Goal: Task Accomplishment & Management: Manage account settings

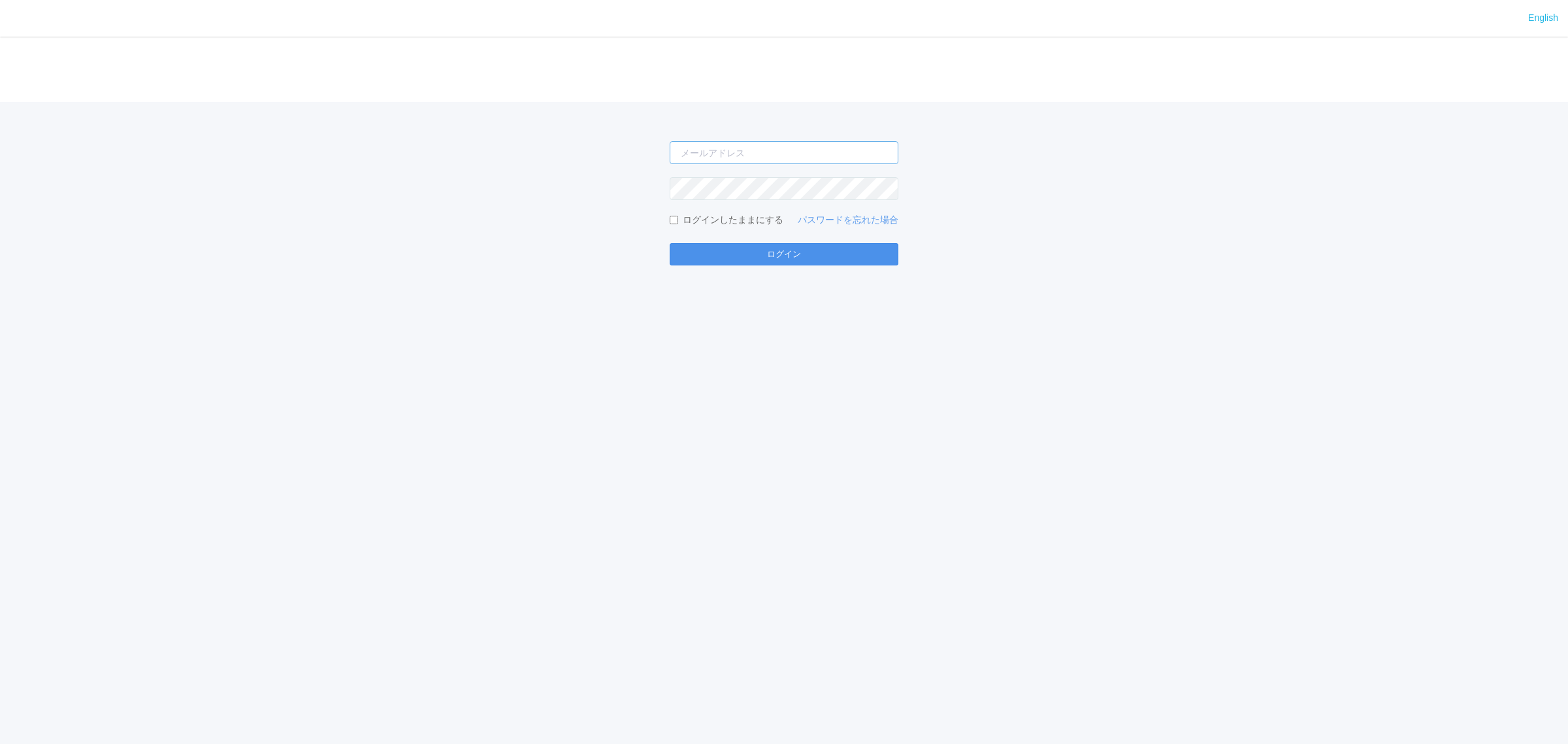
type input "[EMAIL_ADDRESS][DOMAIN_NAME]"
click at [822, 260] on button "ログイン" at bounding box center [784, 254] width 229 height 22
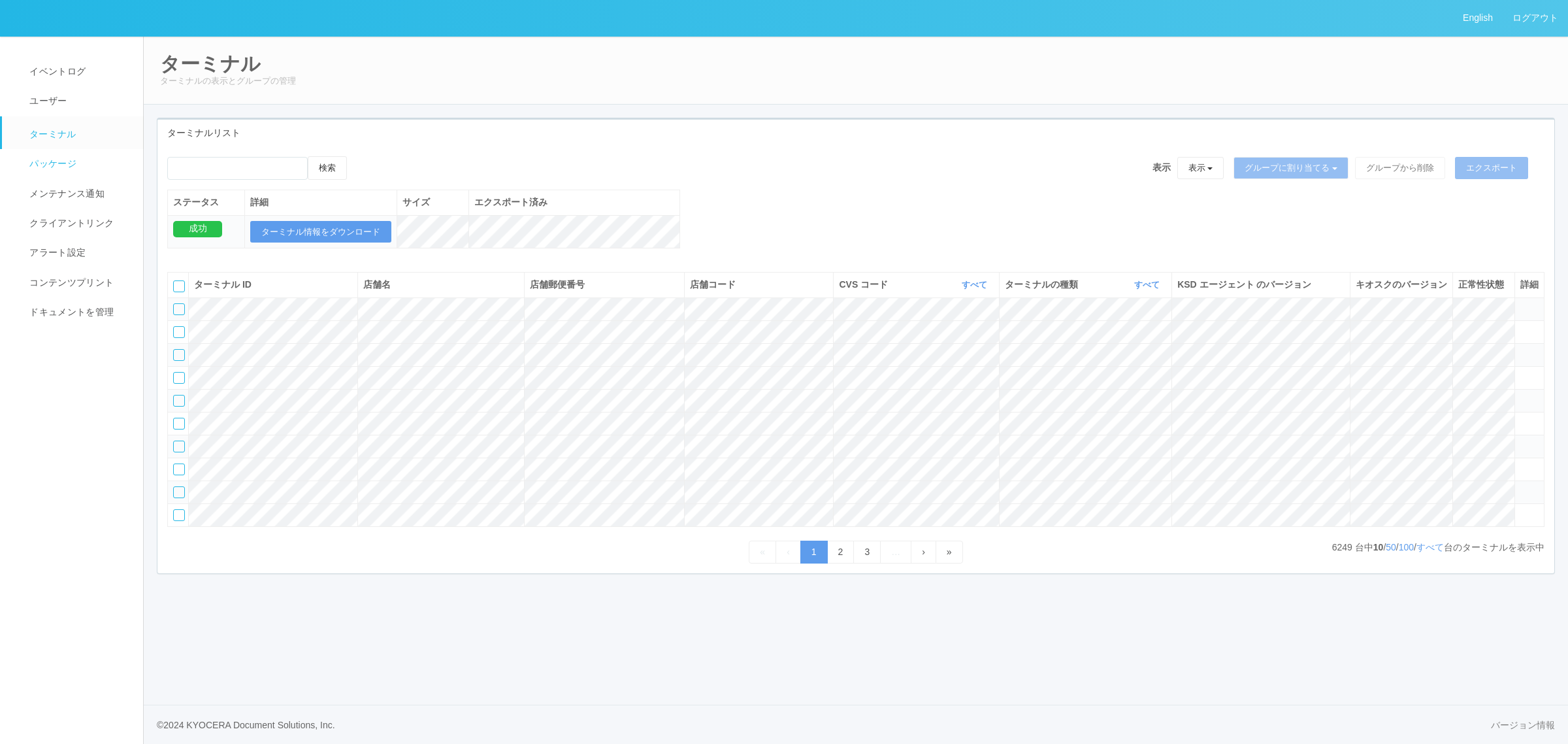
click at [67, 159] on span "パッケージ" at bounding box center [51, 163] width 50 height 10
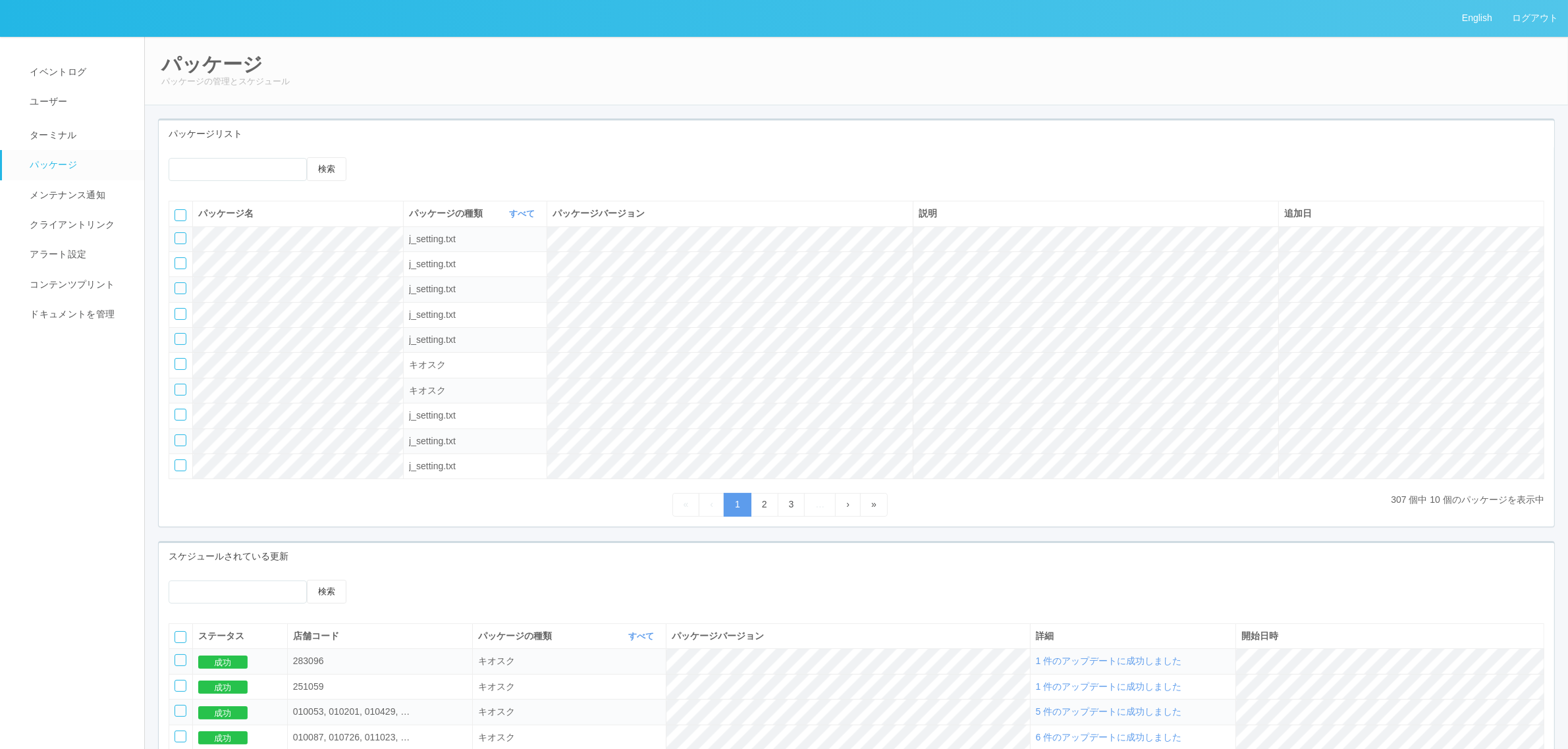
scroll to position [278, 0]
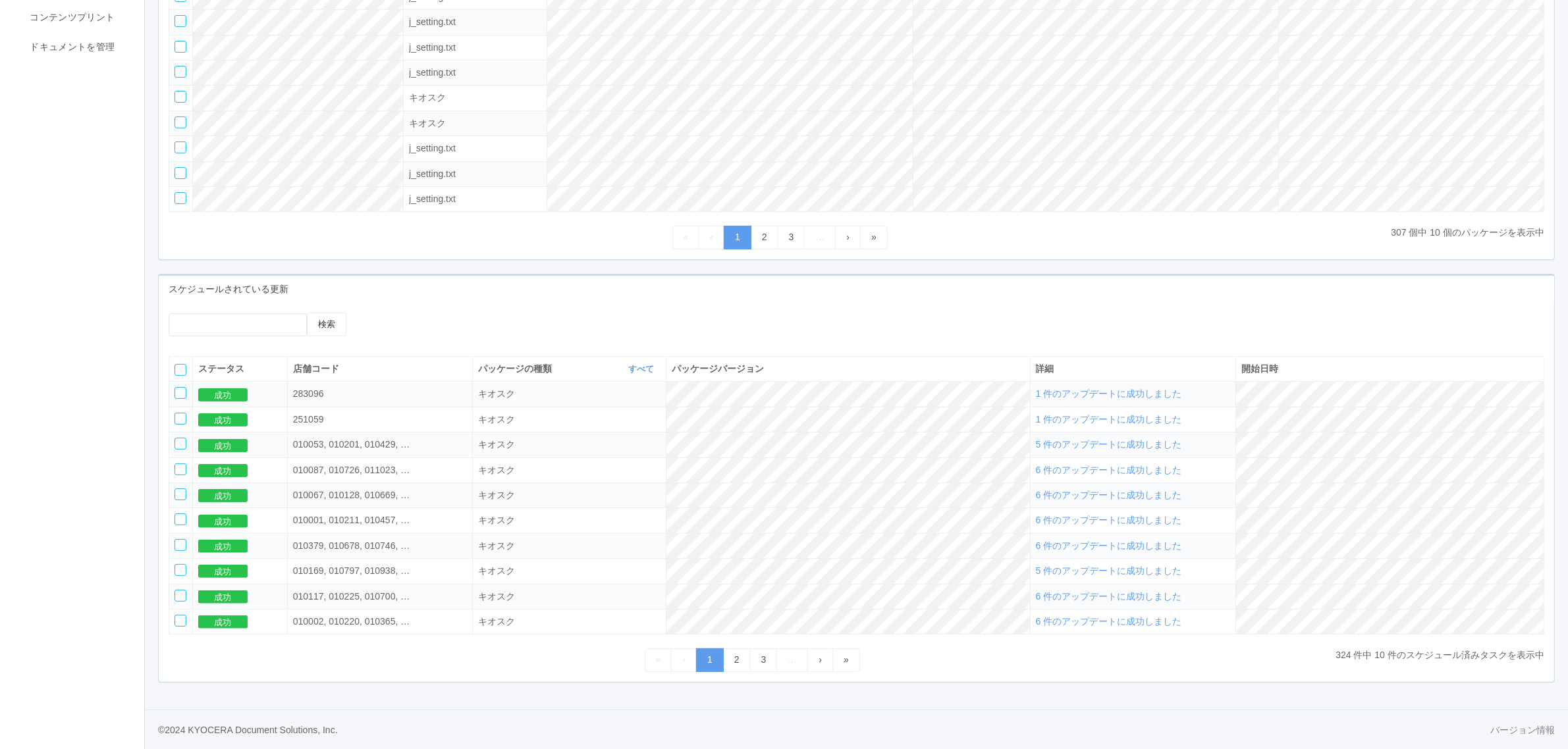
click at [1126, 393] on span "1 件のアップデートに成功しました" at bounding box center [1109, 393] width 146 height 10
click at [1119, 418] on span "1 件のアップデートに成功しました" at bounding box center [1109, 419] width 146 height 10
click at [1150, 392] on span "1 件のアップデートに成功しました" at bounding box center [1109, 393] width 146 height 10
click at [1182, 392] on span "1 件のアップデートに成功しました" at bounding box center [1109, 393] width 146 height 10
click at [1139, 390] on span "1 件のアップデートに成功しました" at bounding box center [1109, 393] width 146 height 10
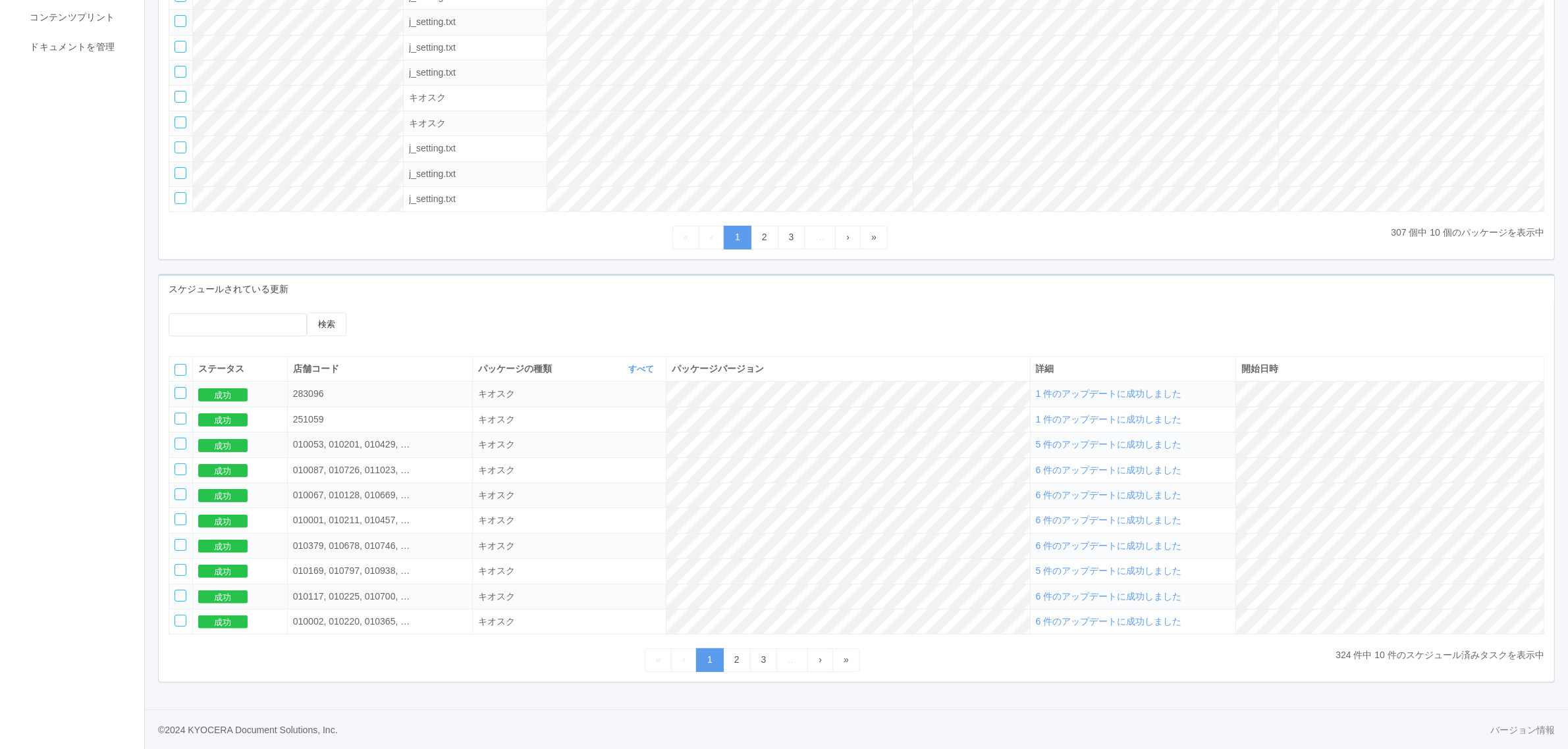
click at [1113, 390] on span "1 件のアップデートに成功しました" at bounding box center [1109, 393] width 146 height 10
click at [1130, 420] on span "1 件のアップデートに成功しました" at bounding box center [1109, 419] width 146 height 10
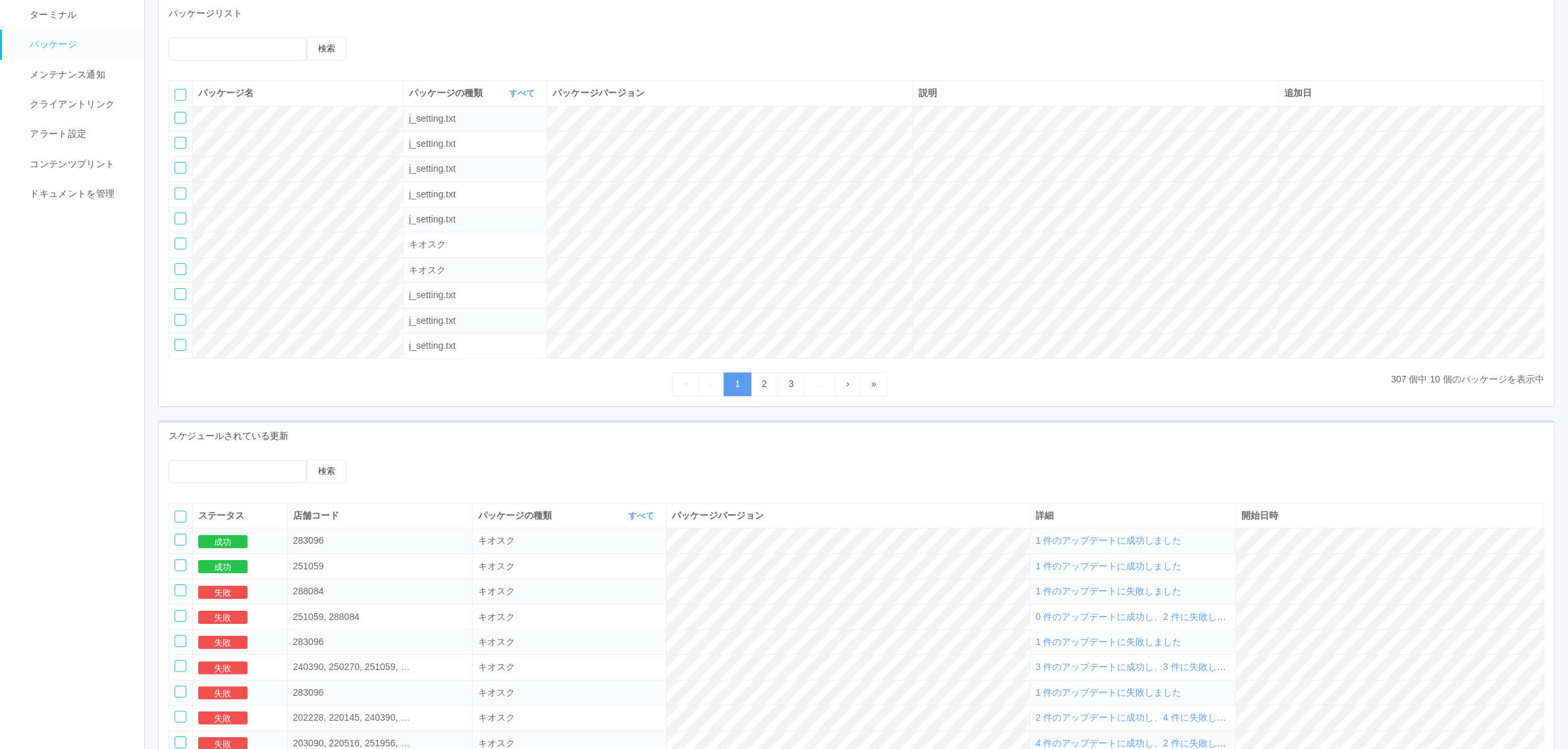
scroll to position [278, 0]
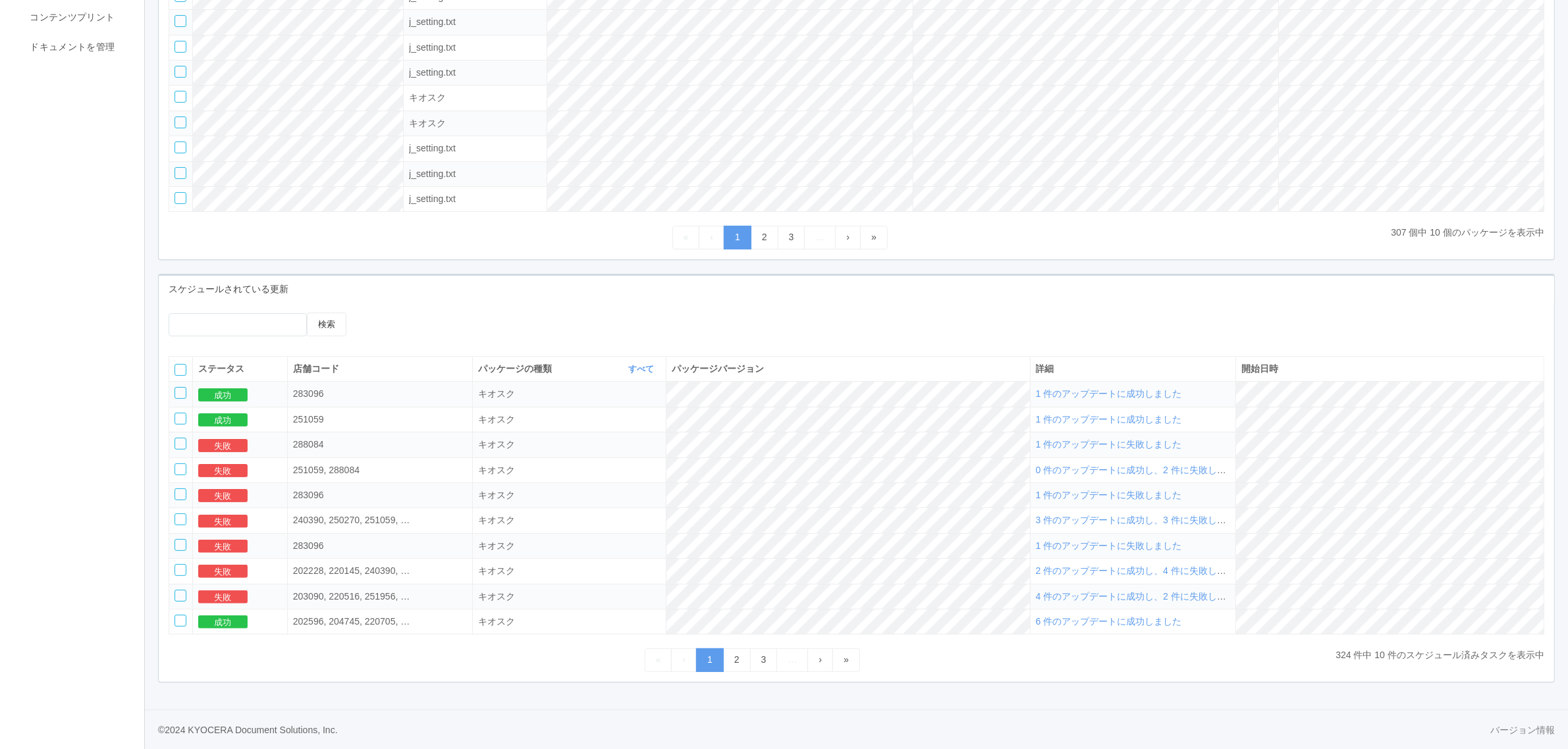
click at [1120, 442] on span "1 件のアップデートに失敗しました" at bounding box center [1109, 444] width 146 height 10
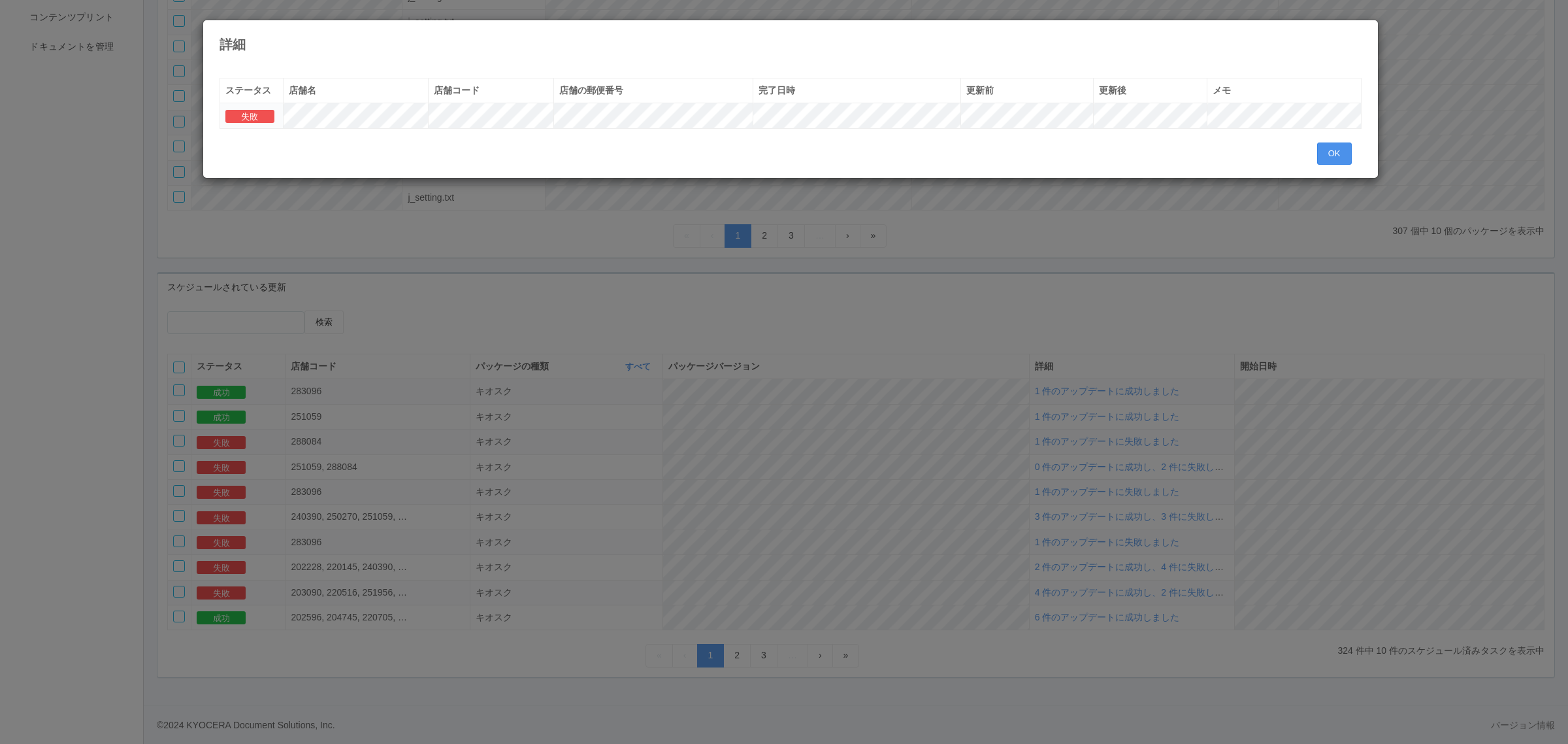
click at [1344, 164] on button "OK" at bounding box center [1334, 153] width 35 height 22
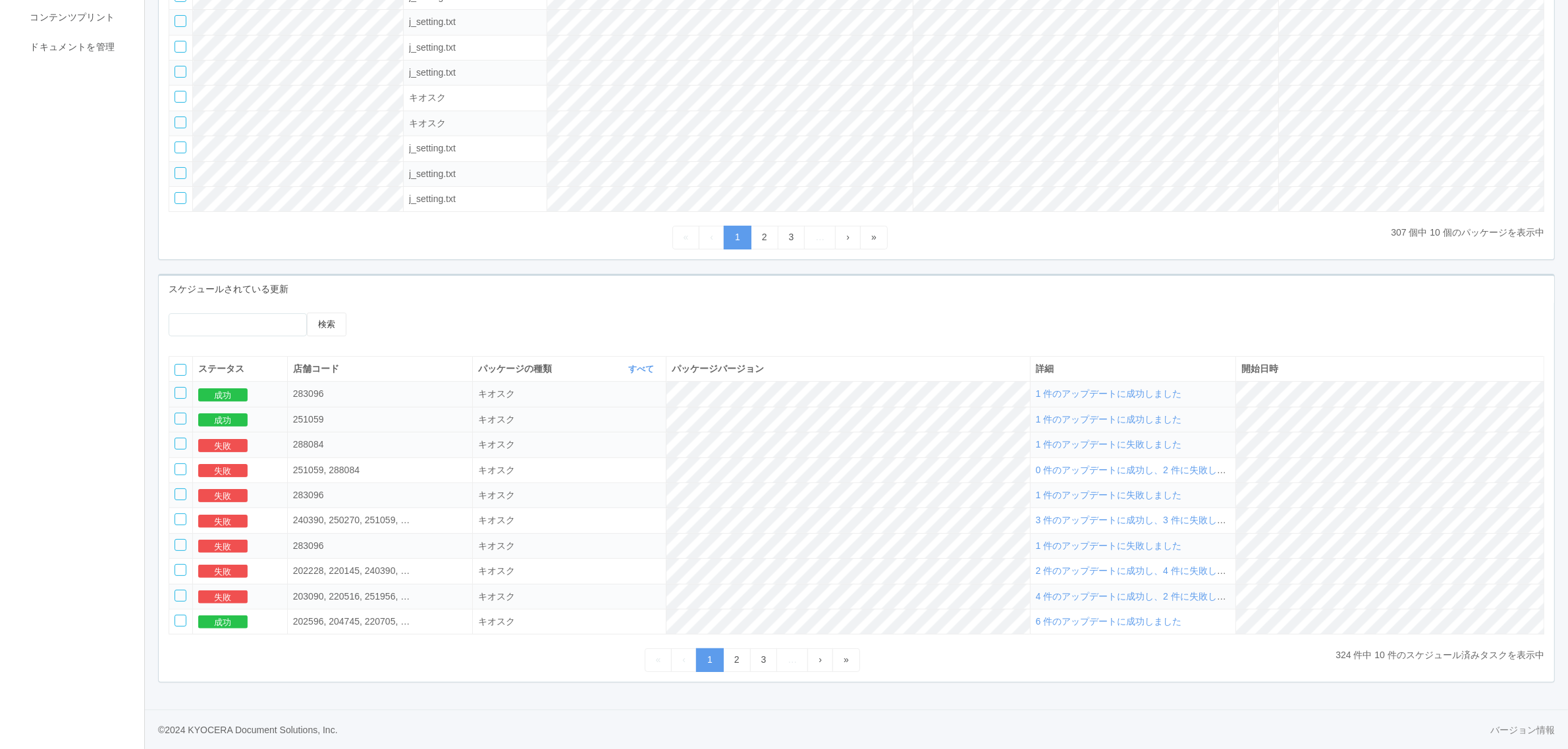
click at [1182, 416] on span "1 件のアップデートに成功しました" at bounding box center [1109, 419] width 146 height 10
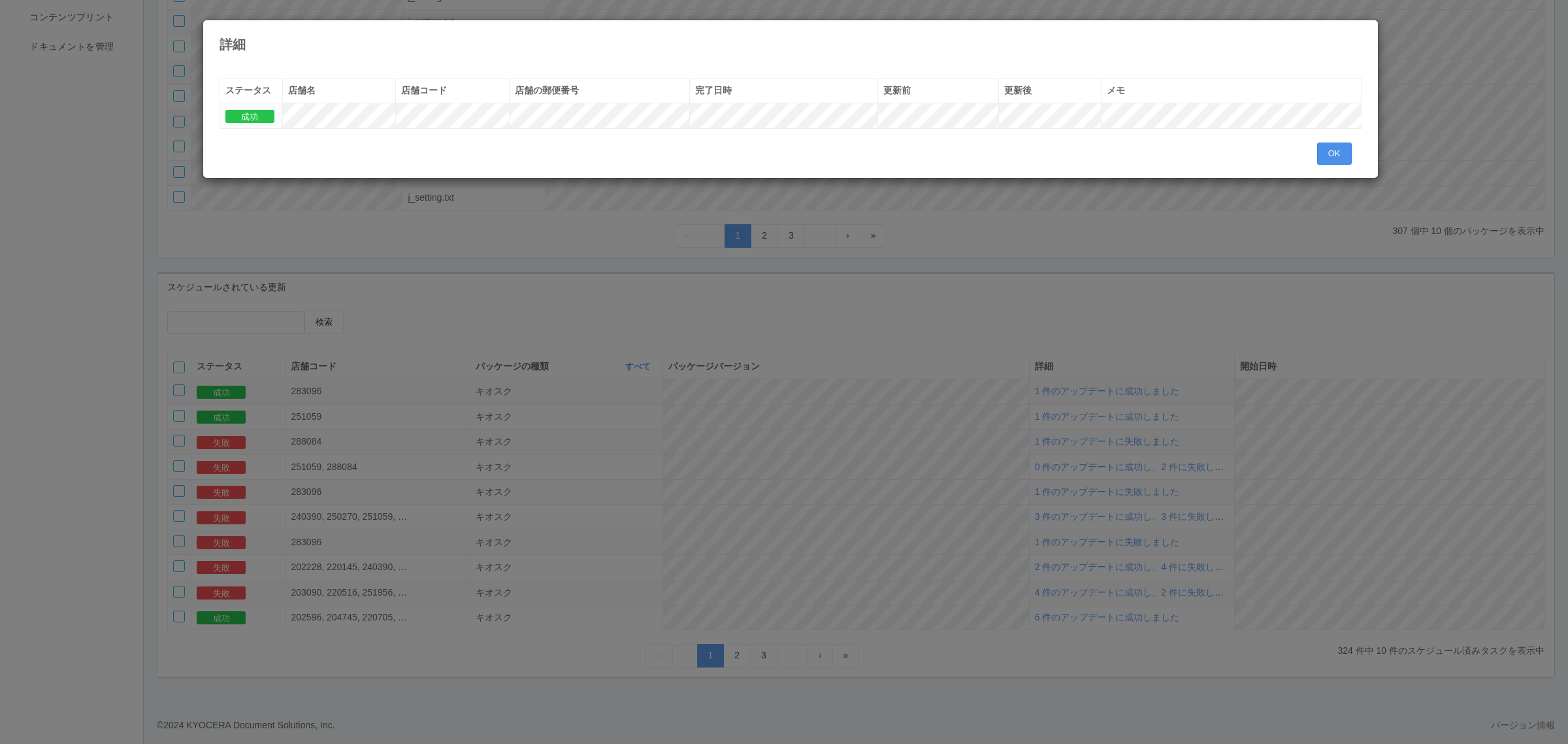
click at [1335, 155] on button "OK" at bounding box center [1334, 153] width 35 height 22
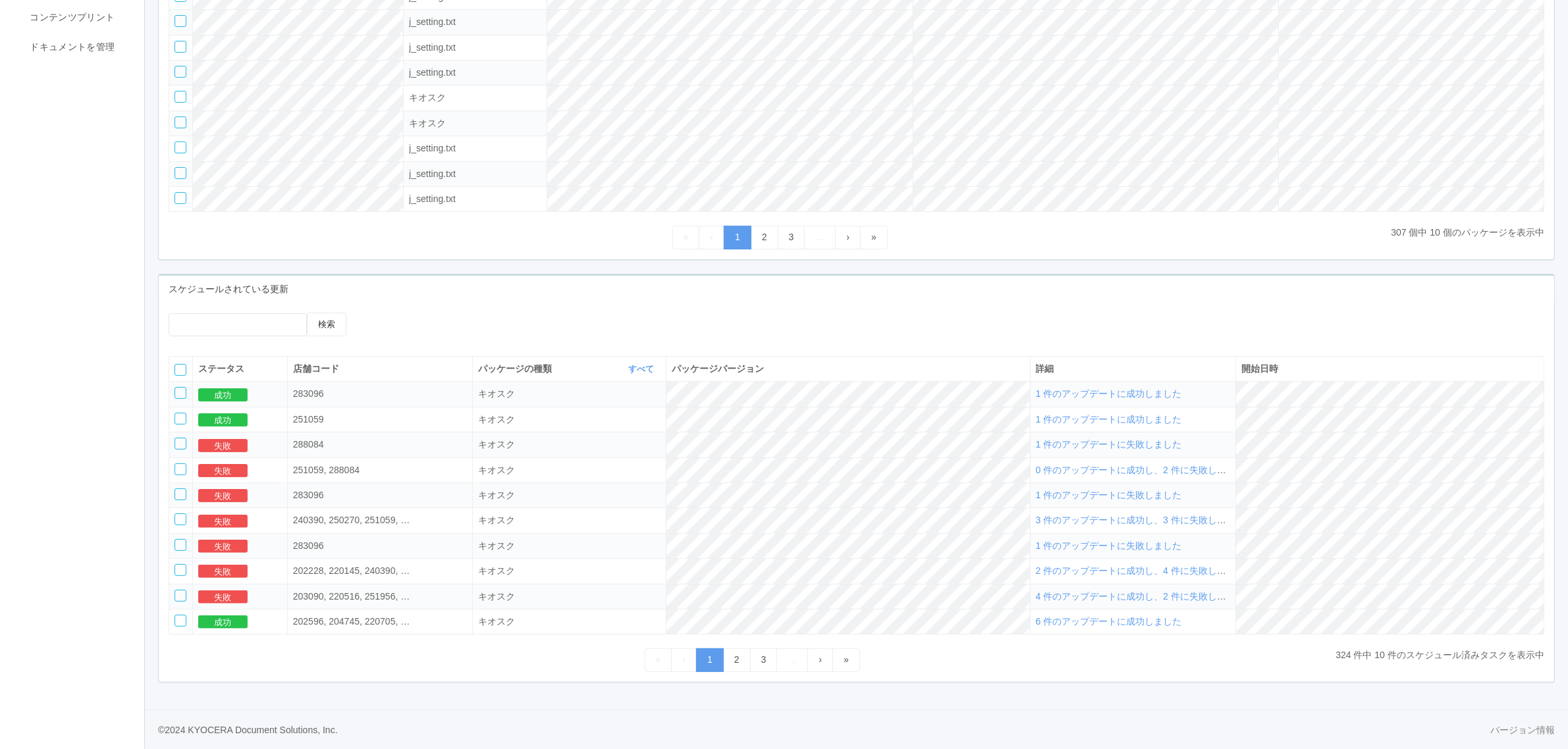
click at [1182, 389] on span "1 件のアップデートに成功しました" at bounding box center [1109, 393] width 146 height 10
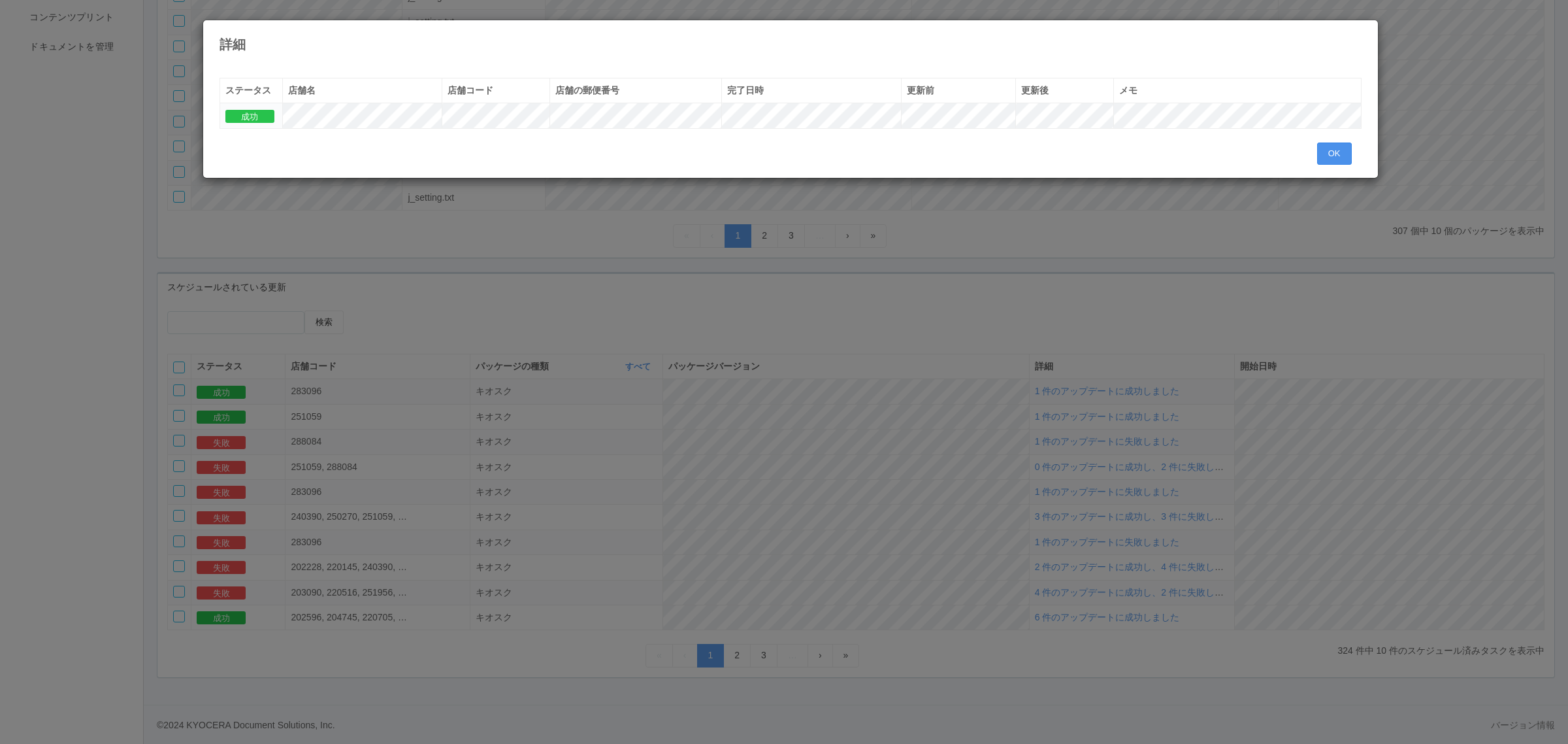
click at [1325, 148] on button "OK" at bounding box center [1334, 153] width 35 height 22
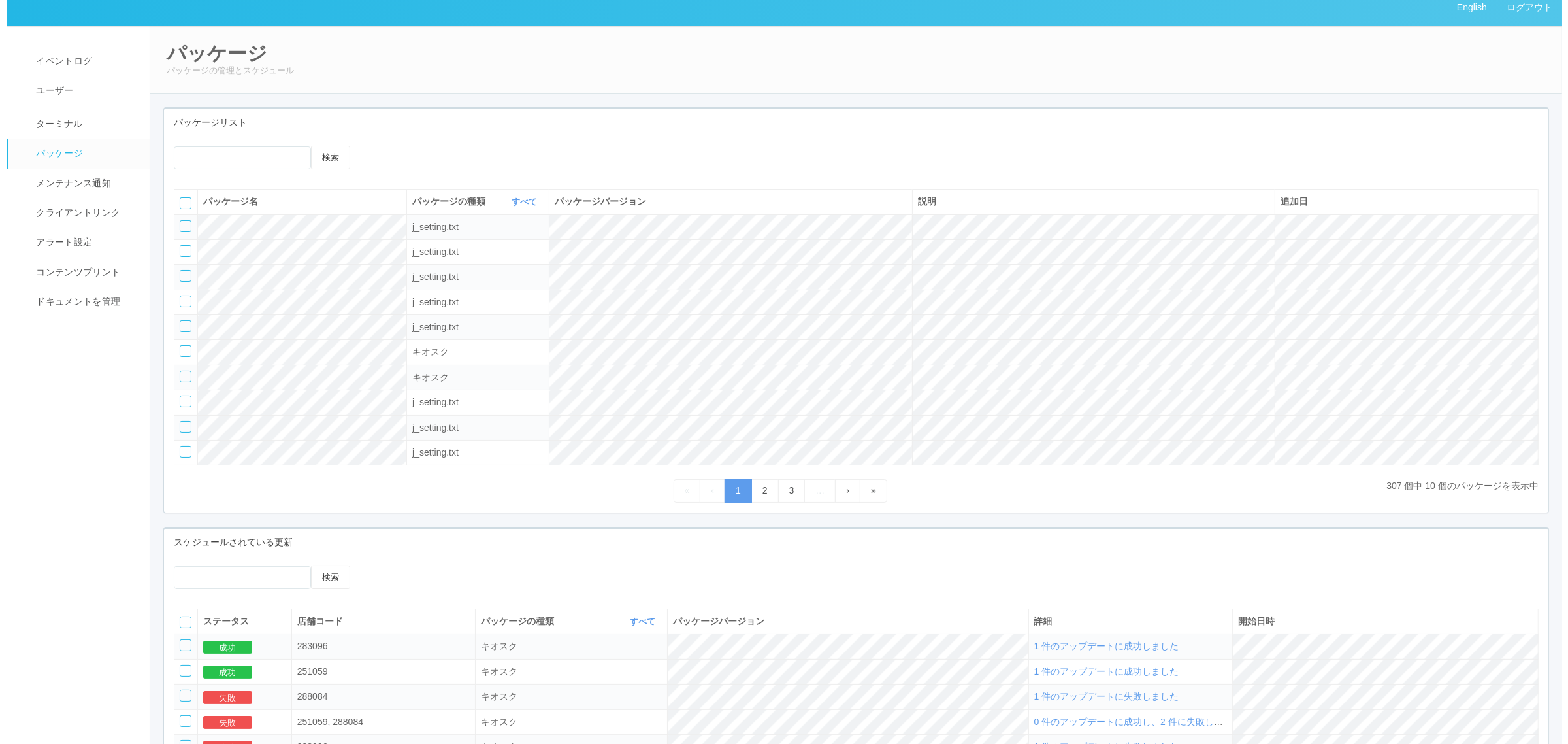
scroll to position [0, 0]
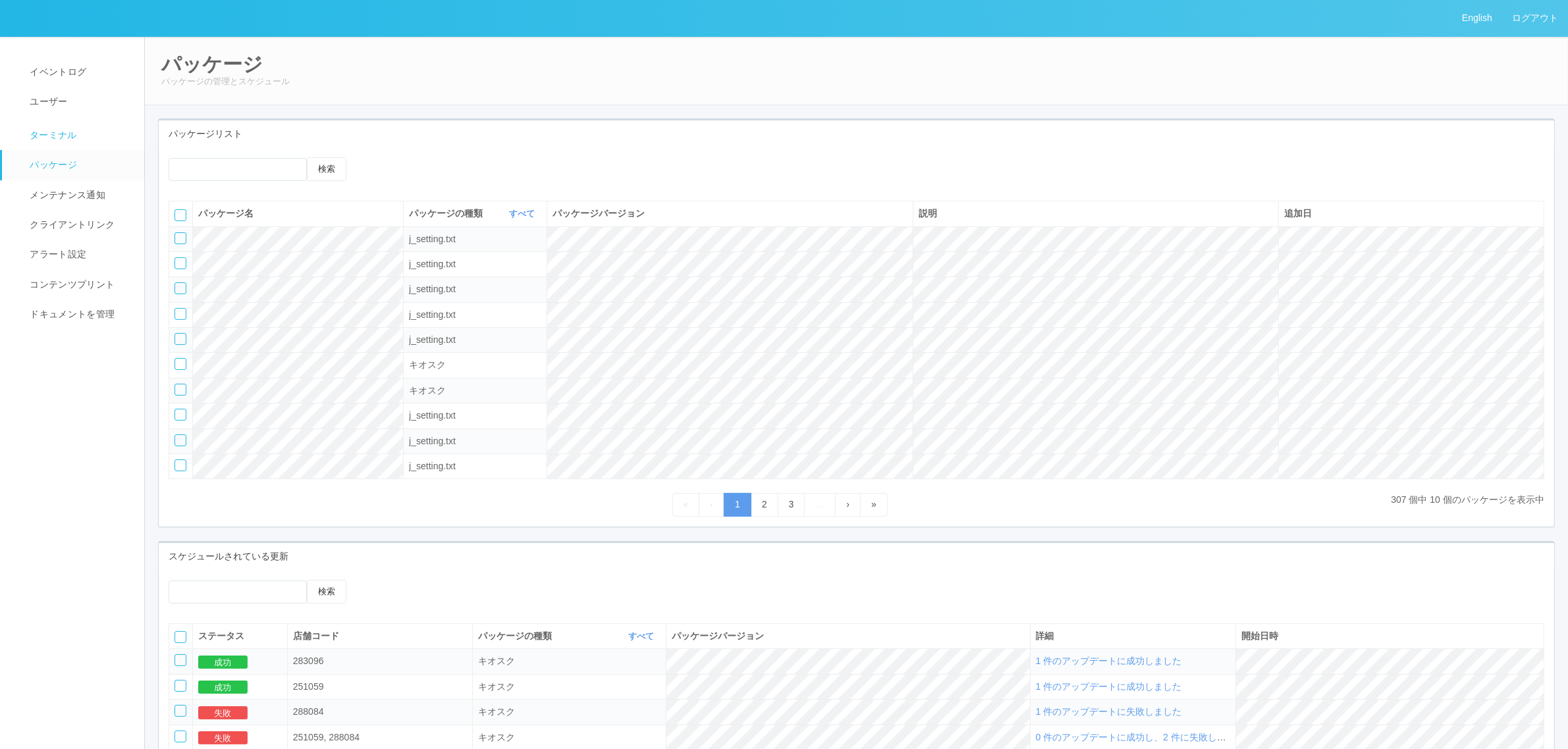
click at [81, 132] on link "ターミナル" at bounding box center [79, 133] width 154 height 33
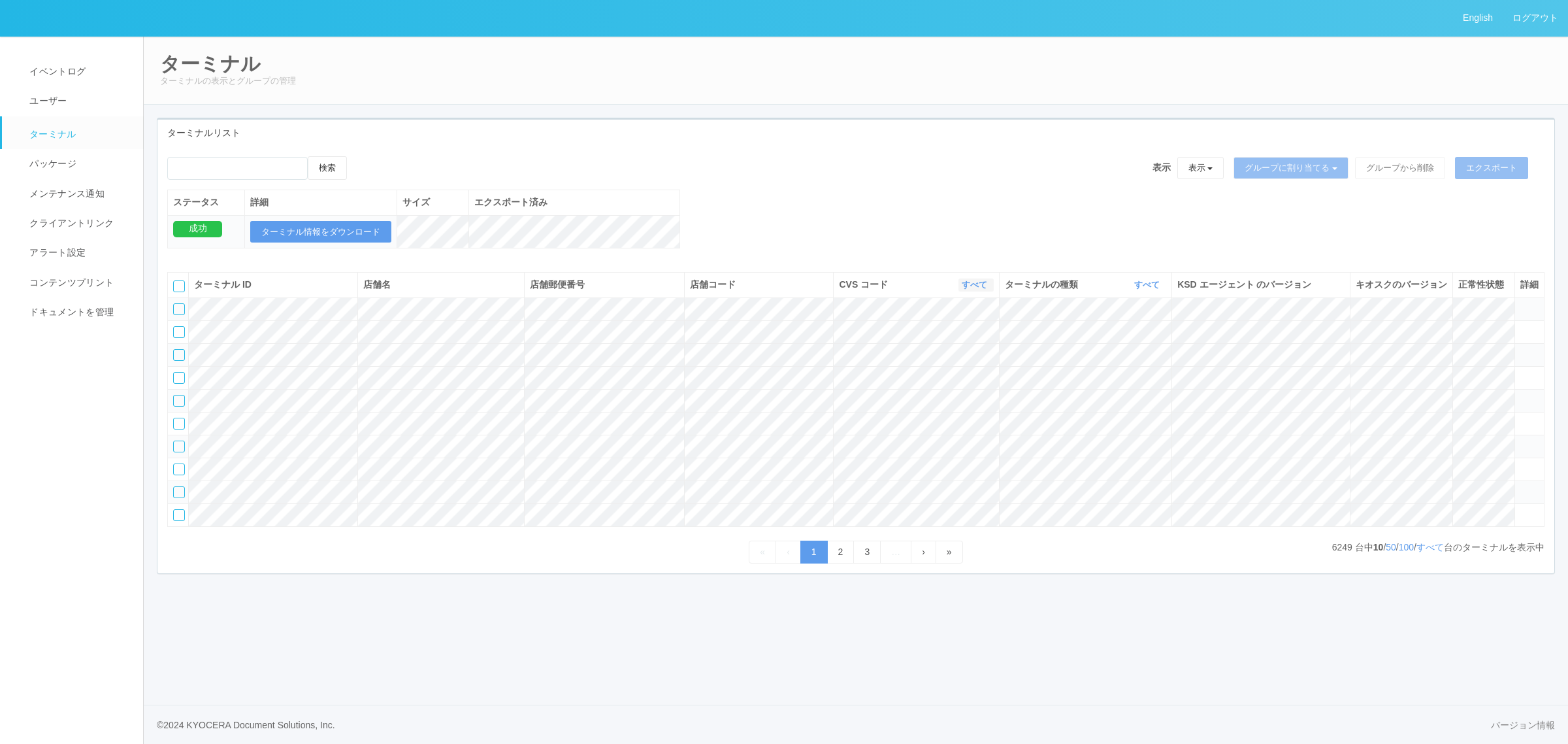
click at [974, 289] on link "すべて" at bounding box center [977, 285] width 29 height 10
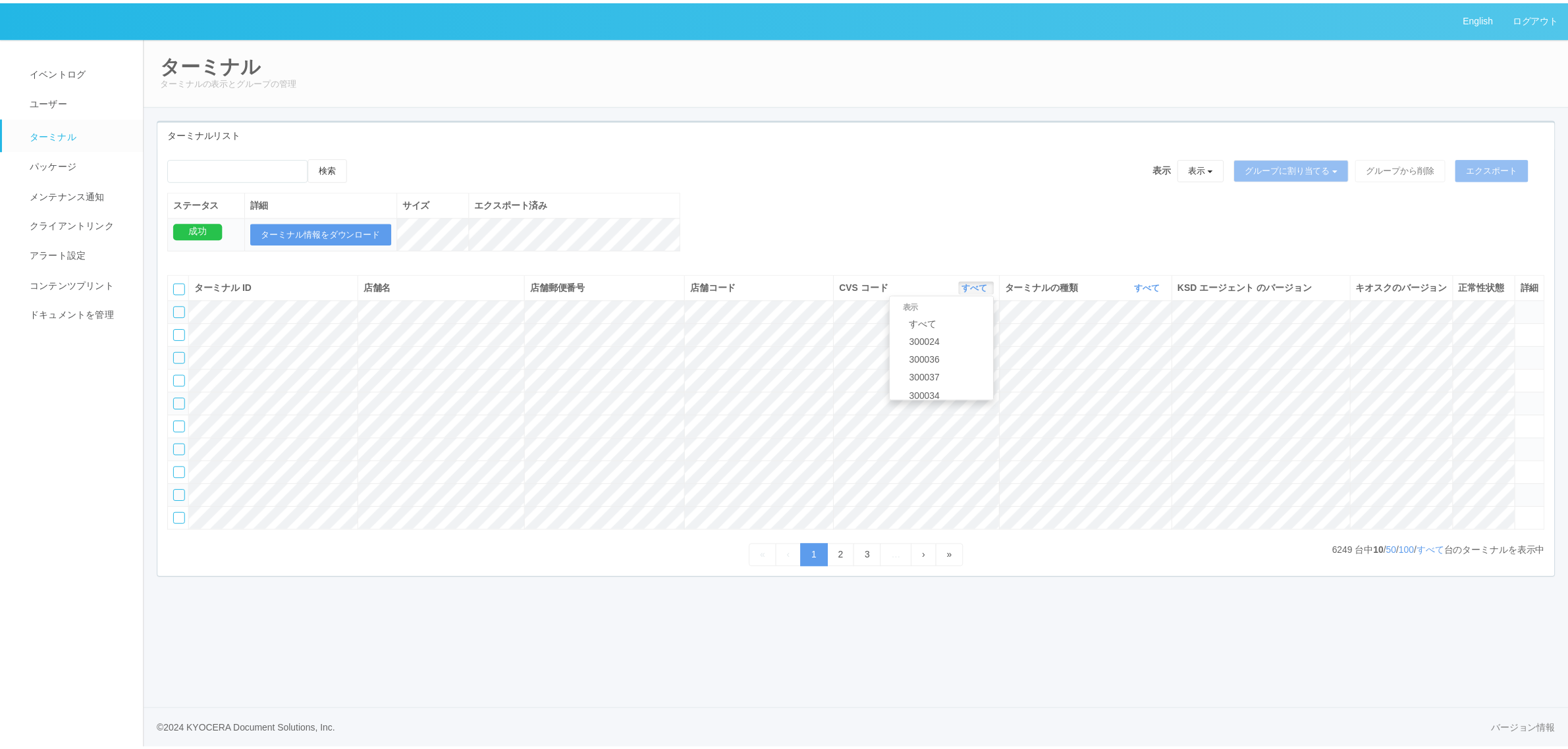
scroll to position [567, 0]
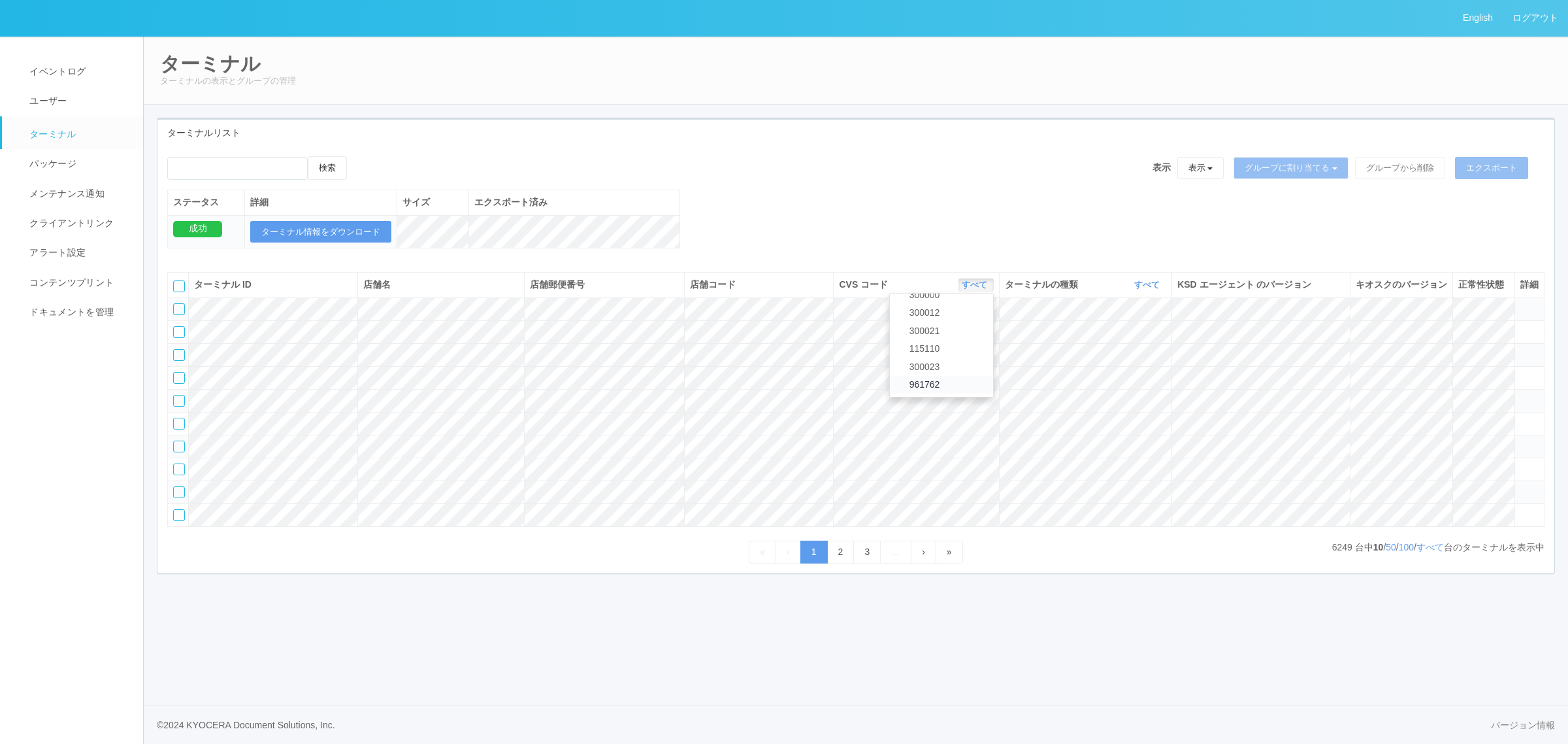
click at [935, 390] on span "961762" at bounding box center [922, 384] width 38 height 10
click at [1150, 289] on link "すべて" at bounding box center [1149, 285] width 29 height 10
click at [1137, 349] on link "キオスク" at bounding box center [1114, 339] width 103 height 17
click at [1429, 552] on link "すべて" at bounding box center [1430, 547] width 27 height 10
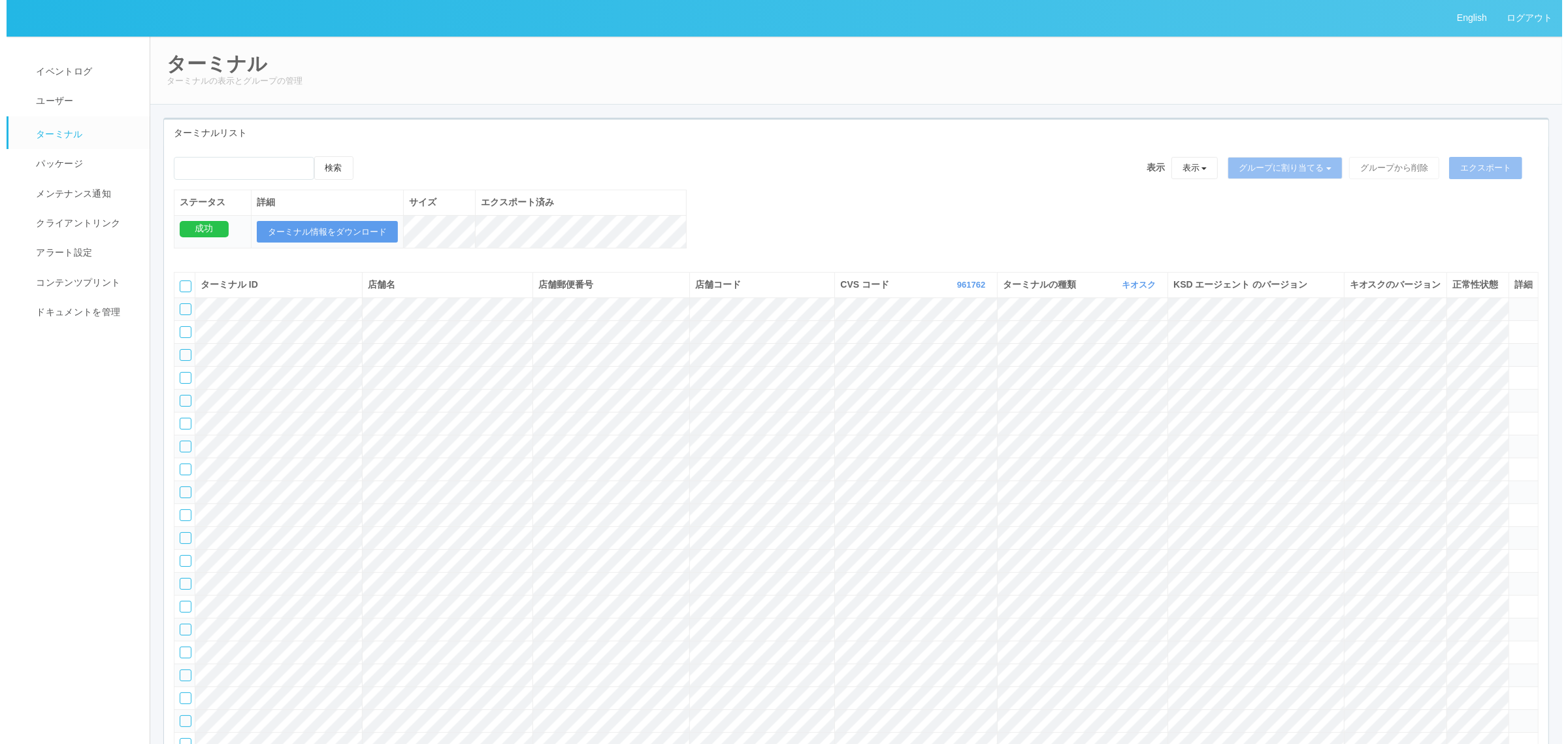
scroll to position [16305, 0]
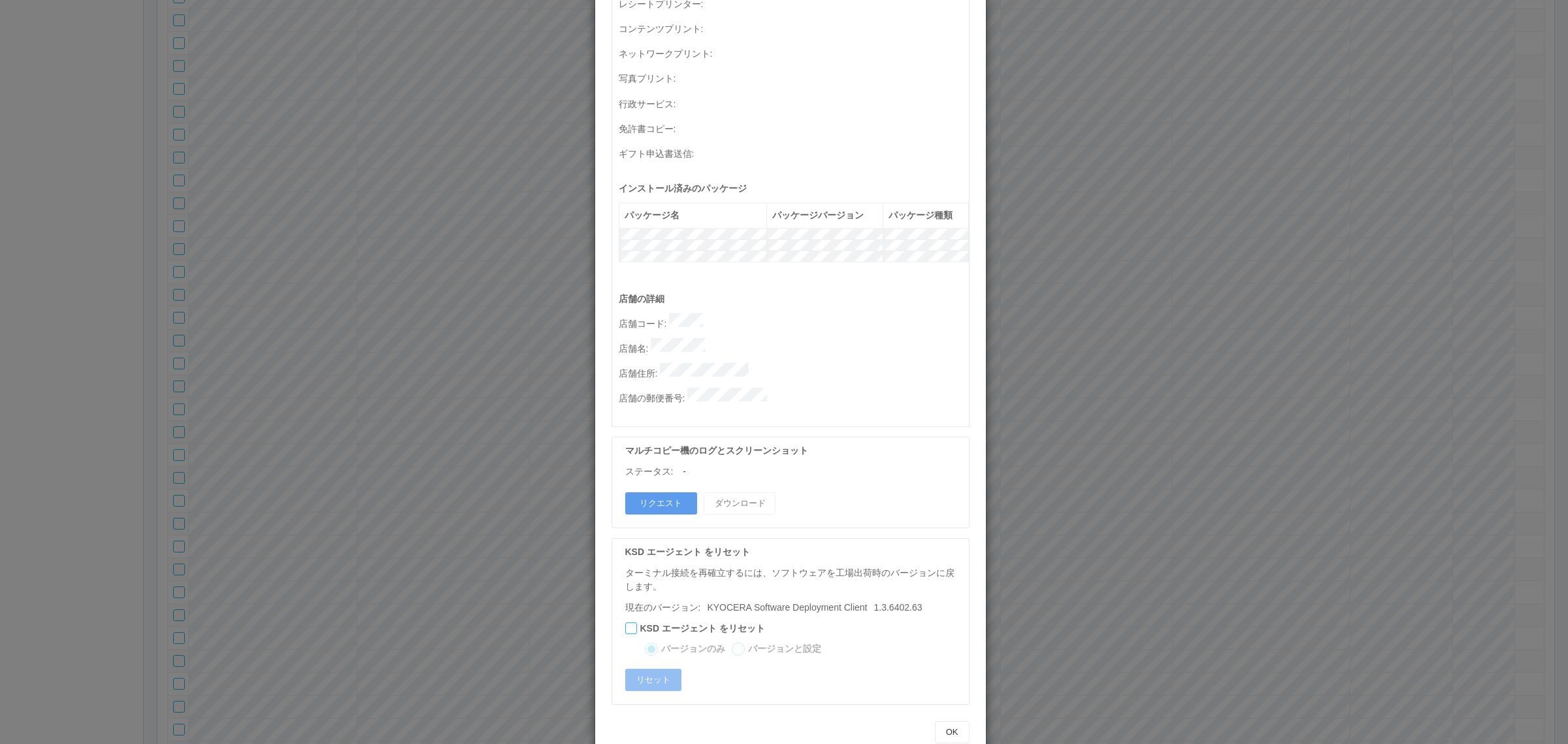
scroll to position [0, 0]
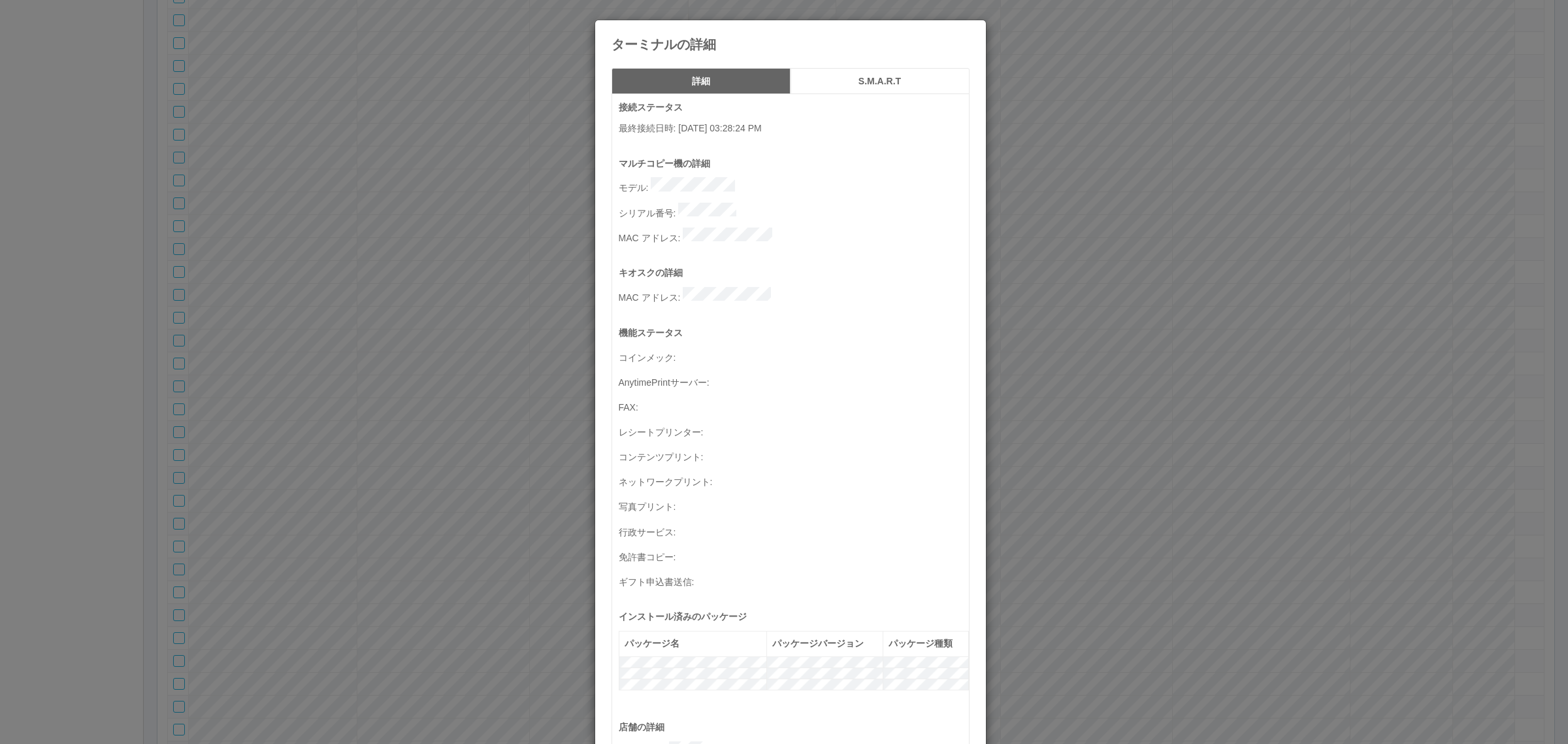
drag, startPoint x: 683, startPoint y: 128, endPoint x: 812, endPoint y: 131, distance: 129.0
click at [811, 131] on p "最終接続日時 : 08/23/2025 03:28:24 PM" at bounding box center [794, 128] width 351 height 14
drag, startPoint x: 734, startPoint y: 124, endPoint x: 837, endPoint y: 124, distance: 103.0
click at [837, 124] on p "最終接続日時 : 08/23/2025 03:28:24 PM" at bounding box center [794, 128] width 351 height 14
click at [1108, 410] on div "ターミナルの詳細 詳細 S.M.A.R.T 接続ステータス 最終接続日時 : 08/23/2025 03:28:24 PM マルチコピー機の詳細 モデル : …" at bounding box center [784, 372] width 1568 height 744
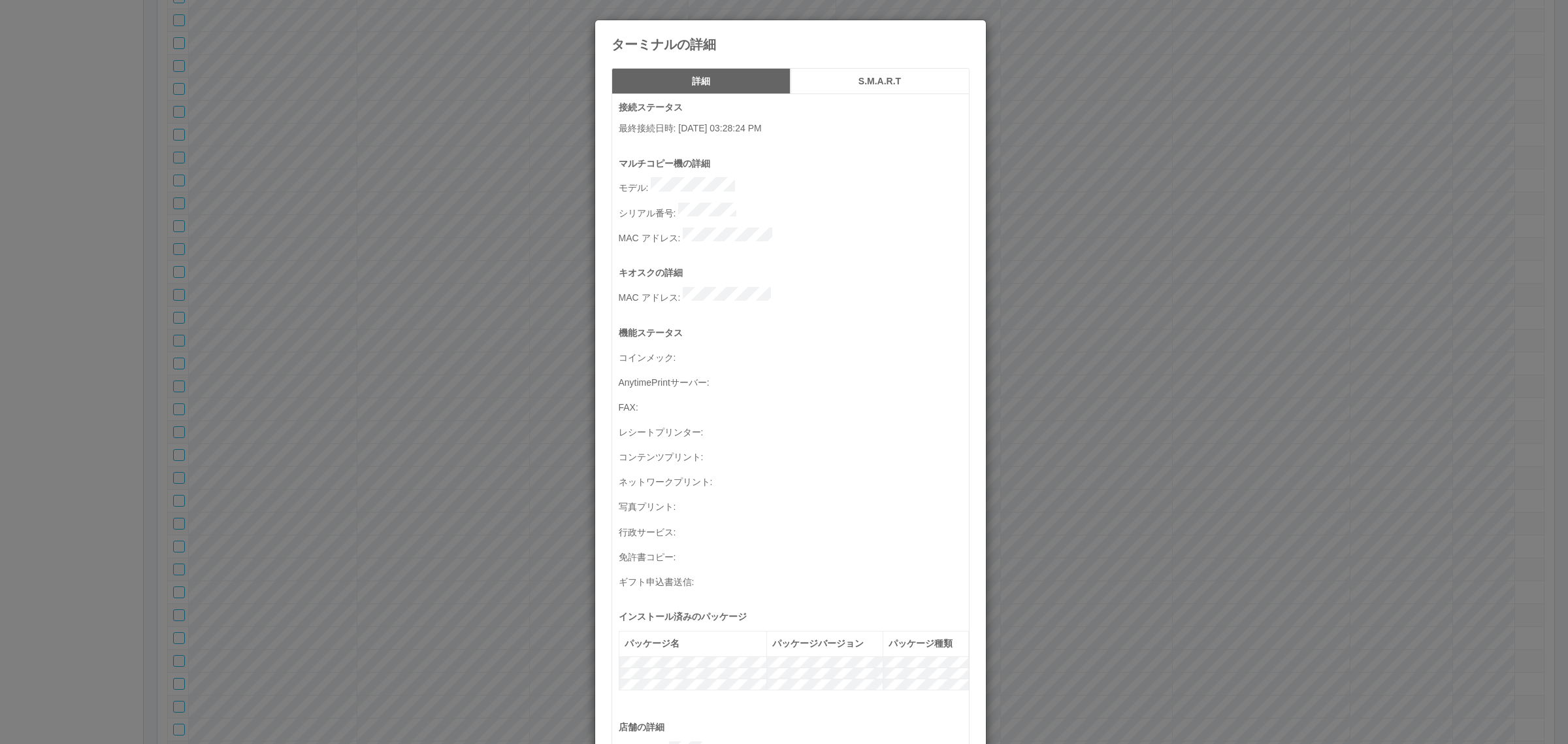
click at [802, 92] on button "S.M.A.R.T" at bounding box center [880, 81] width 179 height 26
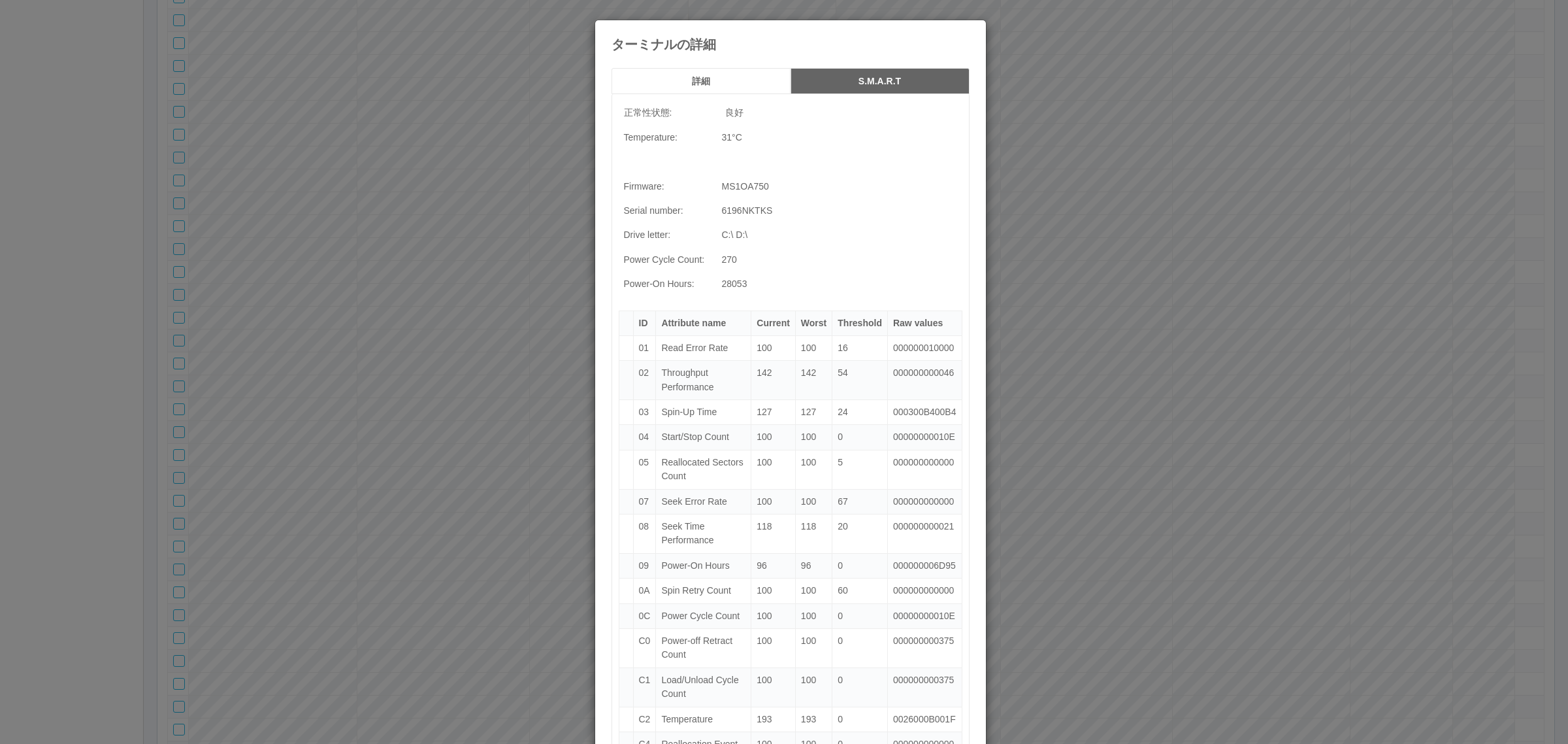
click at [722, 79] on h5 "詳細" at bounding box center [701, 82] width 170 height 10
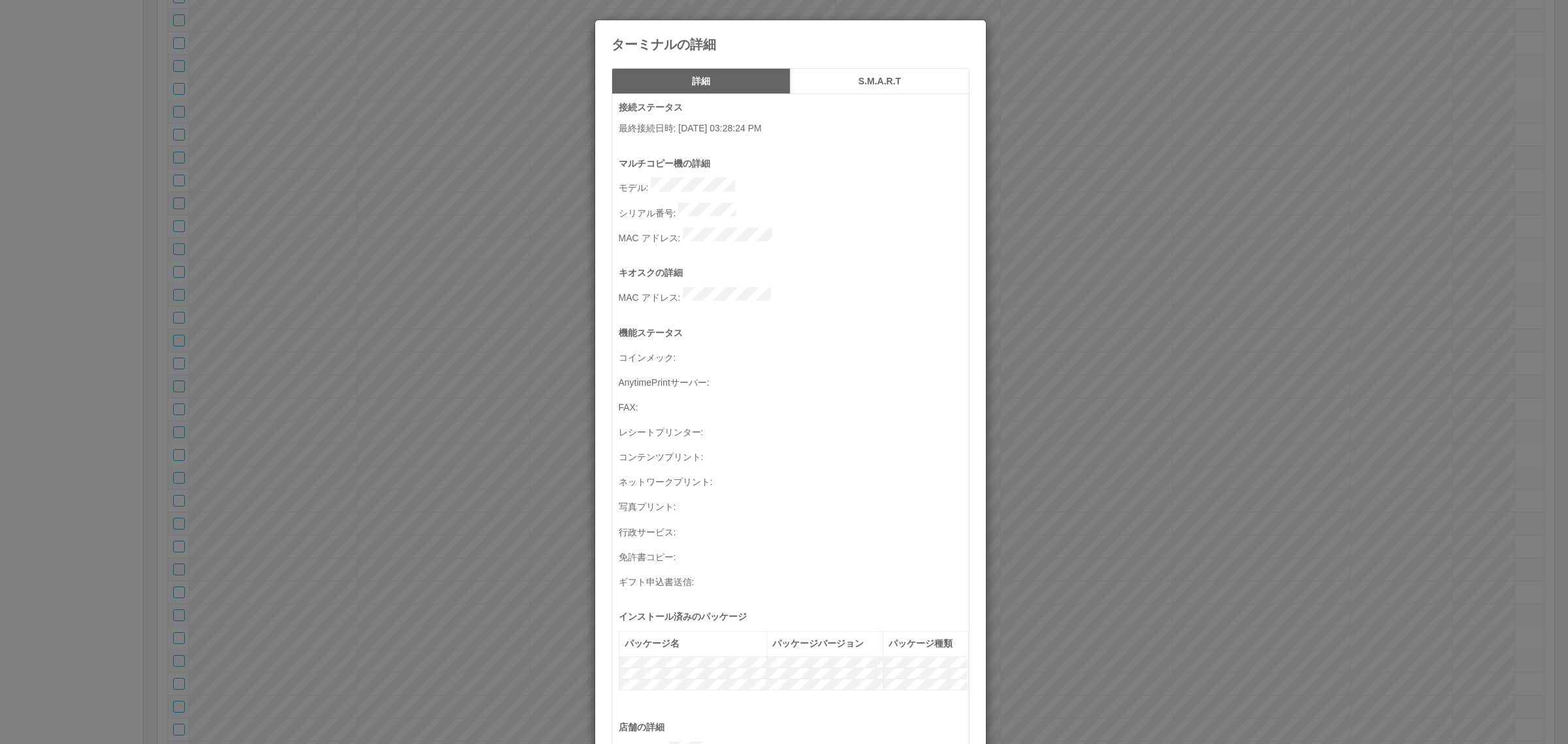
drag, startPoint x: 1153, startPoint y: 237, endPoint x: 1078, endPoint y: 279, distance: 86.0
click at [1153, 237] on div "ターミナルの詳細 詳細 S.M.A.R.T 接続ステータス 最終接続日時 : 08/23/2025 03:28:24 PM マルチコピー機の詳細 モデル : …" at bounding box center [784, 372] width 1568 height 744
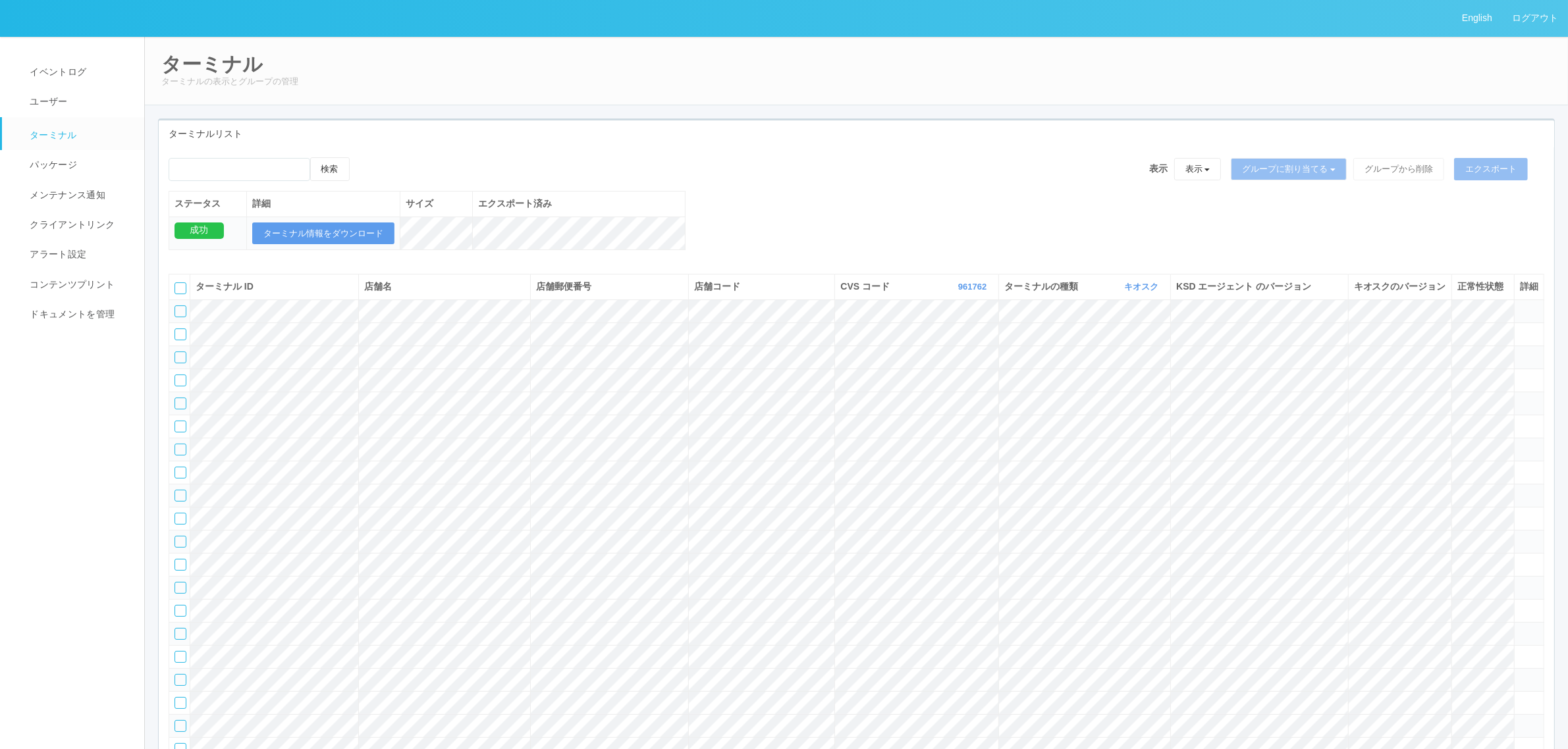
click at [876, 224] on div "検索 表示 表示 すべてのターミナル 未割り当てのターミナル グループを追加 グループ名を編集 アーカイブ済みのターミナル グループに割り当てる グループを追…" at bounding box center [856, 211] width 1396 height 107
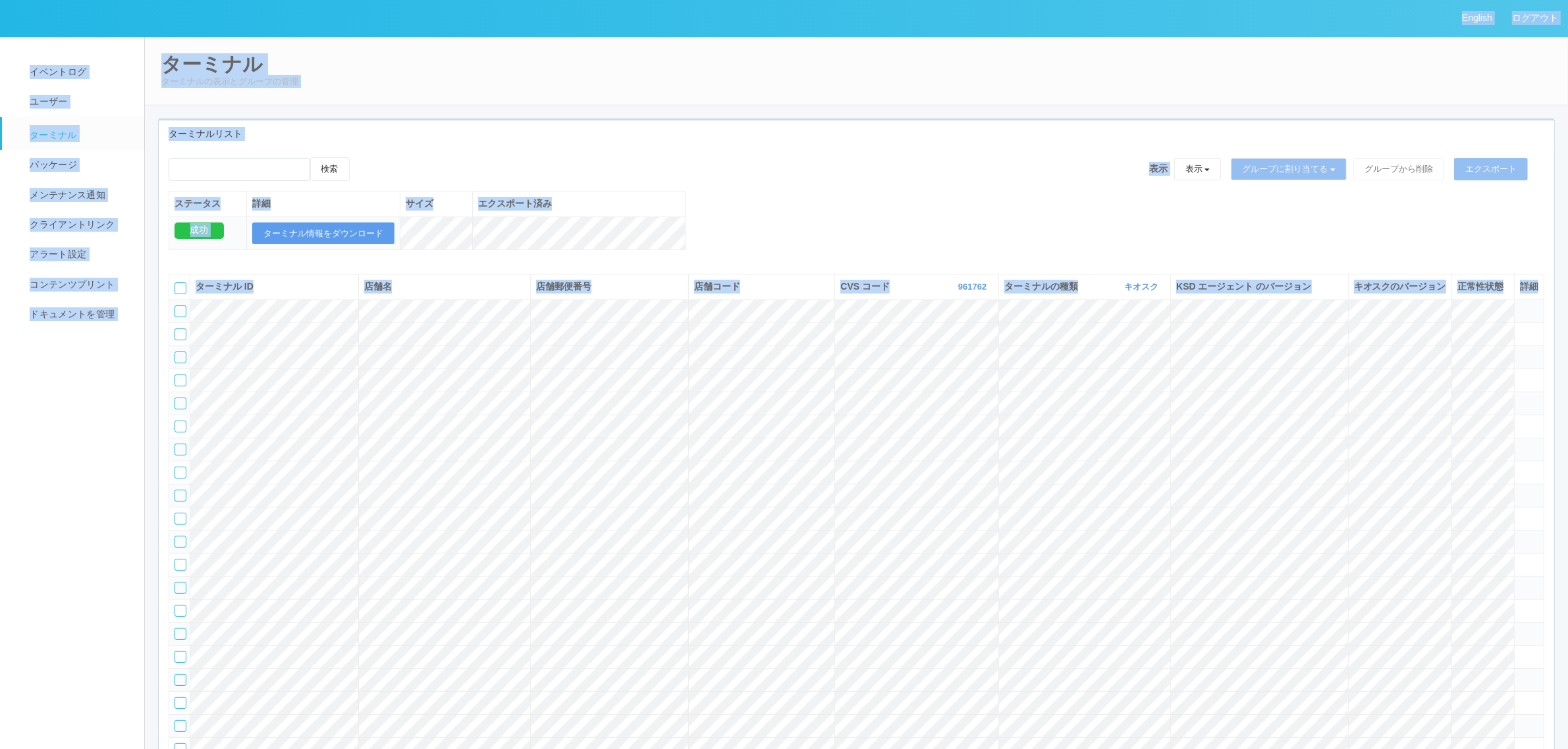
copy div "English ログアウト イベントログ ユーザー ターミナル パッケージ メンテナンス通知 クライアントリンク アラート設定 コンテンツプリント ドキュメン…"
click at [689, 187] on div "検索 表示 表示 すべてのターミナル 未割り当てのターミナル グループを追加 グループ名を編集 アーカイブ済みのターミナル グループに割り当てる グループを追…" at bounding box center [856, 174] width 1375 height 33
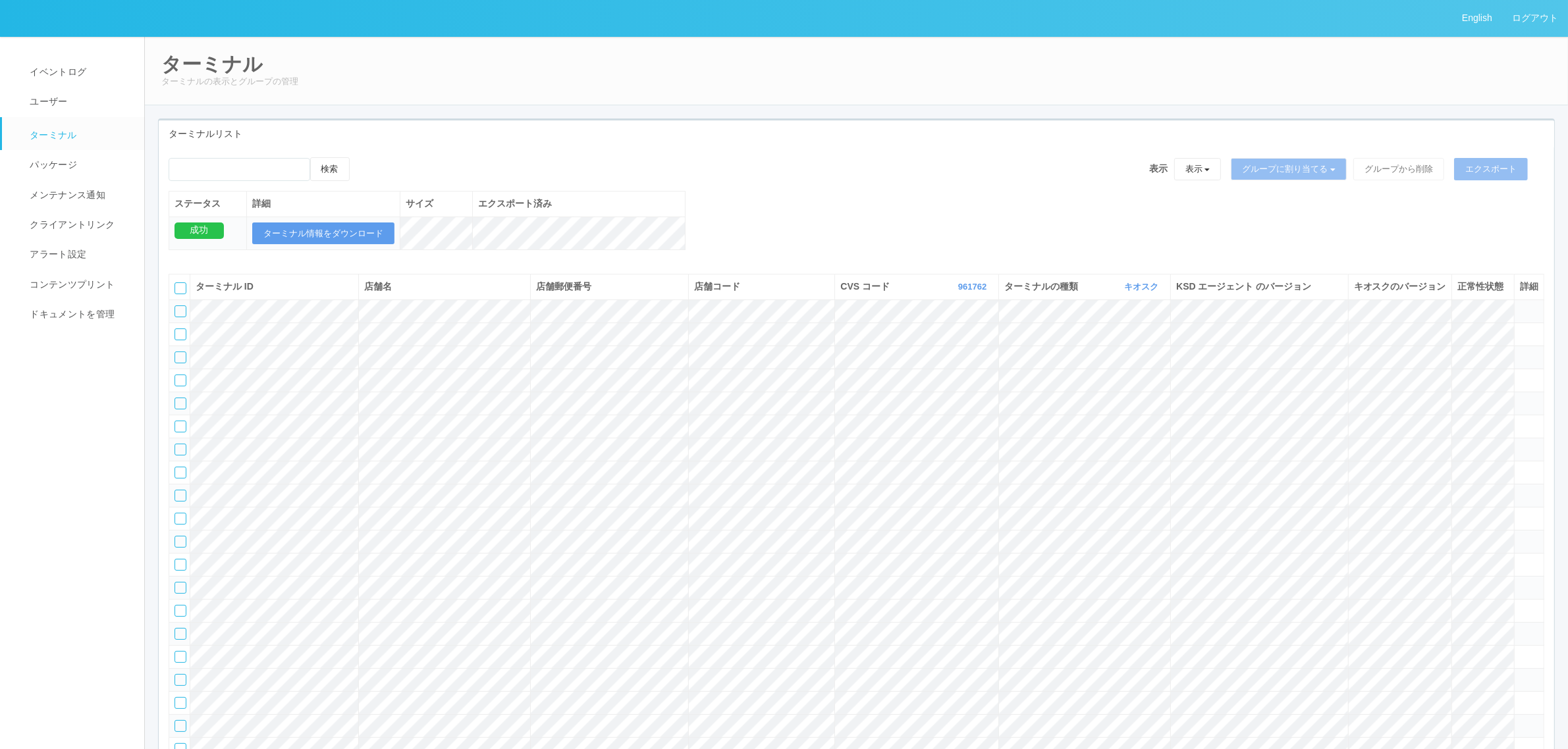
scroll to position [4252, 0]
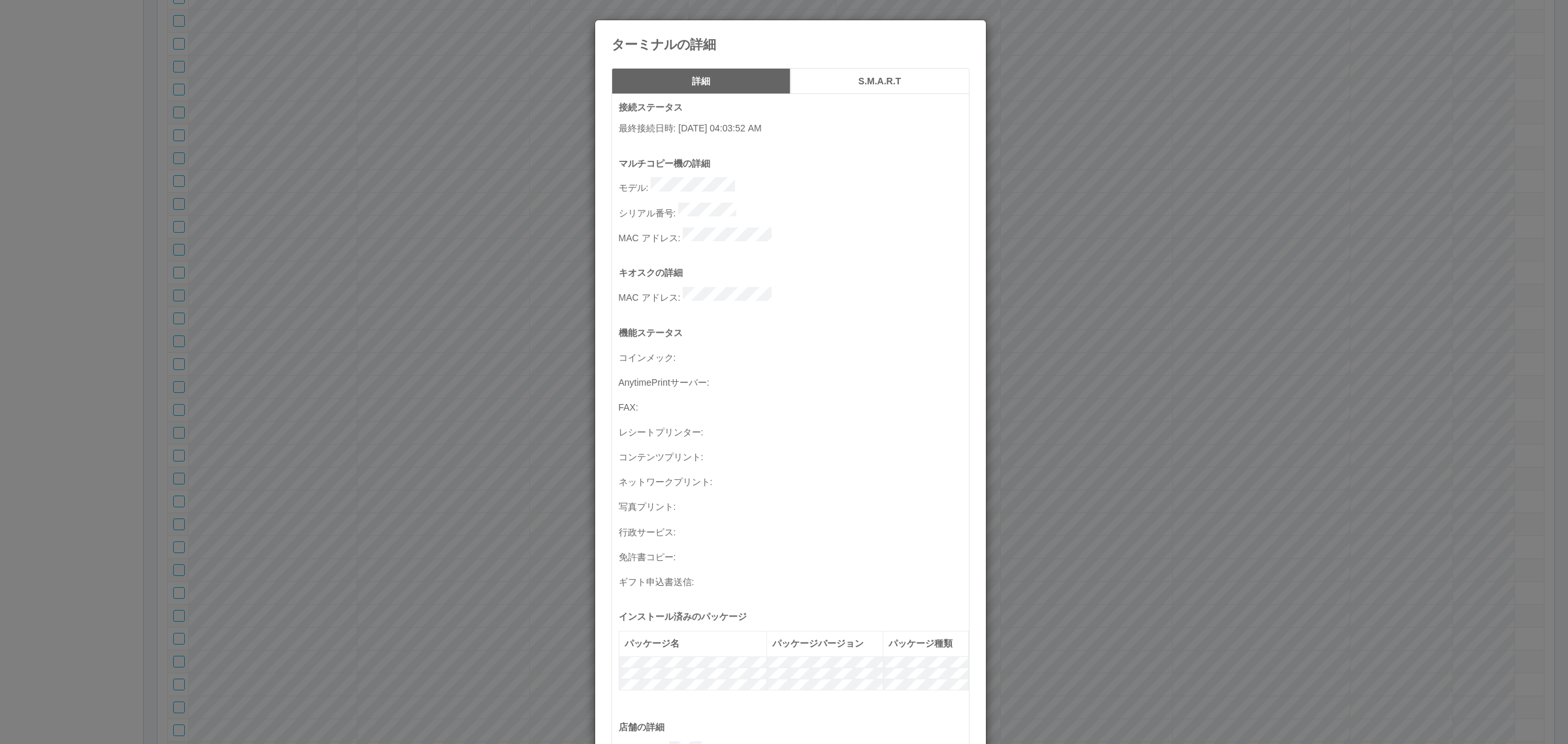
drag, startPoint x: 1011, startPoint y: 237, endPoint x: 797, endPoint y: 229, distance: 214.1
click at [1013, 237] on div "ターミナルの詳細 詳細 S.M.A.R.T 接続ステータス 最終接続日時 : 08/25/2025 04:03:52 AM マルチコピー機の詳細 モデル : …" at bounding box center [784, 372] width 1568 height 744
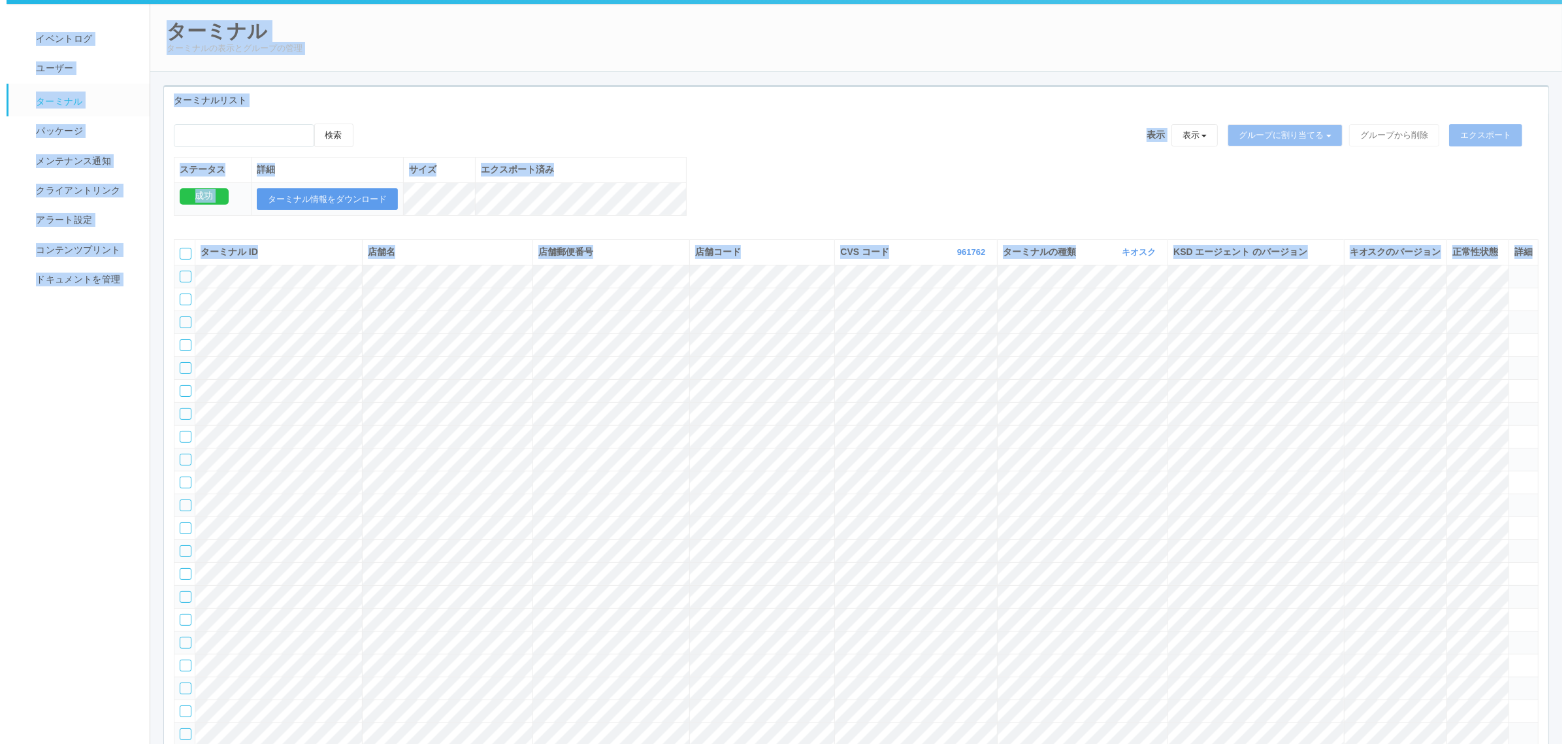
scroll to position [0, 0]
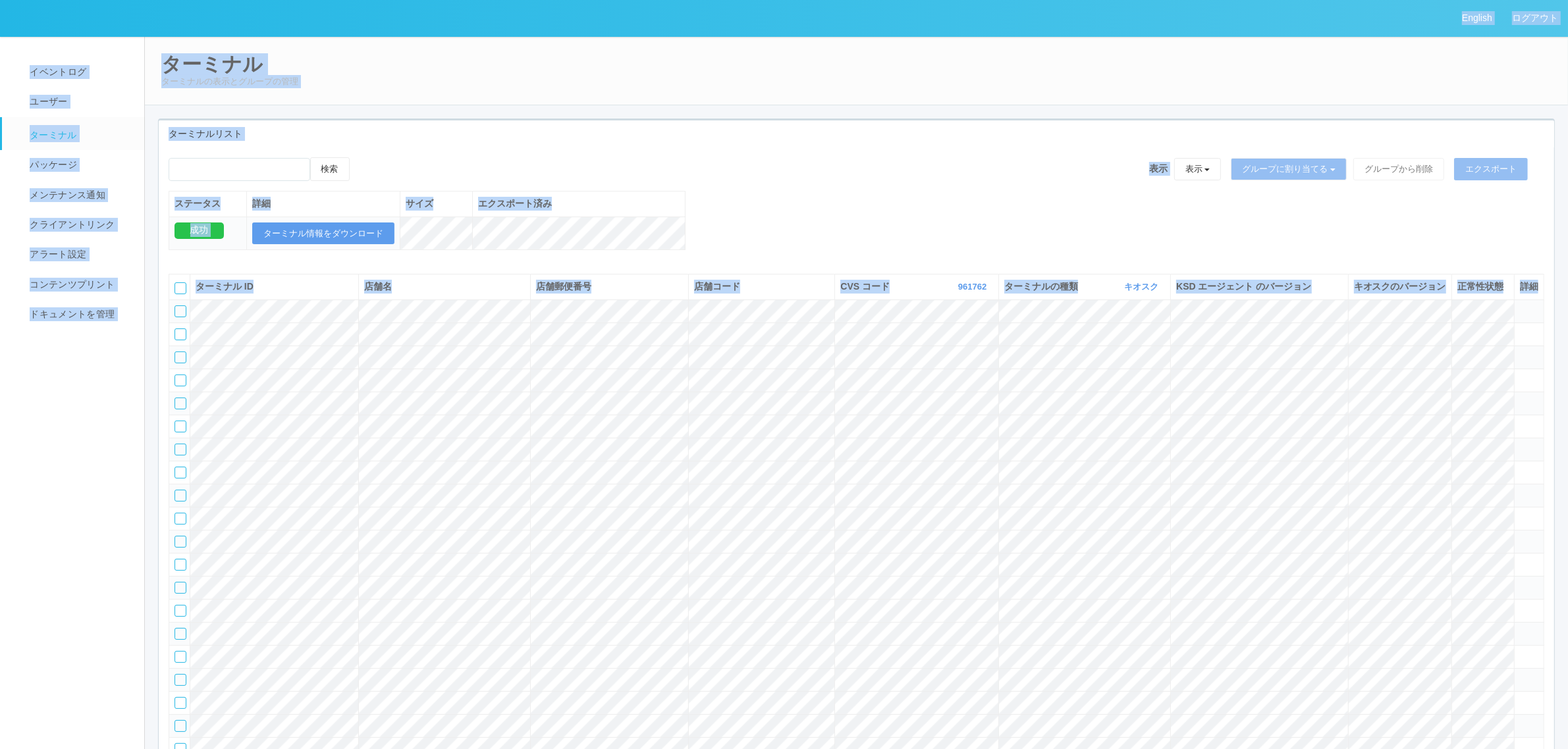
click at [558, 291] on span "店舗郵便番号" at bounding box center [563, 286] width 55 height 10
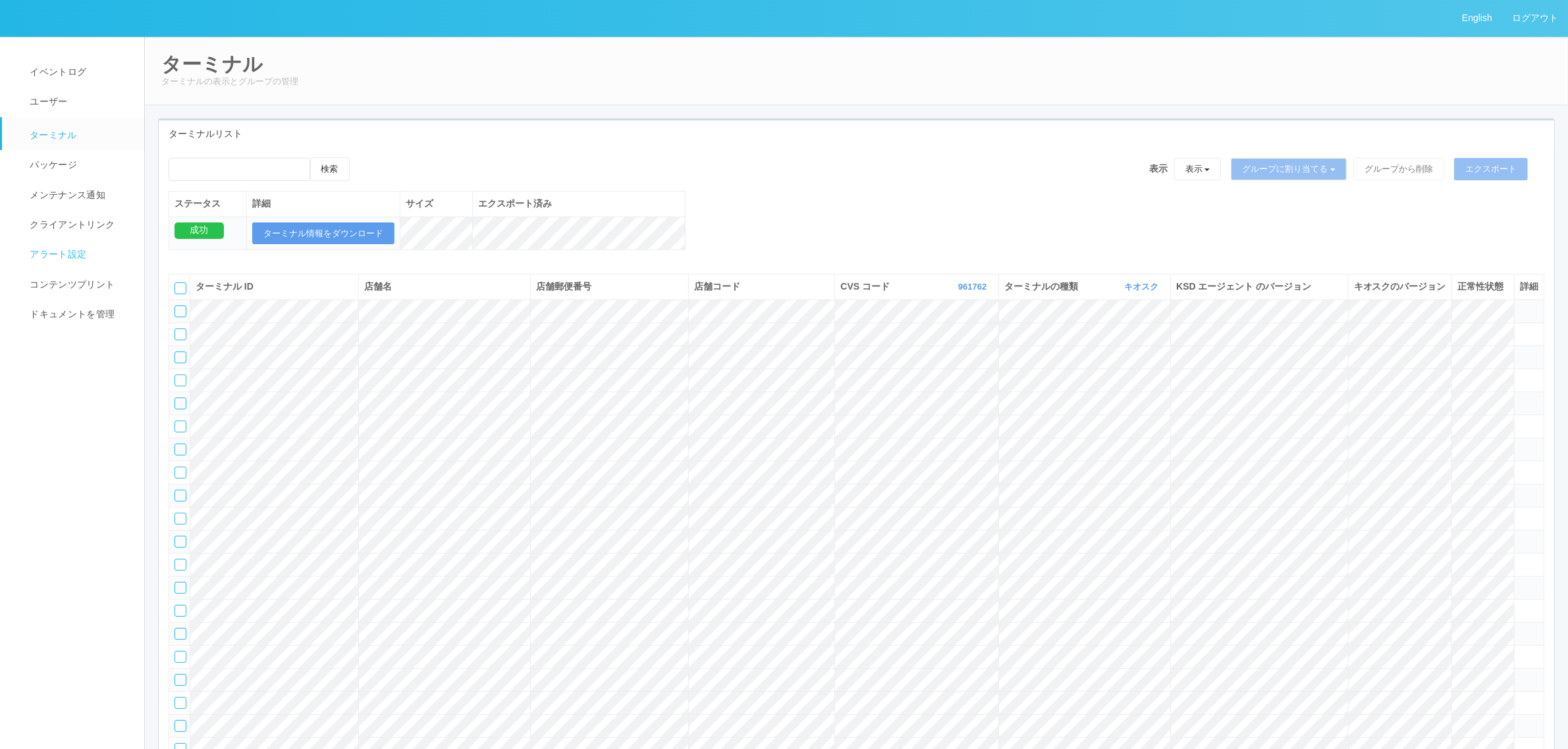
click at [64, 262] on link "アラート設定" at bounding box center [79, 254] width 154 height 30
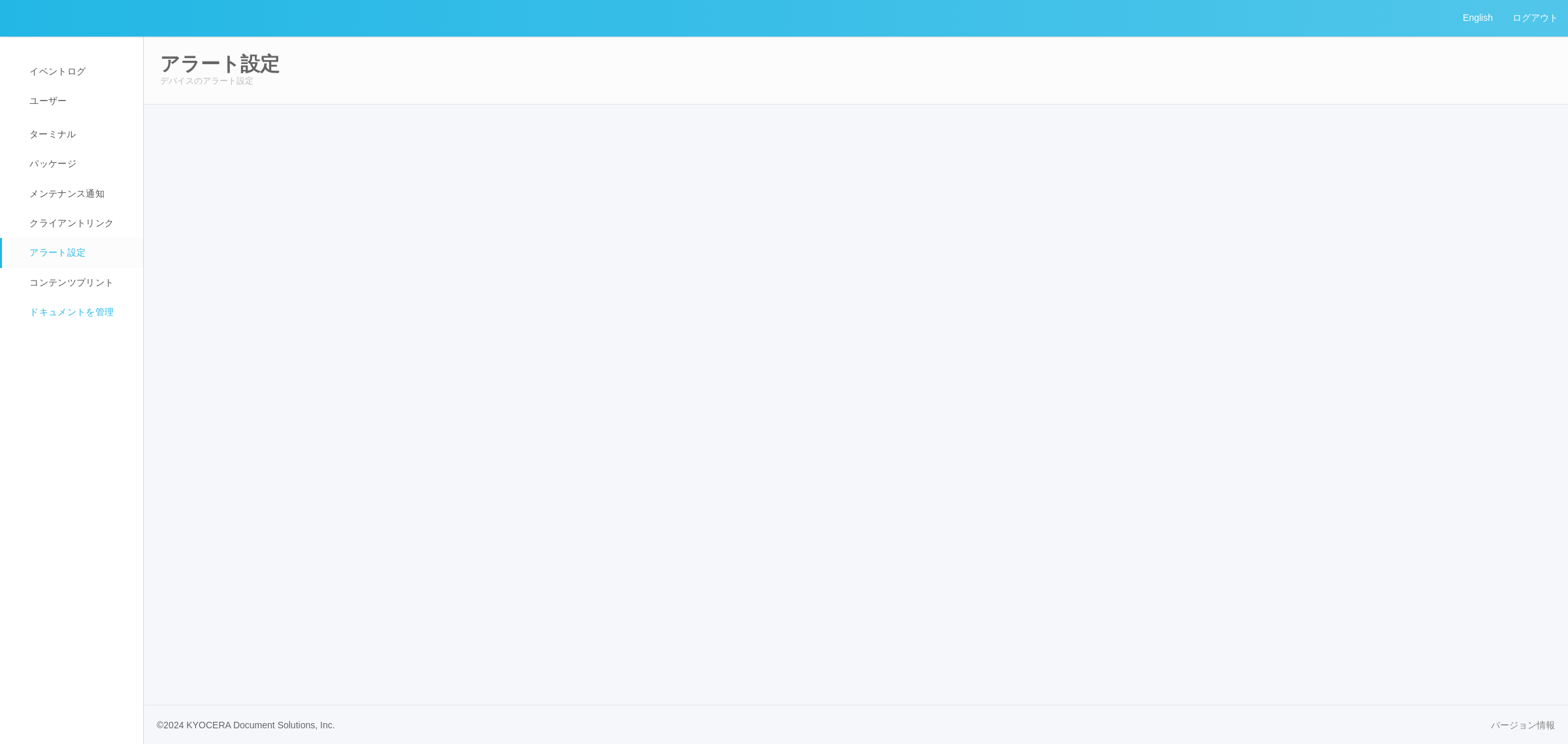
select select "6"
select select "4"
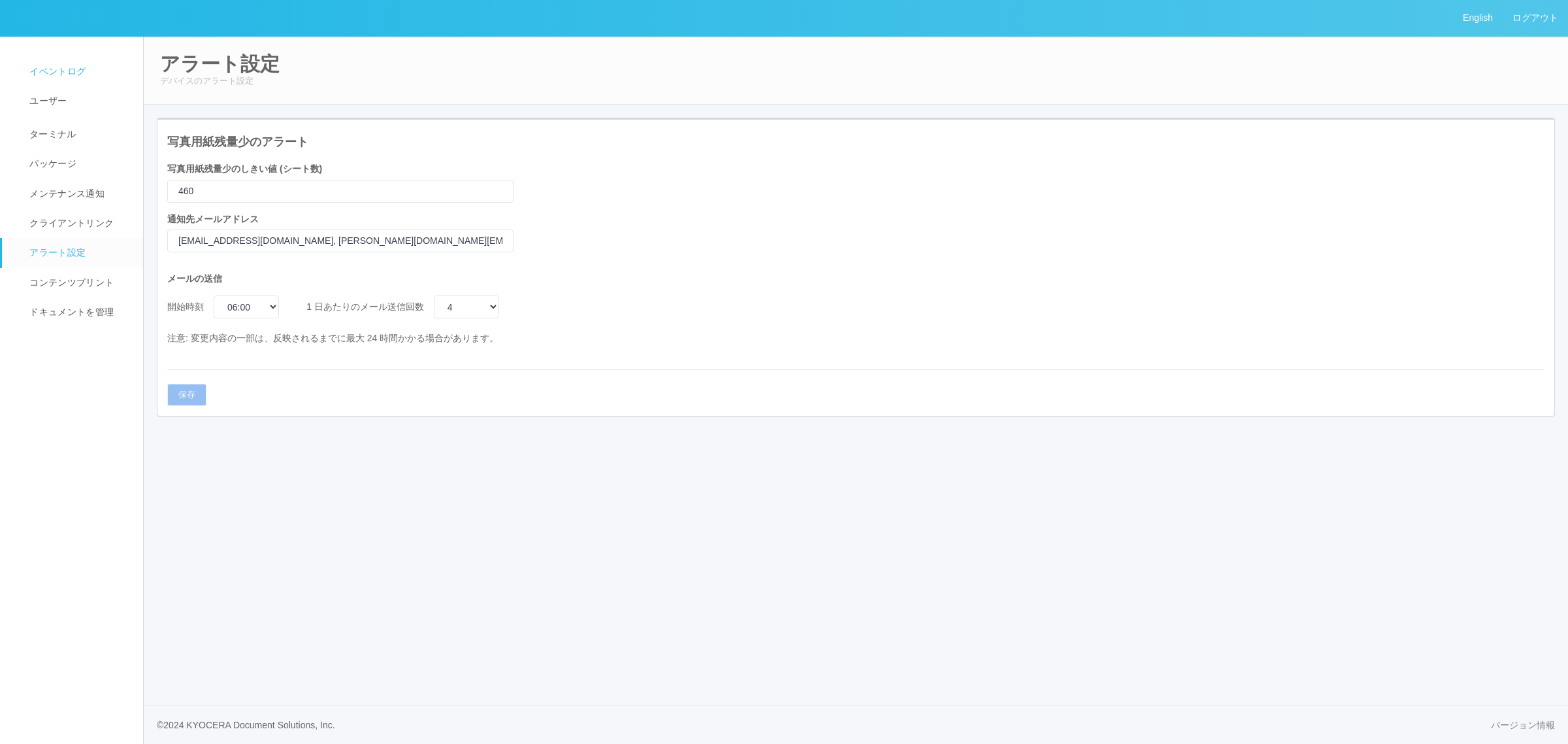
click at [80, 66] on span "イベントログ" at bounding box center [56, 71] width 59 height 10
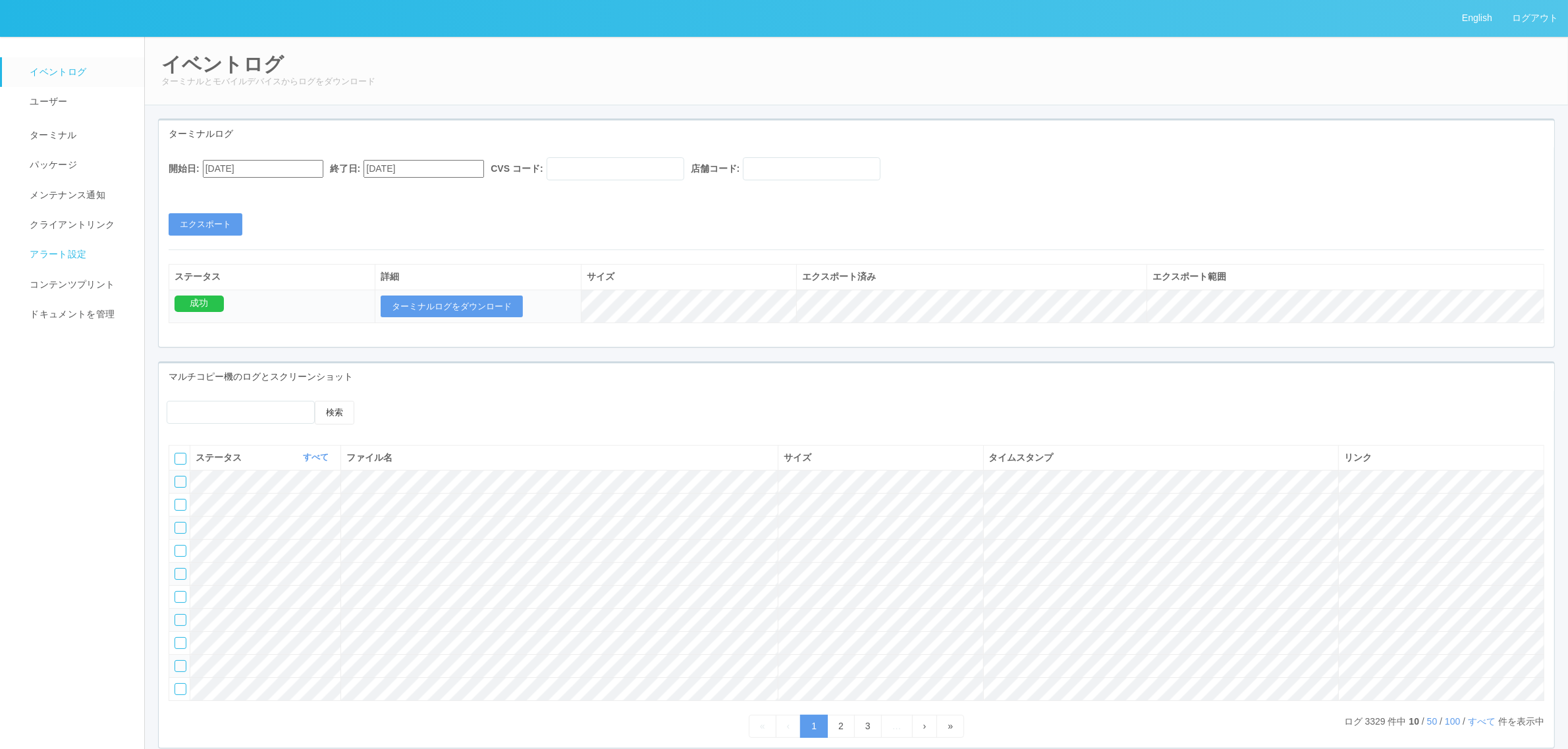
click at [66, 248] on span "アラート設定" at bounding box center [56, 254] width 60 height 10
select select "6"
select select "4"
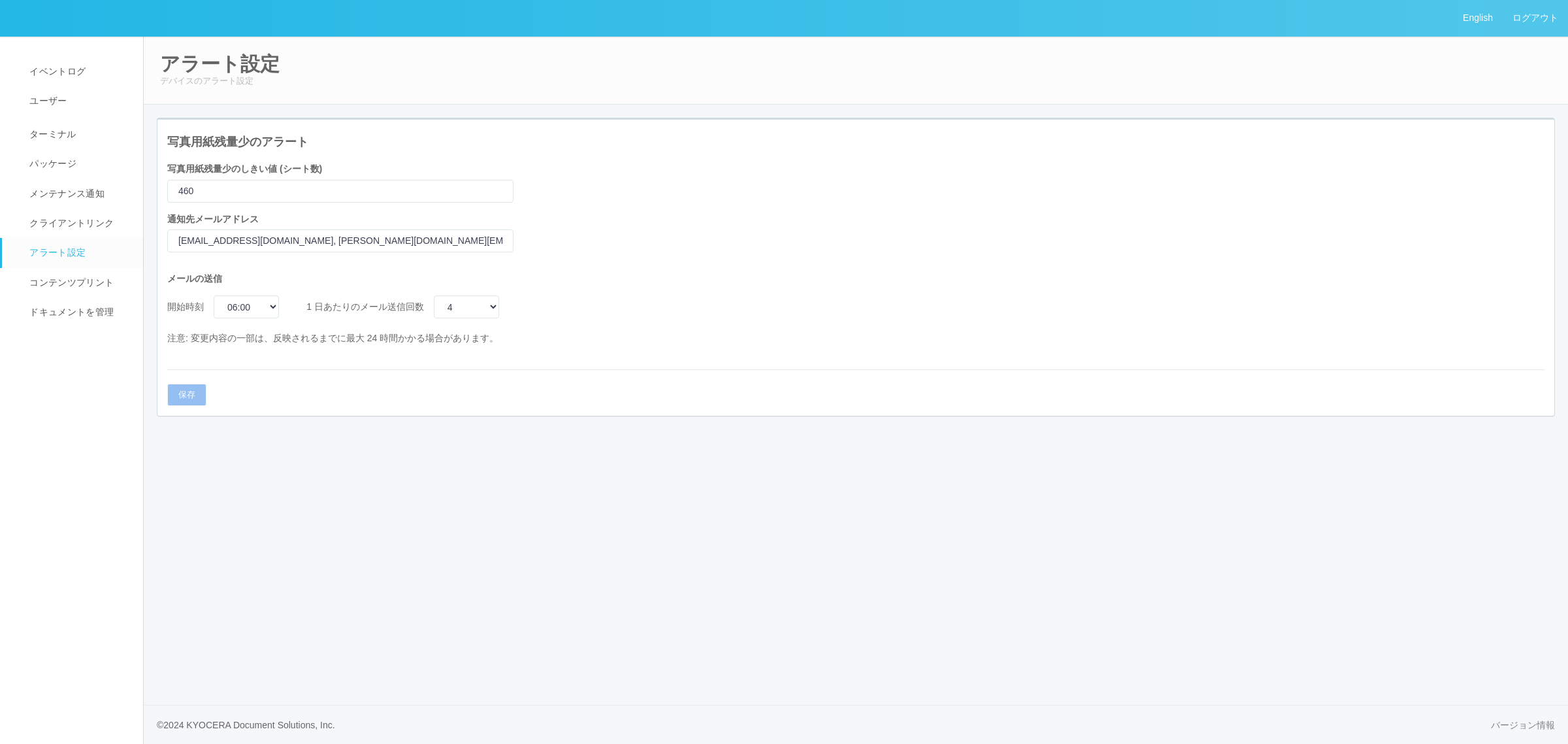
drag, startPoint x: 692, startPoint y: 159, endPoint x: 664, endPoint y: 124, distance: 44.8
click at [695, 159] on div "写真用紙残量少のアラート 写真用紙残量少のしきい値 (シート数) 460 通知先メールアドレス dypj_set@ml.kyods.com, manabu.n…" at bounding box center [855, 268] width 1397 height 296
click at [444, 236] on input "dypj_set@ml.kyods.com, manabu.nakajima@dj.kyocera.com, shuhei.otsuki@dj.kyocera…" at bounding box center [340, 241] width 346 height 23
drag, startPoint x: 416, startPoint y: 240, endPoint x: 827, endPoint y: 256, distance: 411.3
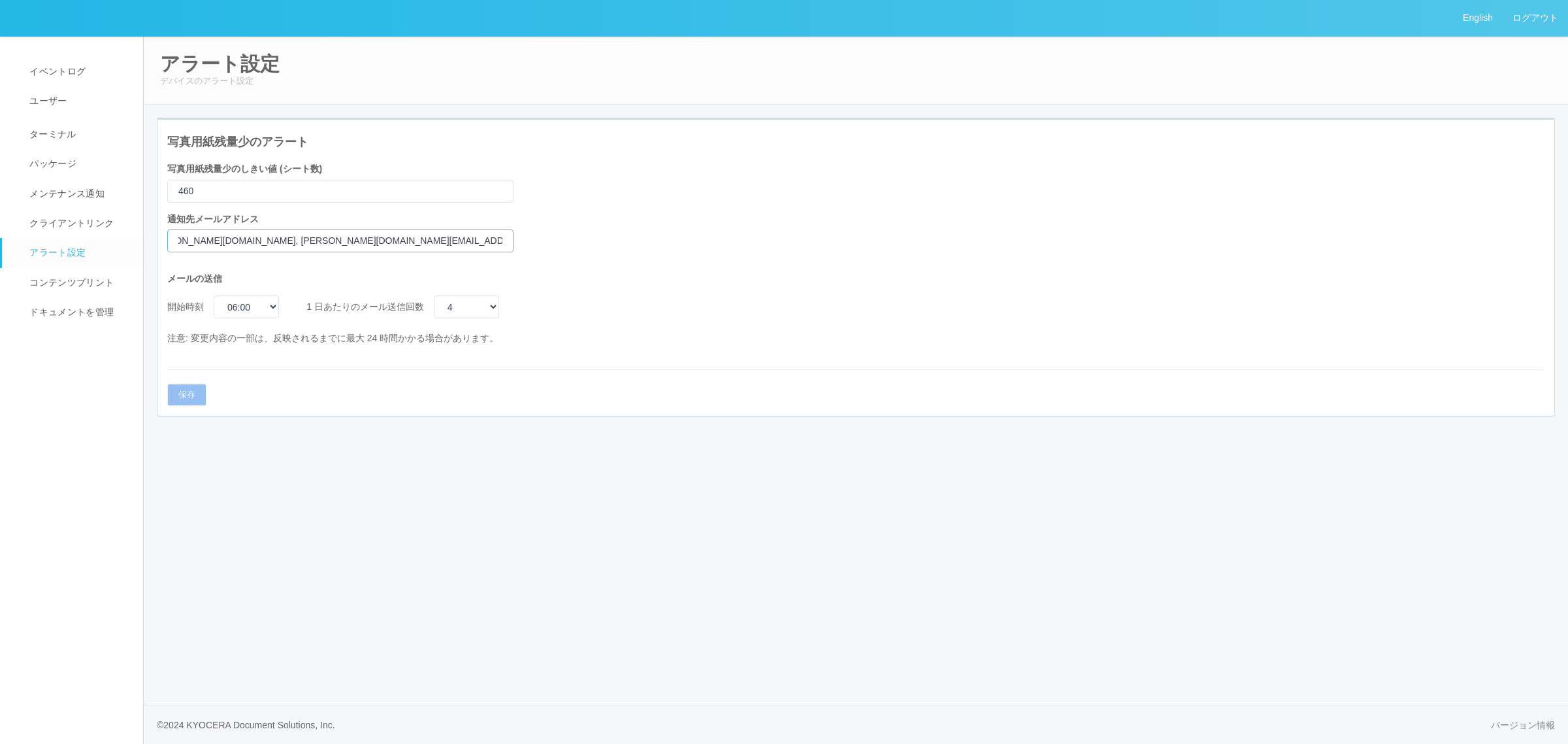
click at [827, 256] on div "写真用紙残量少のアラート 写真用紙残量少のしきい値 (シート数) 460 通知先メールアドレス dypj_set@ml.kyods.com, manabu.n…" at bounding box center [855, 268] width 1397 height 296
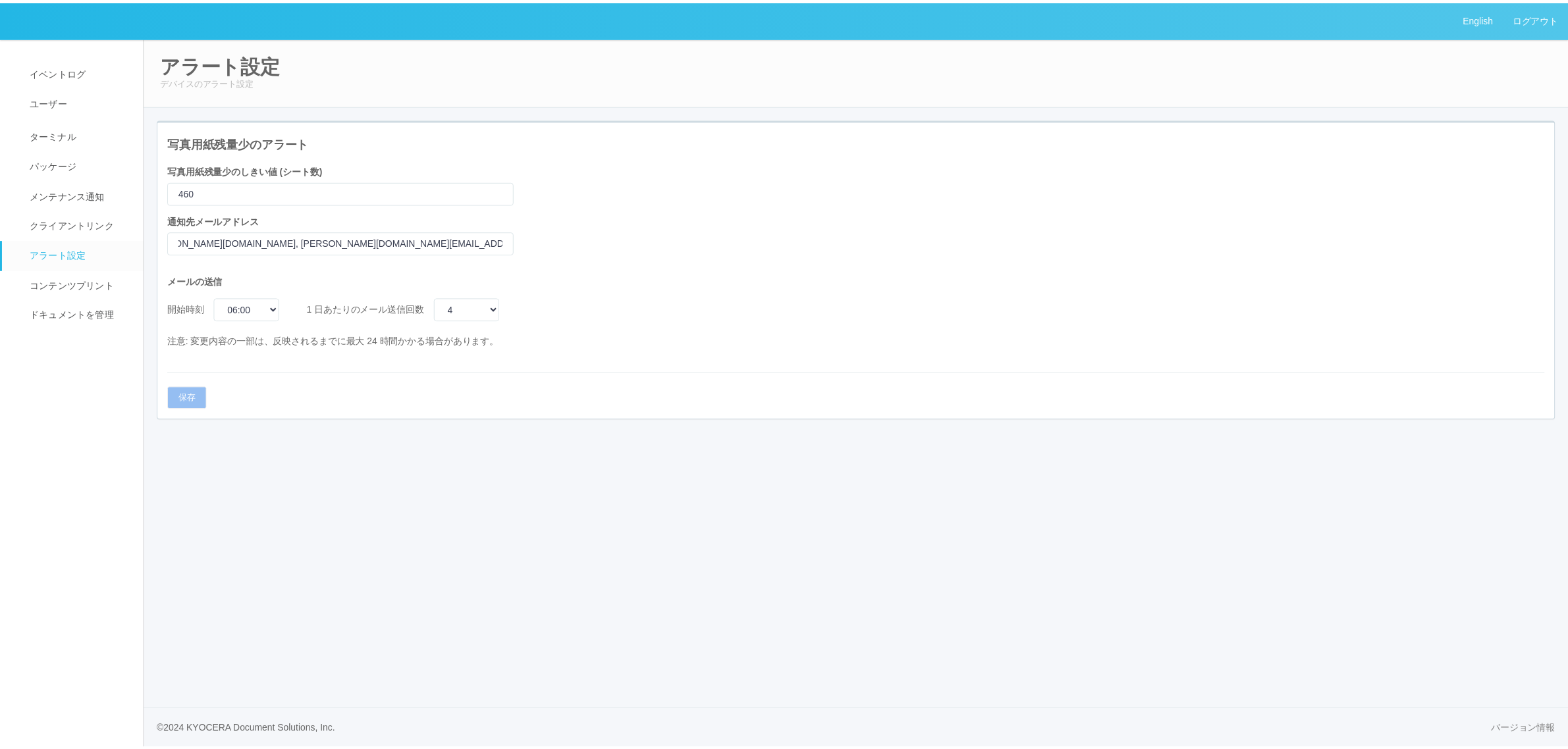
scroll to position [0, 0]
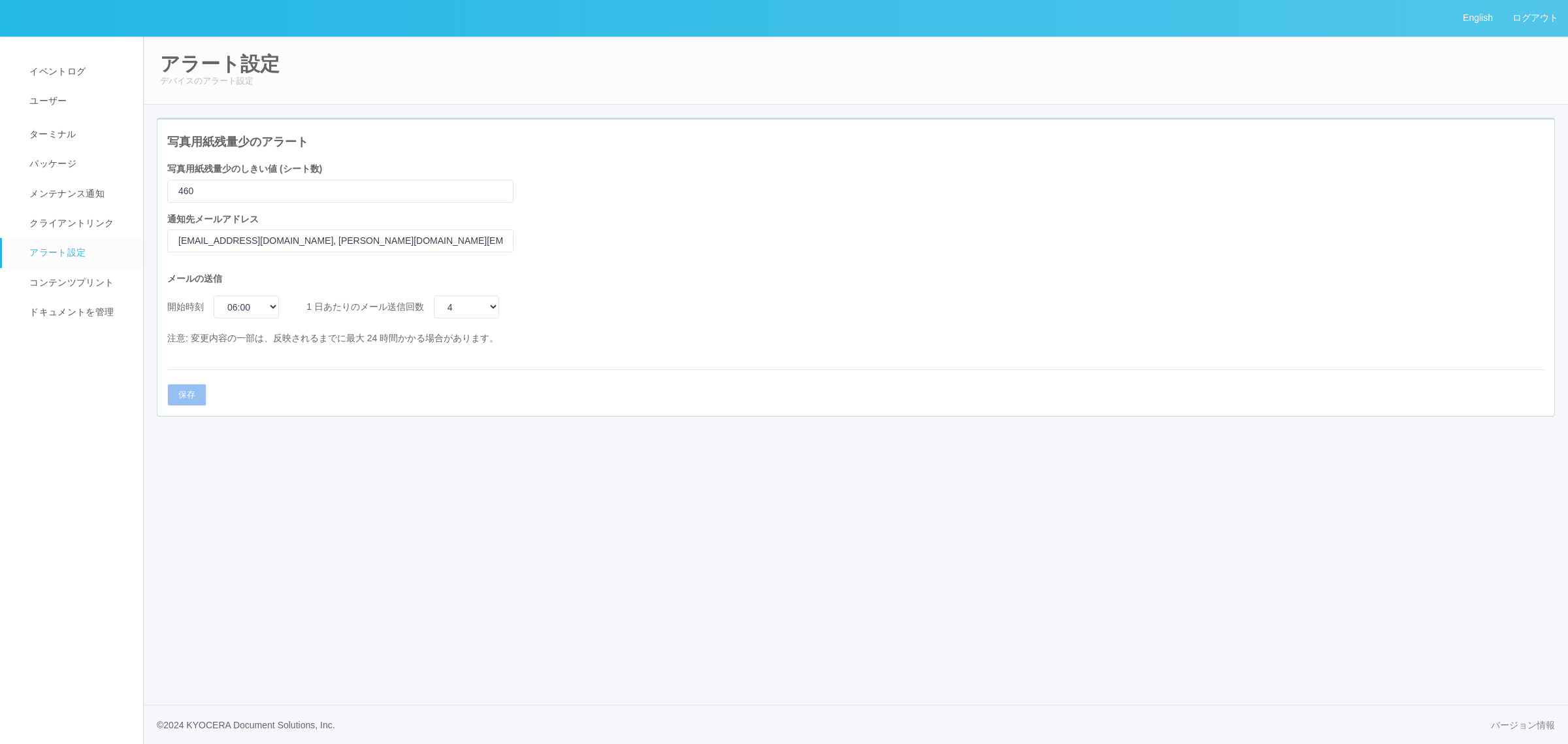
drag, startPoint x: 730, startPoint y: 263, endPoint x: 719, endPoint y: 269, distance: 12.5
click at [730, 263] on div "写真用紙残量少のアラート 写真用紙残量少のしきい値 (シート数) 460 通知先メールアドレス dypj_set@ml.kyods.com, manabu.n…" at bounding box center [855, 268] width 1397 height 296
click at [79, 128] on link "ターミナル" at bounding box center [79, 132] width 153 height 32
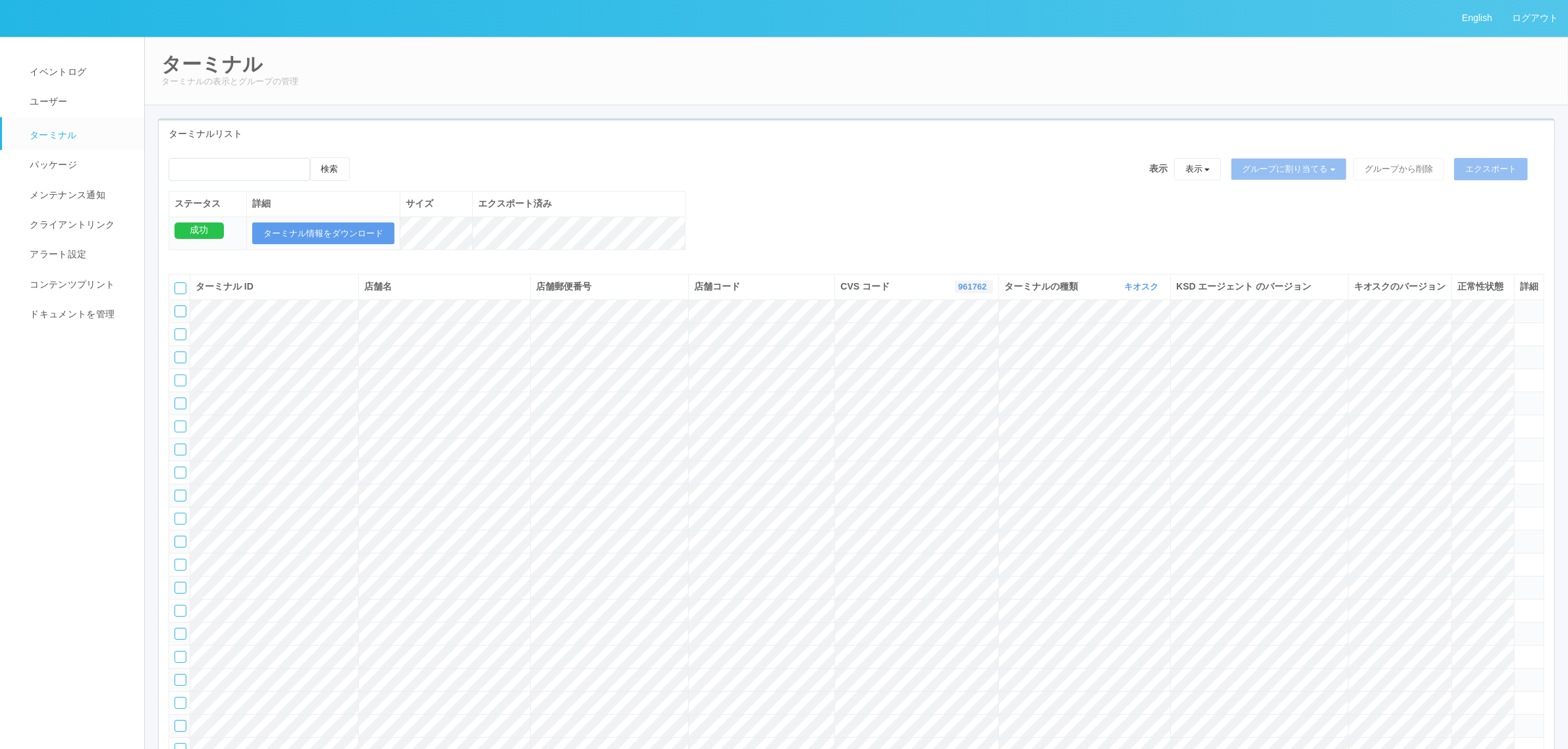
click at [972, 291] on link "961762" at bounding box center [973, 287] width 31 height 10
click at [962, 384] on link "300037" at bounding box center [940, 377] width 104 height 17
click at [1466, 553] on tr at bounding box center [857, 541] width 1375 height 23
click at [1520, 535] on icon at bounding box center [1520, 535] width 0 height 0
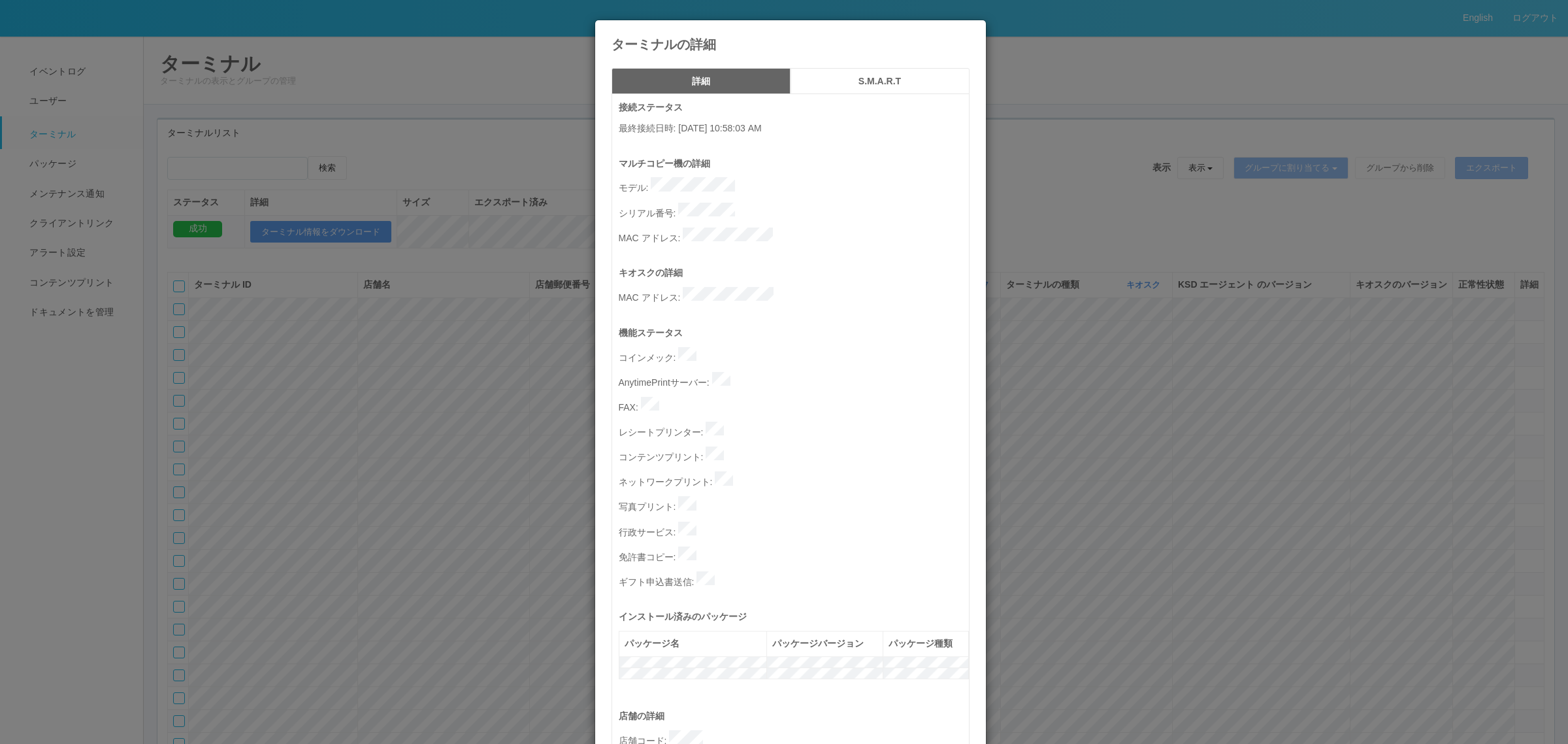
scroll to position [403, 0]
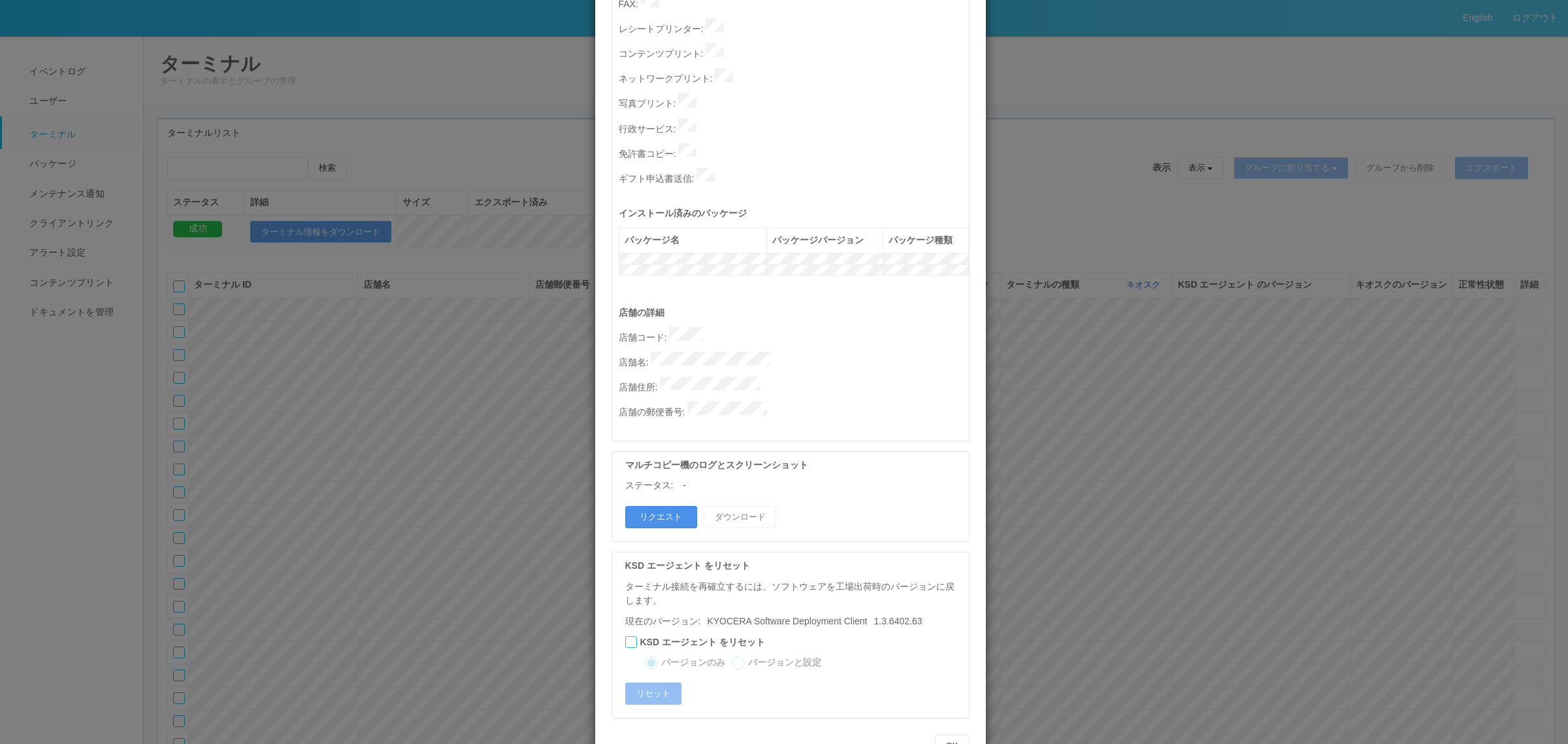
click at [658, 506] on button "リクエスト" at bounding box center [661, 517] width 72 height 22
click at [1045, 354] on div "ターミナルの詳細 詳細 S.M.A.R.T 接続ステータス 最終接続日時 : 08/25/2025 10:58:03 AM マルチコピー機の詳細 モデル : …" at bounding box center [784, 372] width 1568 height 744
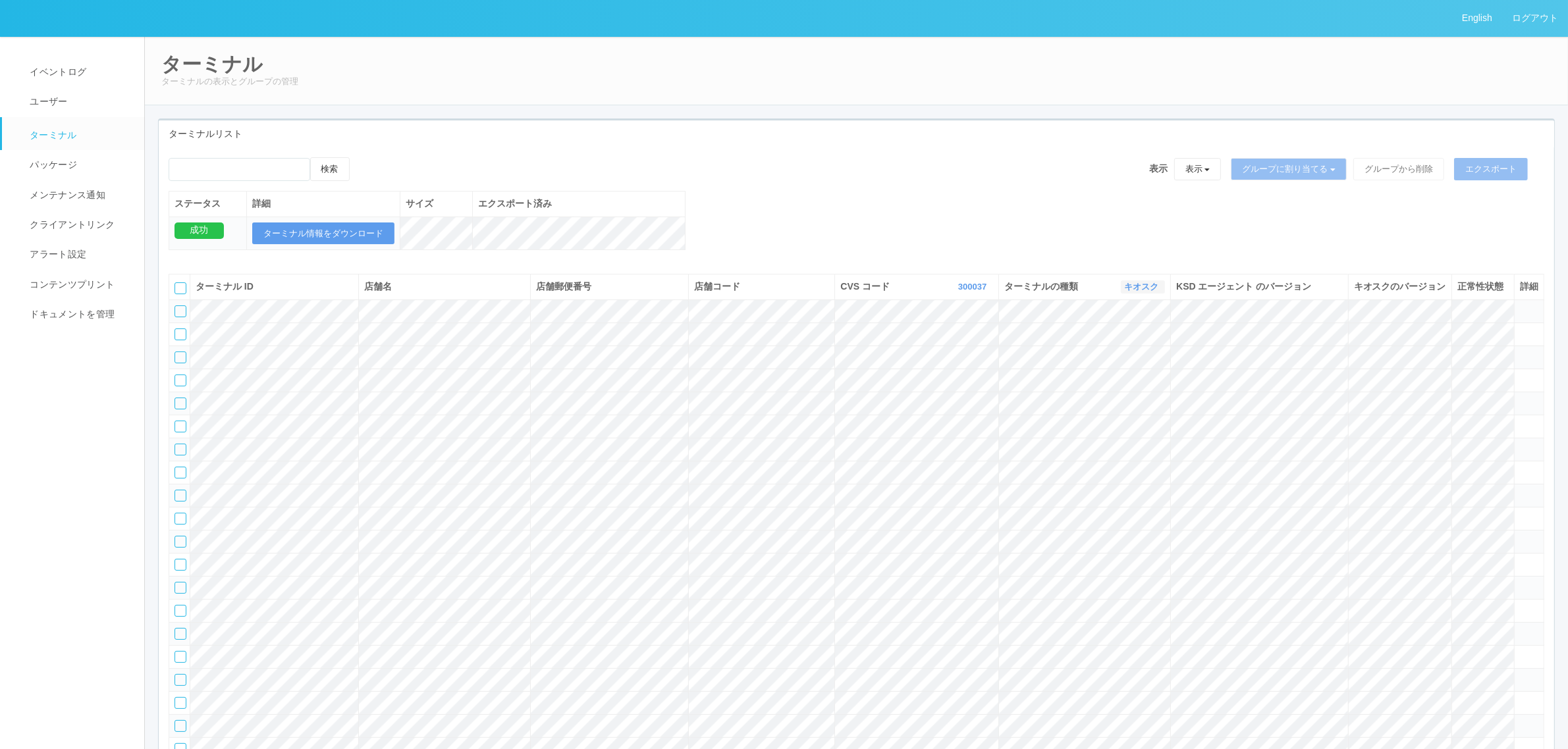
click at [1136, 291] on link "キオスク" at bounding box center [1143, 287] width 38 height 10
click at [1133, 332] on link "すべて" at bounding box center [1112, 323] width 104 height 17
click at [1445, 553] on tr at bounding box center [857, 541] width 1375 height 23
click at [1520, 535] on icon at bounding box center [1520, 535] width 0 height 0
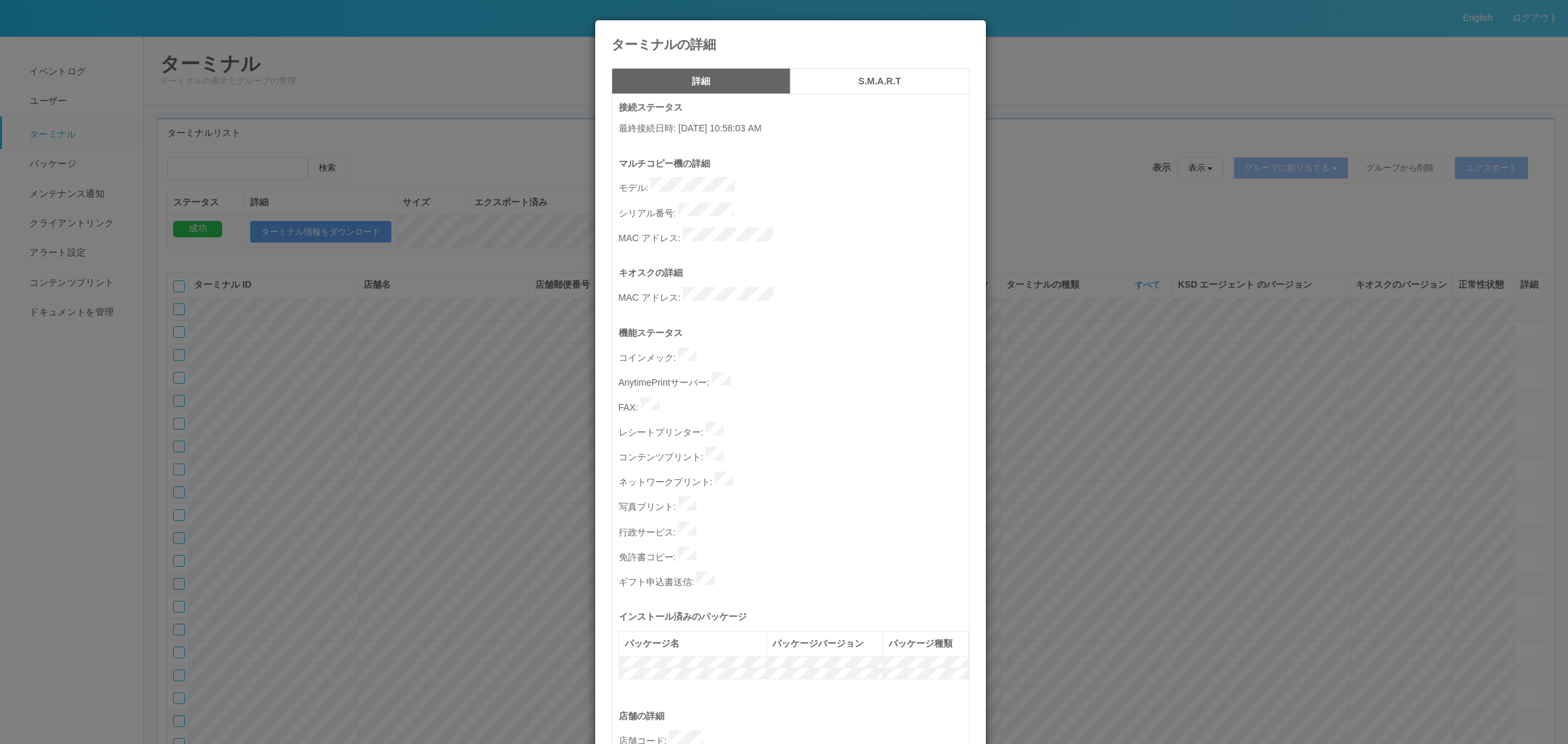
click at [746, 206] on p "シリアル番号 :" at bounding box center [794, 211] width 351 height 18
click at [1269, 535] on div "ターミナルの詳細 詳細 S.M.A.R.T 接続ステータス 最終接続日時 : 08/25/2025 10:58:03 AM マルチコピー機の詳細 モデル : …" at bounding box center [784, 372] width 1568 height 744
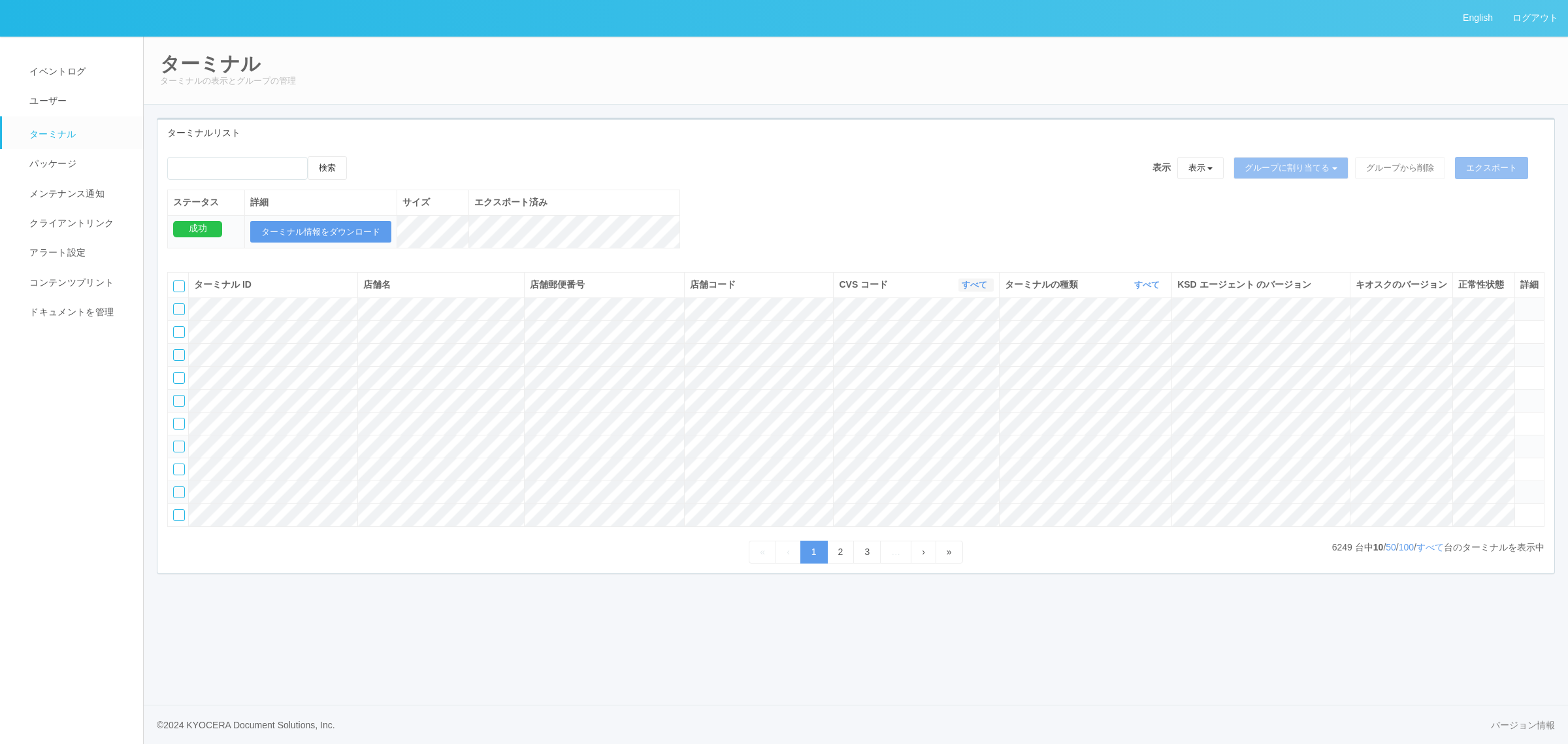
click at [979, 289] on link "すべて" at bounding box center [977, 285] width 29 height 10
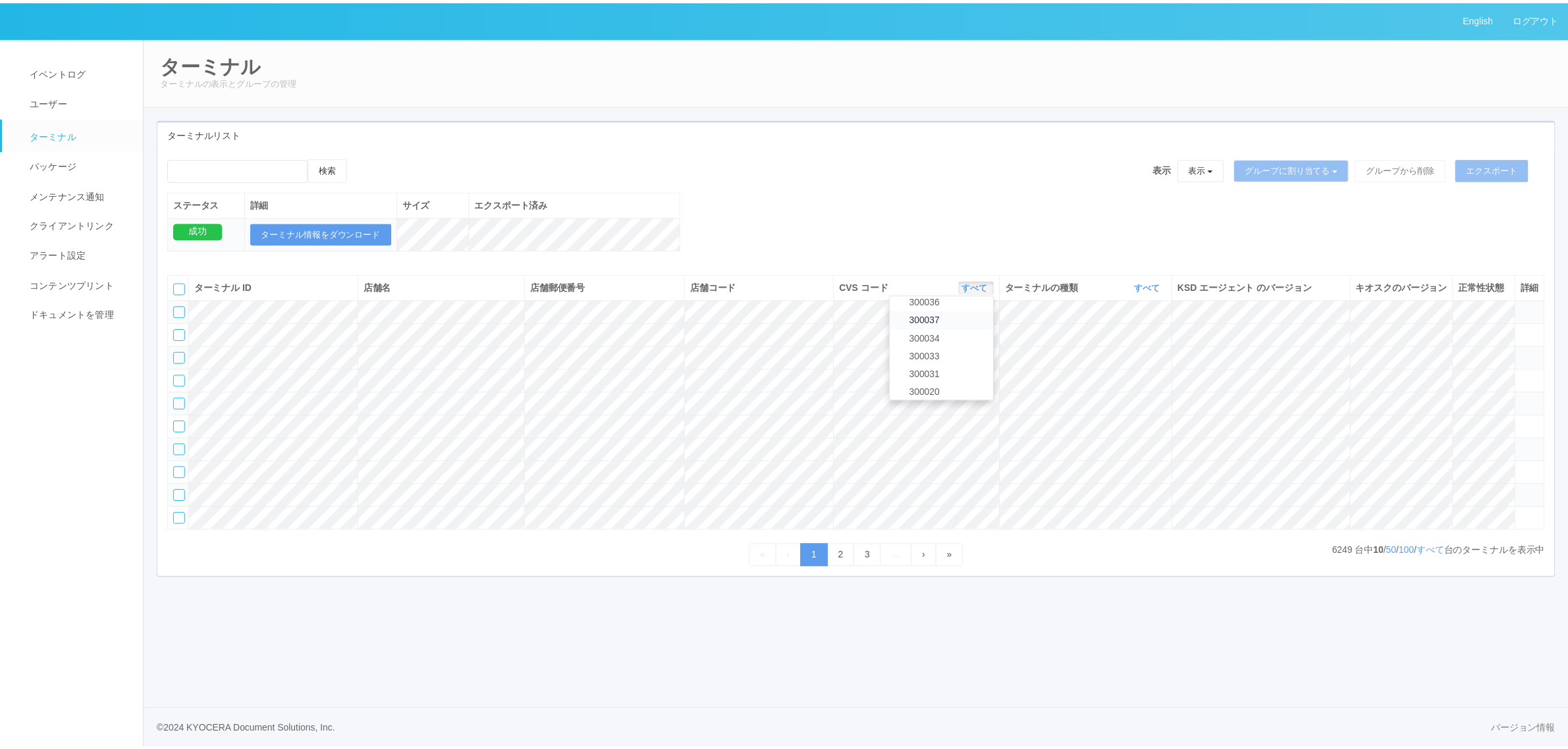
scroll to position [51, 0]
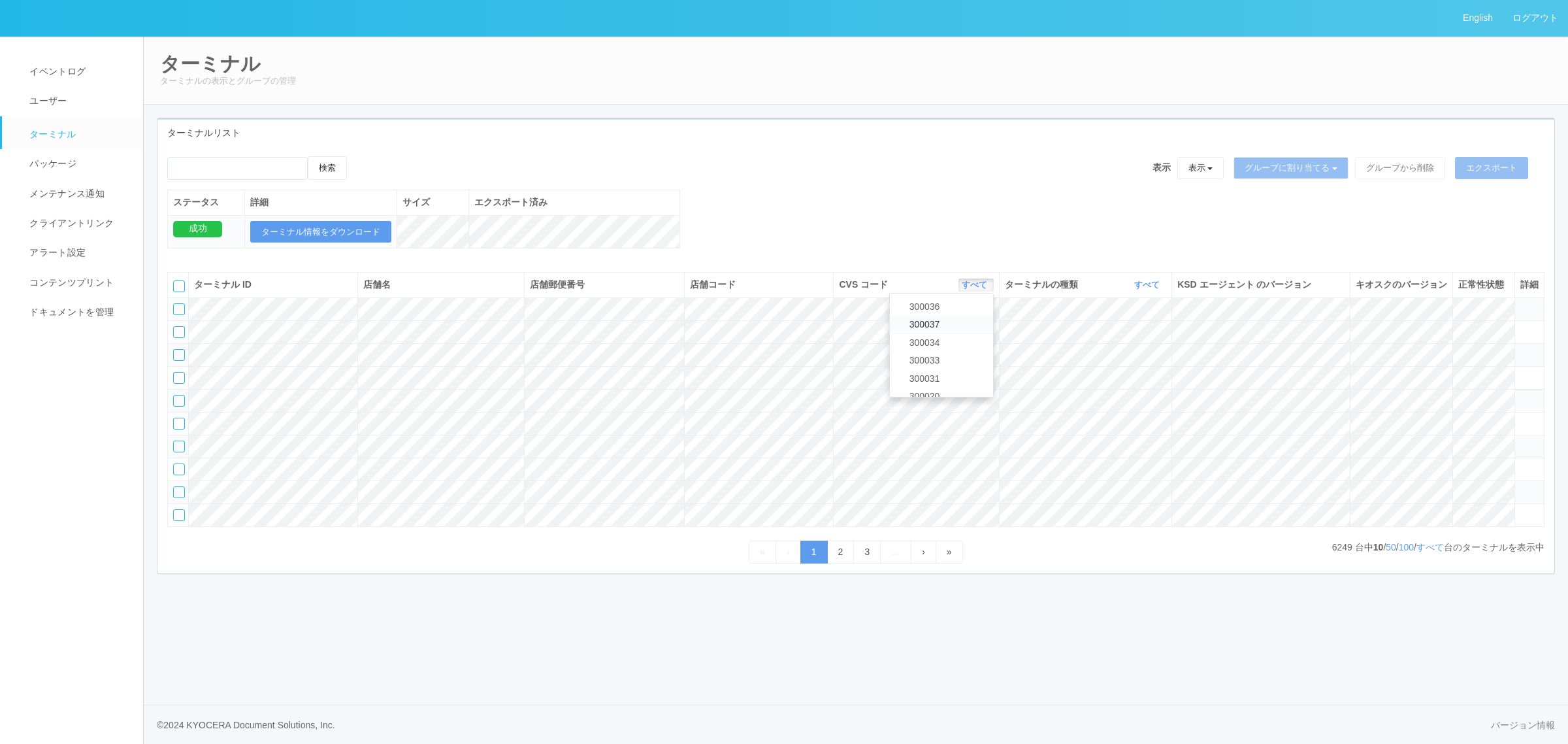
click at [956, 333] on link "300037" at bounding box center [941, 325] width 103 height 17
click at [1137, 297] on th "ターミナルの種類 すべて 表示 すべて キオスク マルチコピー機" at bounding box center [1086, 285] width 172 height 25
click at [1138, 289] on link "すべて" at bounding box center [1150, 285] width 29 height 10
click at [1122, 349] on link "キオスク" at bounding box center [1114, 339] width 103 height 17
click at [1419, 552] on link "すべて" at bounding box center [1430, 547] width 27 height 10
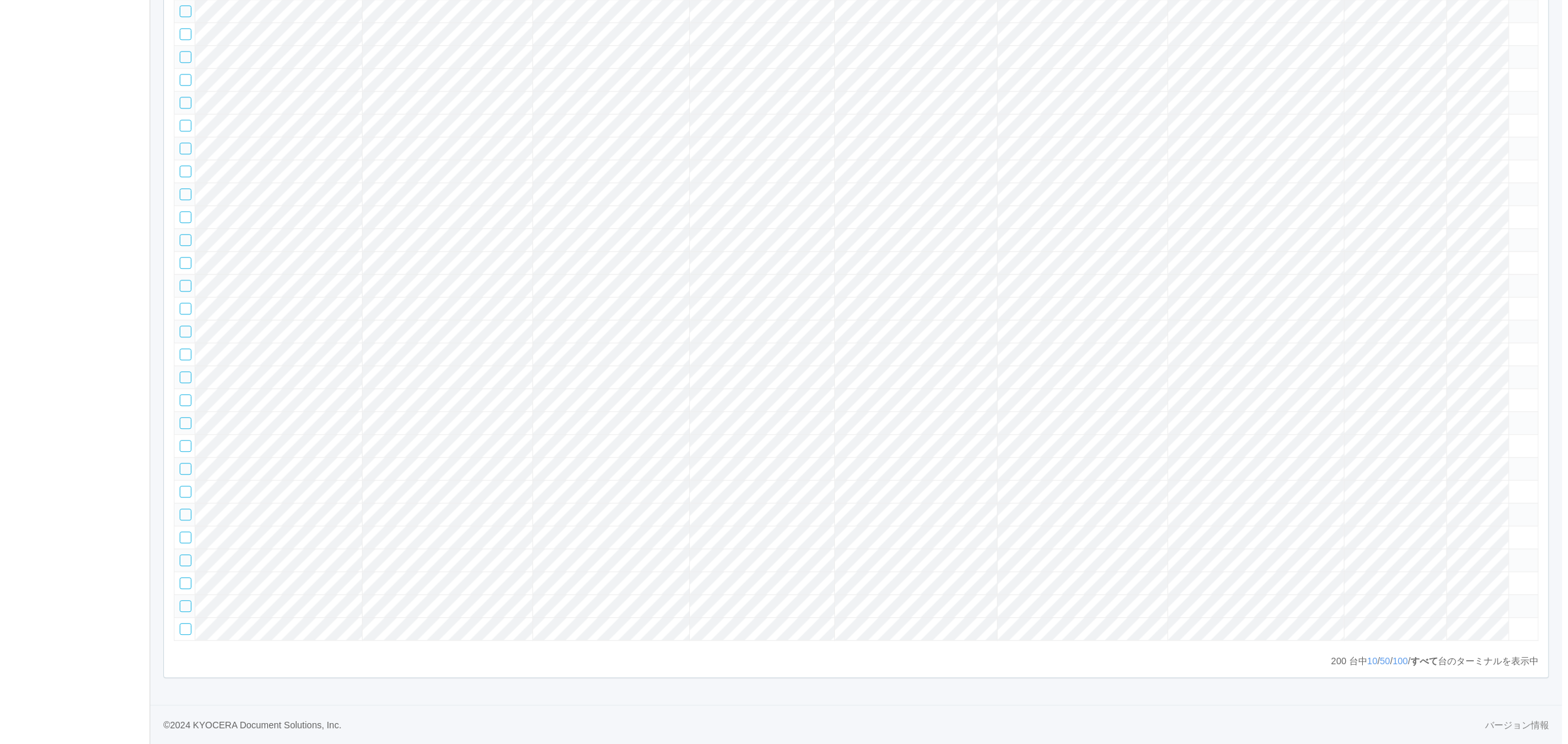
scroll to position [3142, 0]
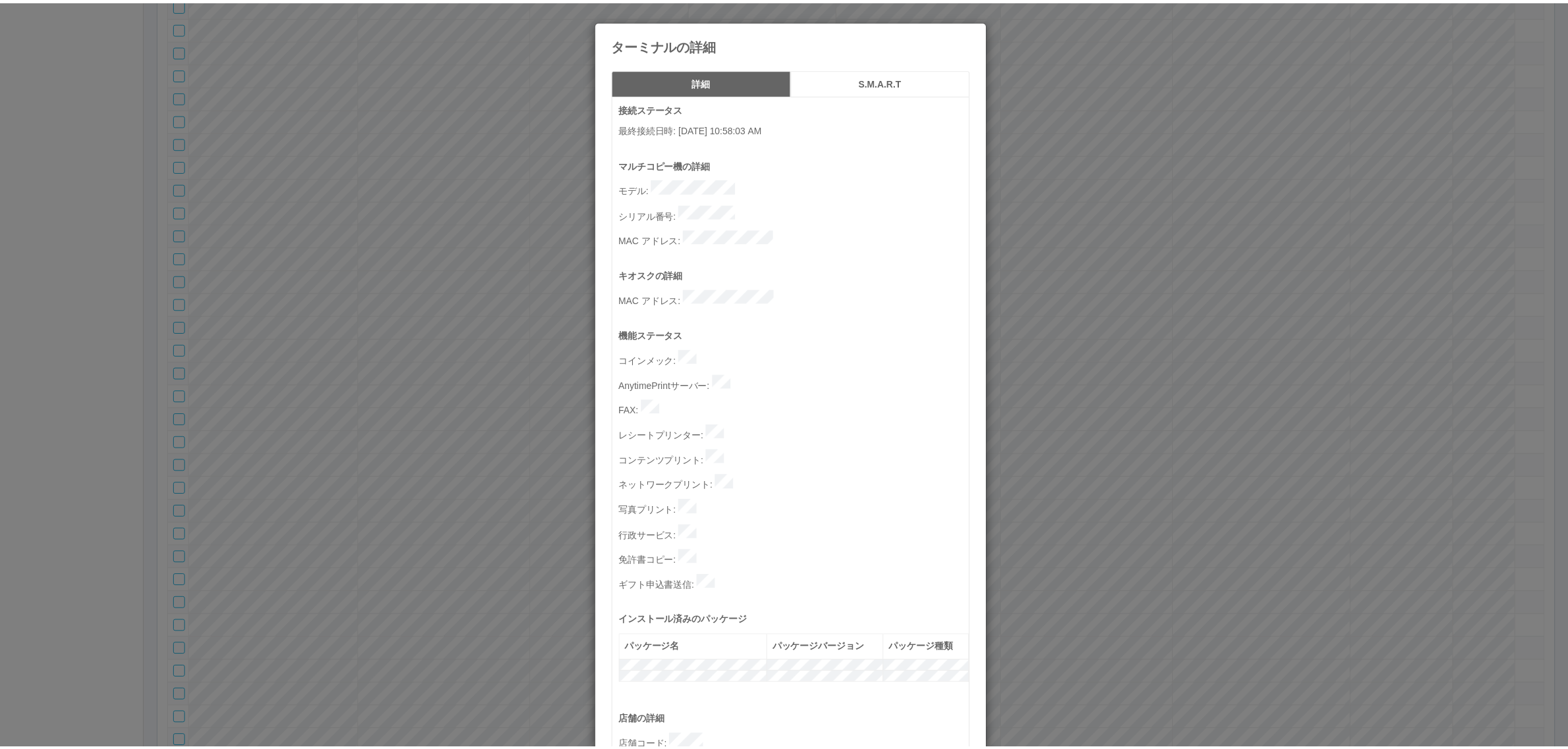
scroll to position [406, 0]
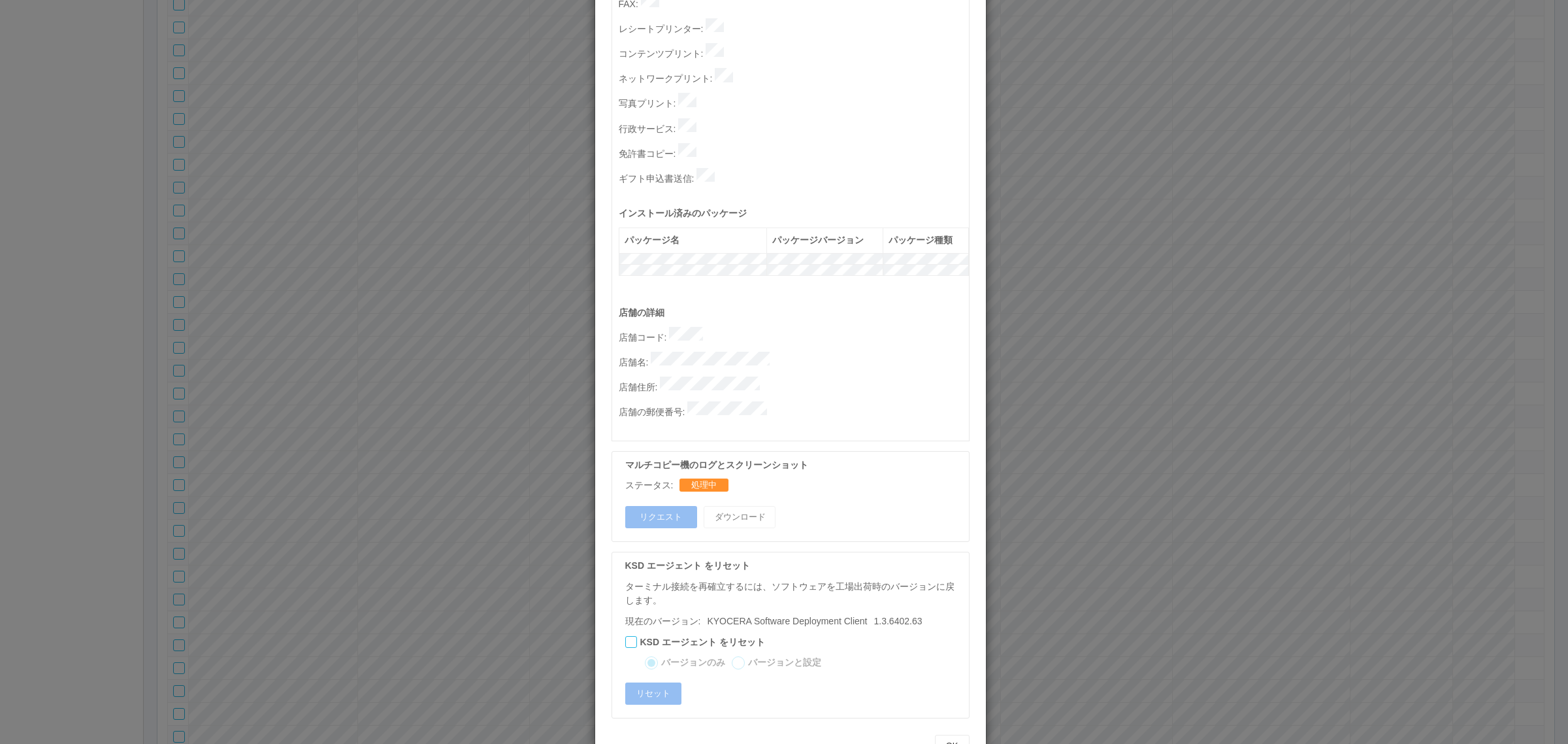
drag, startPoint x: 1168, startPoint y: 412, endPoint x: 1170, endPoint y: 404, distance: 8.2
click at [1171, 406] on div "ターミナルの詳細 詳細 S.M.A.R.T 接続ステータス 最終接続日時 : 08/25/2025 10:58:03 AM マルチコピー機の詳細 モデル : …" at bounding box center [784, 372] width 1568 height 744
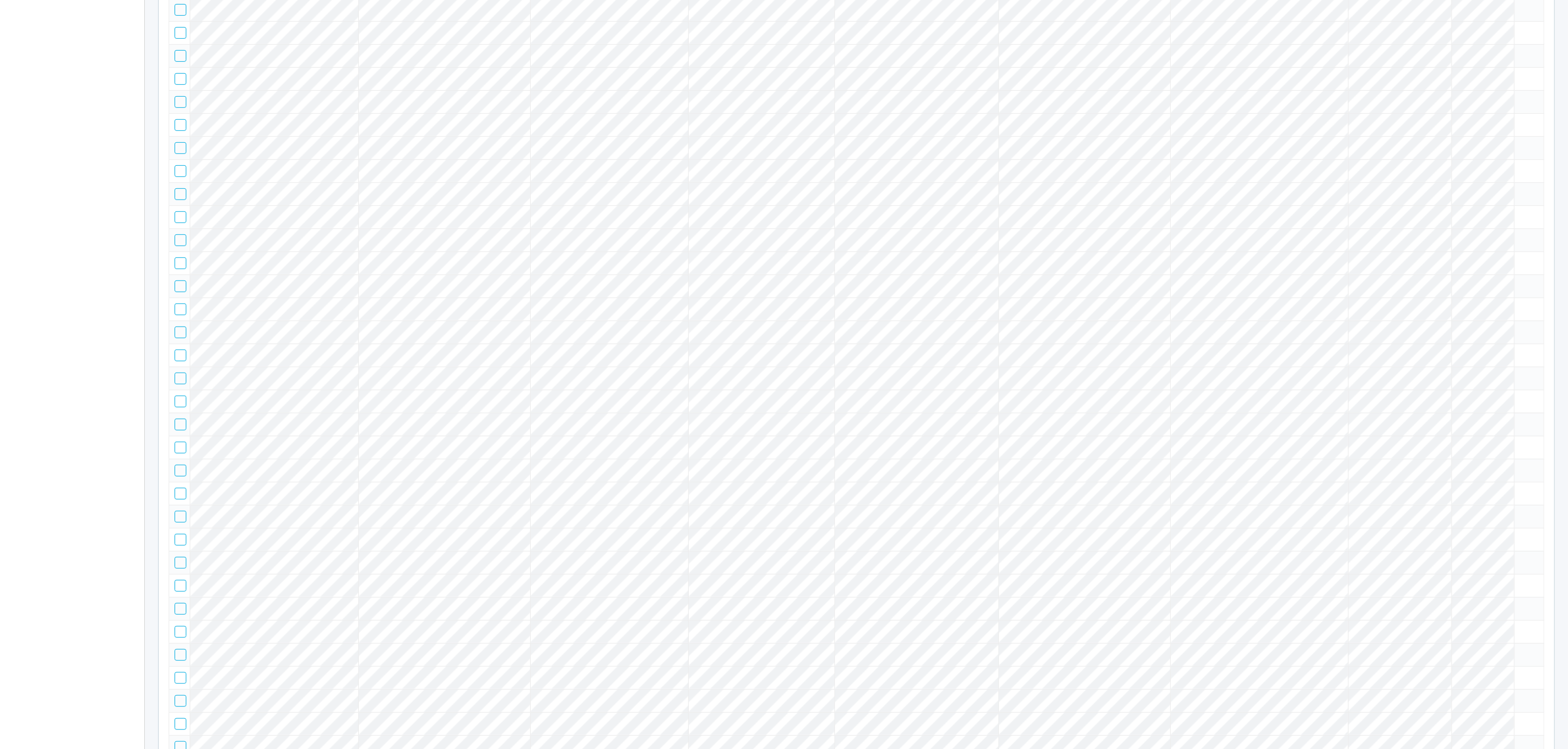
scroll to position [0, 0]
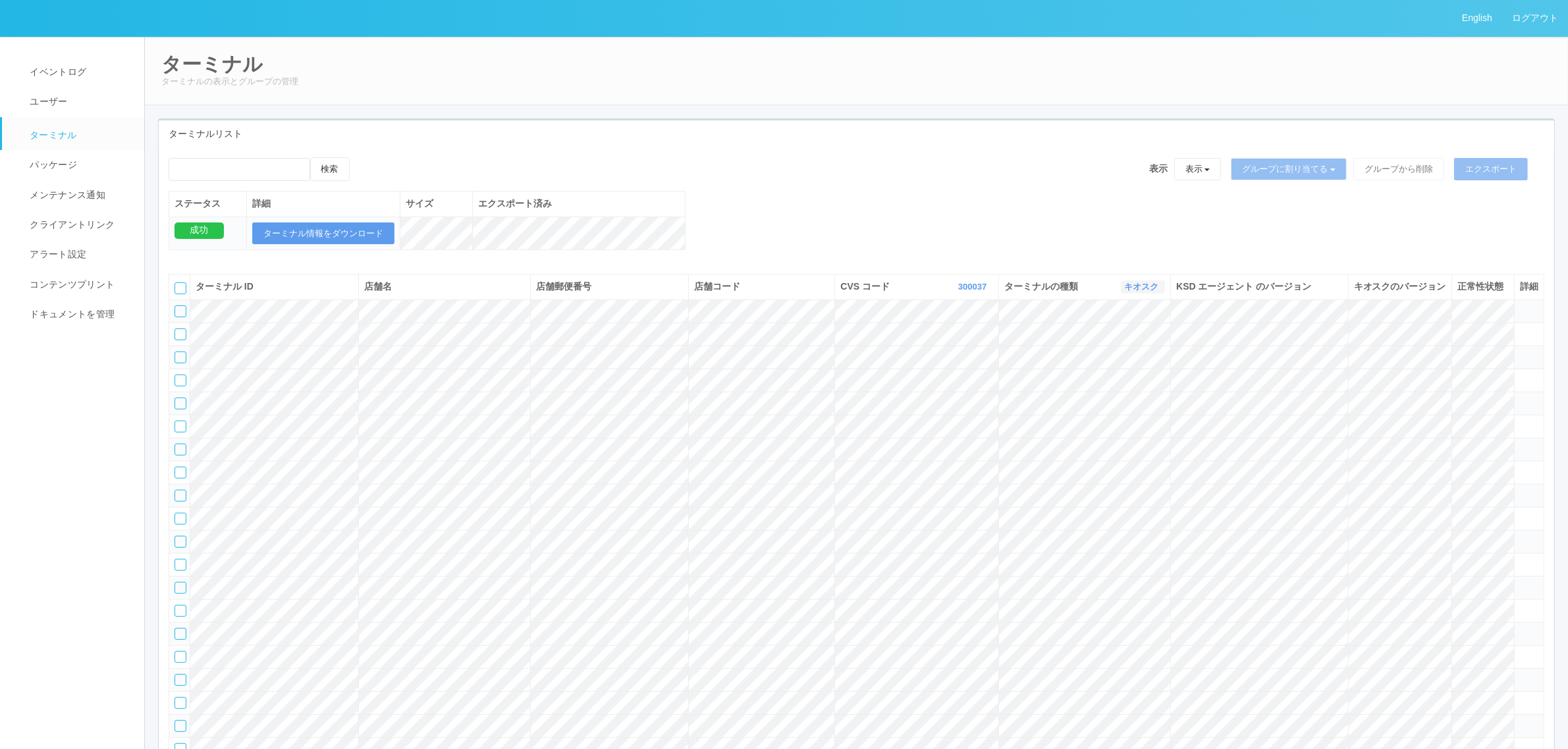
drag, startPoint x: 1133, startPoint y: 295, endPoint x: 1125, endPoint y: 304, distance: 12.0
click at [1131, 291] on link "キオスク" at bounding box center [1143, 287] width 38 height 10
click at [1121, 332] on link "すべて" at bounding box center [1112, 323] width 104 height 17
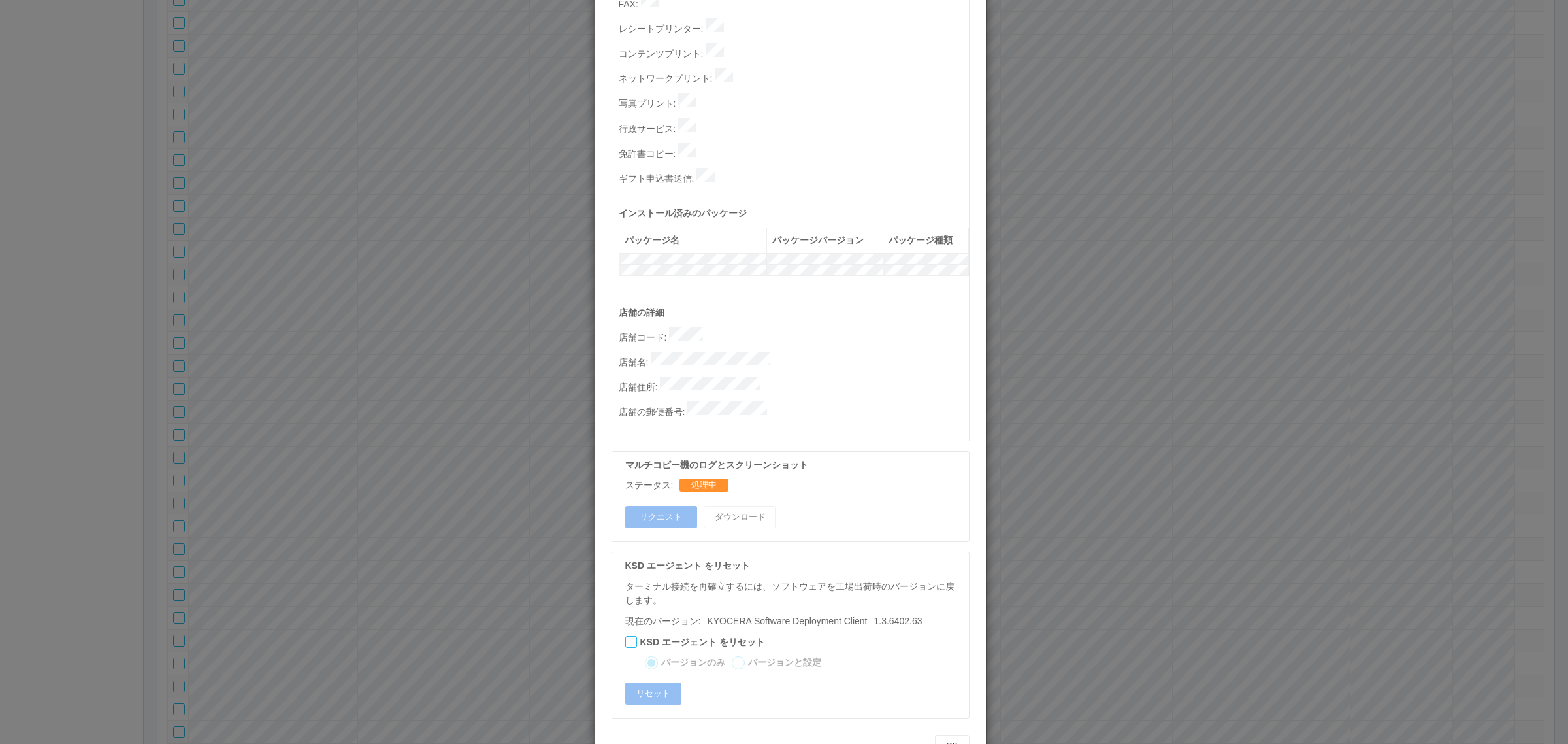
click at [645, 351] on p "店舗名 :" at bounding box center [794, 360] width 351 height 18
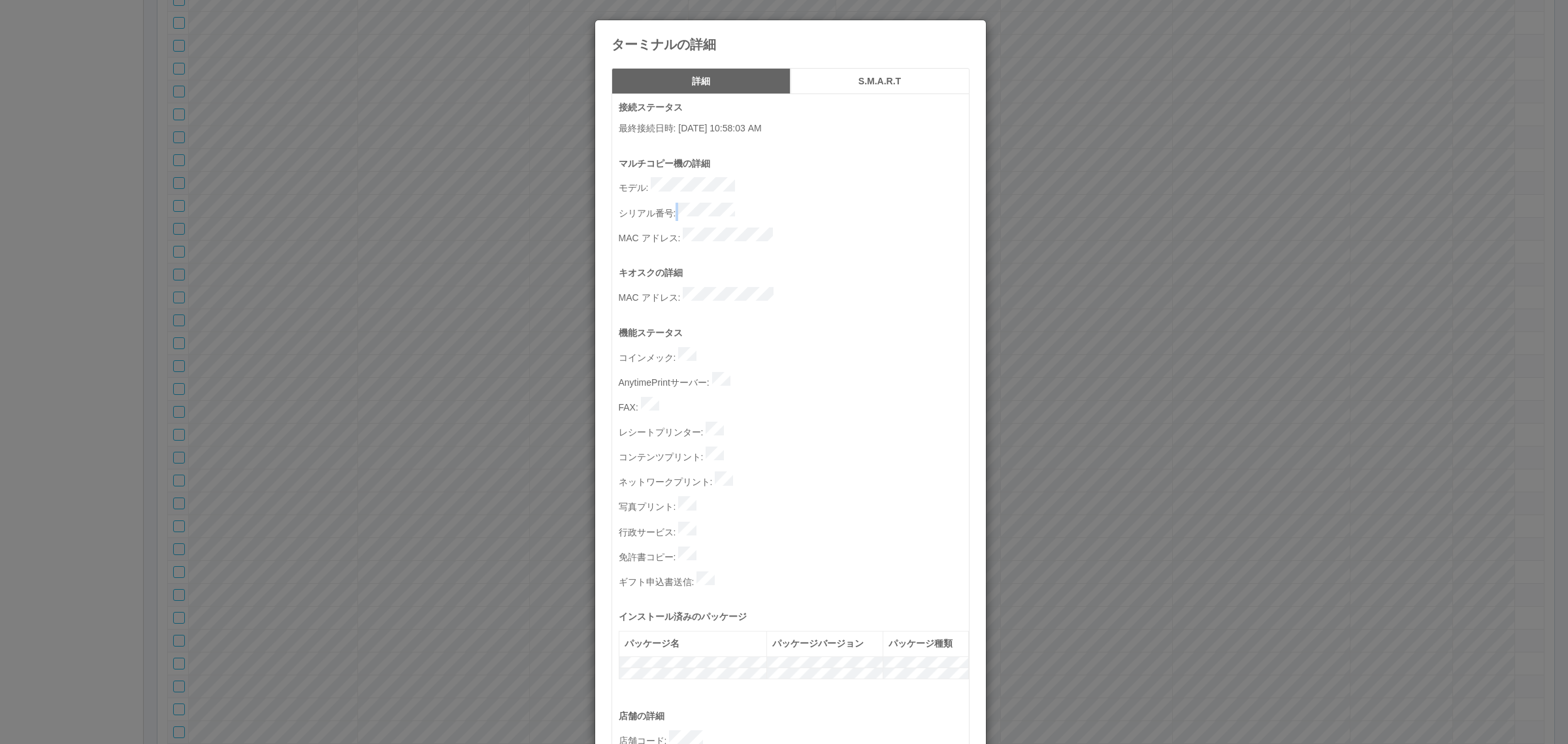
drag, startPoint x: 673, startPoint y: 203, endPoint x: 742, endPoint y: 201, distance: 69.0
click at [742, 203] on p "シリアル番号 :" at bounding box center [794, 211] width 351 height 18
click at [673, 227] on p "MAC アドレス :" at bounding box center [794, 236] width 351 height 18
drag, startPoint x: 673, startPoint y: 206, endPoint x: 752, endPoint y: 206, distance: 79.0
click at [752, 206] on p "シリアル番号 :" at bounding box center [794, 211] width 351 height 18
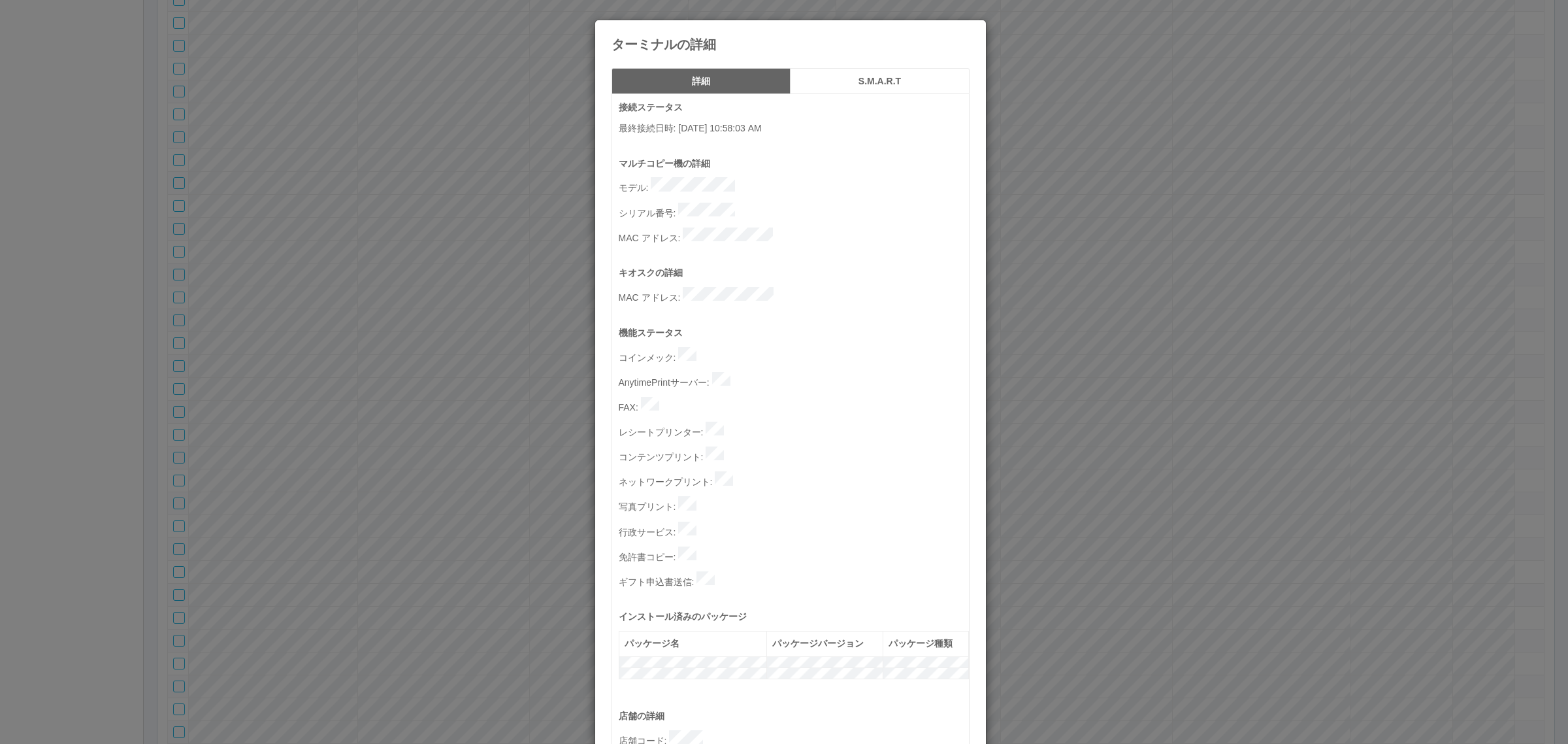
click at [762, 206] on p "シリアル番号 :" at bounding box center [794, 211] width 351 height 18
click at [1104, 305] on div "ターミナルの詳細 詳細 S.M.A.R.T 接続ステータス 最終接続日時 : 08/25/2025 10:58:03 AM マルチコピー機の詳細 モデル : …" at bounding box center [784, 372] width 1568 height 744
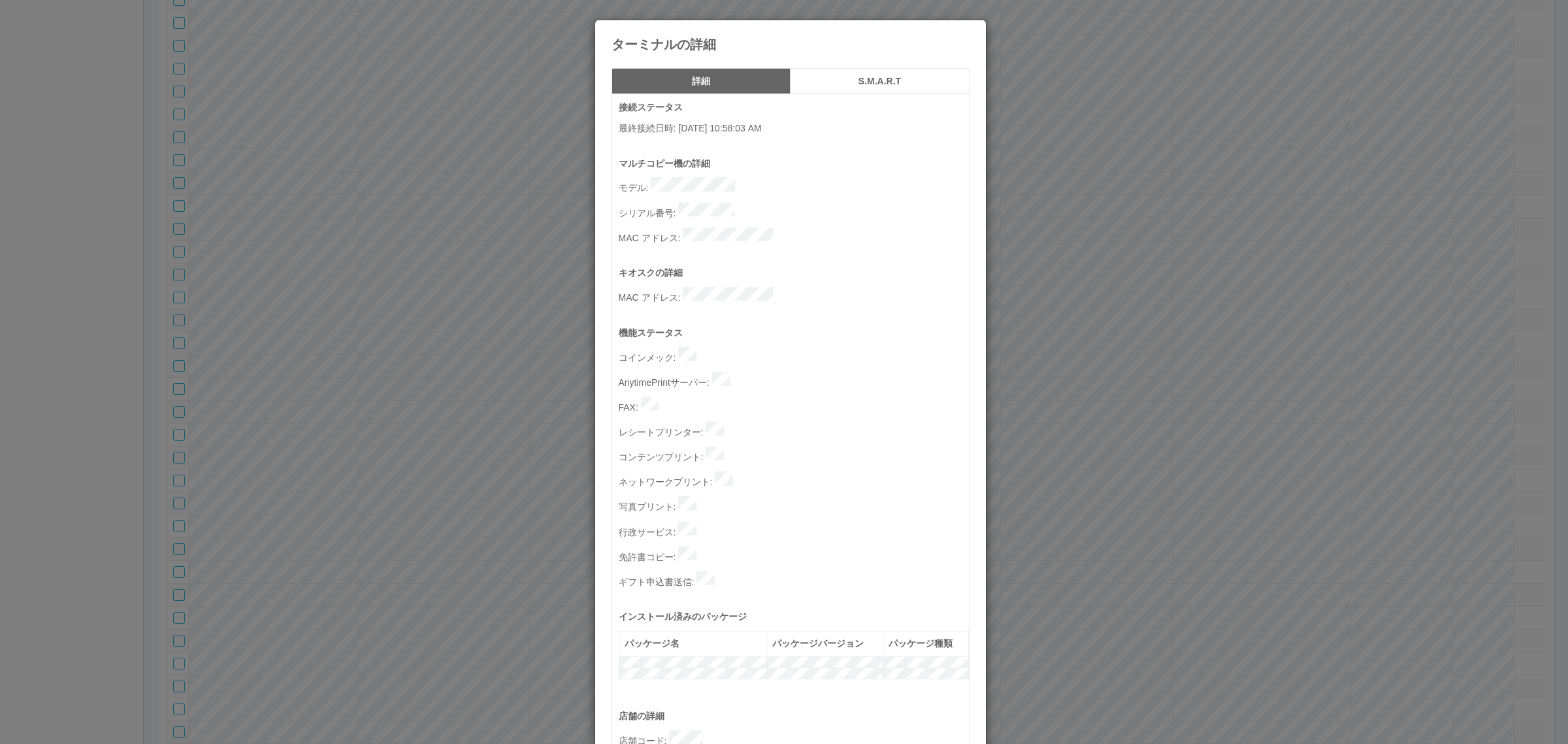
click at [484, 434] on div "ターミナルの詳細 詳細 S.M.A.R.T 接続ステータス 最終接続日時 : 08/25/2025 10:58:03 AM マルチコピー機の詳細 モデル : …" at bounding box center [784, 372] width 1568 height 744
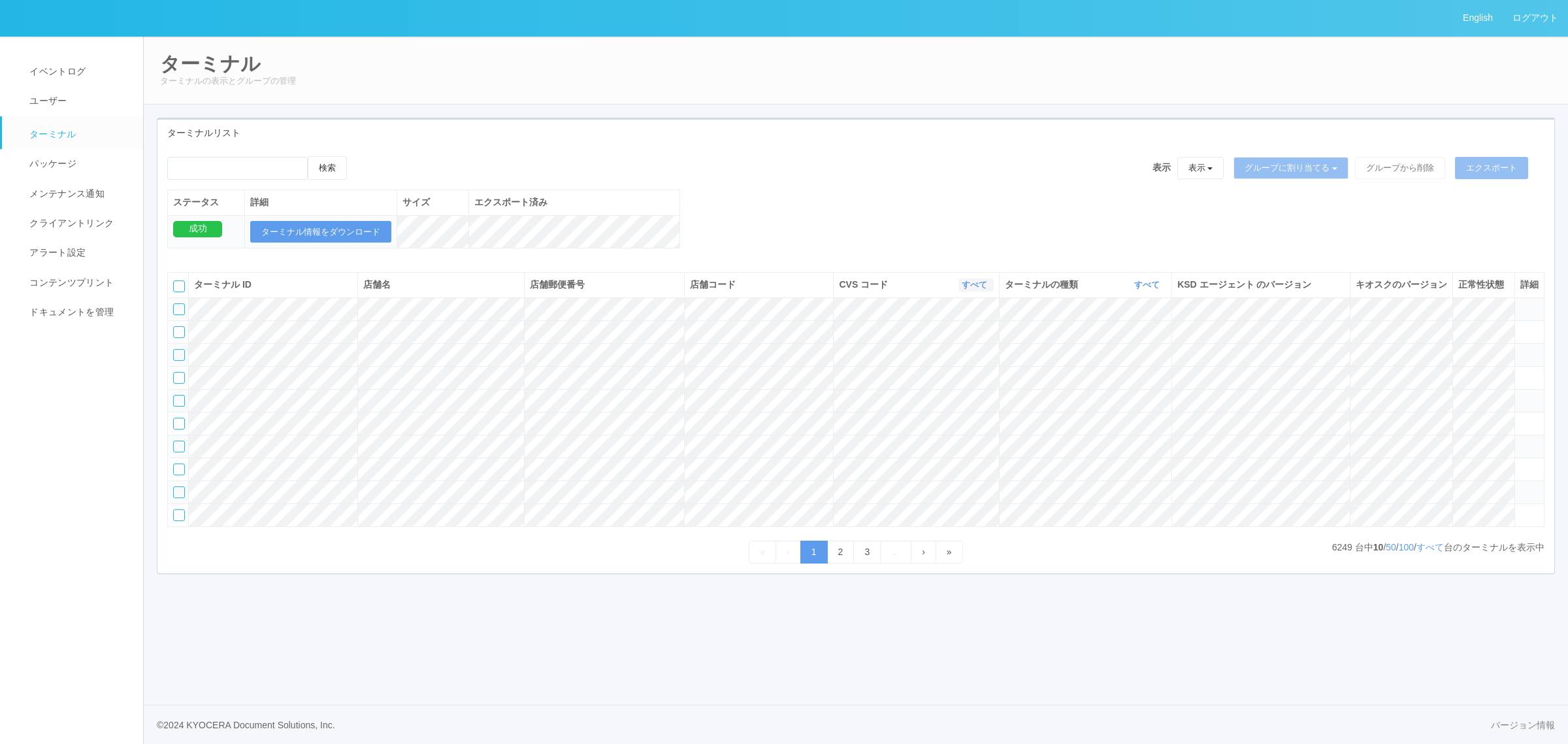
drag, startPoint x: 982, startPoint y: 295, endPoint x: 976, endPoint y: 302, distance: 9.2
click at [987, 289] on icon "button" at bounding box center [989, 285] width 4 height 10
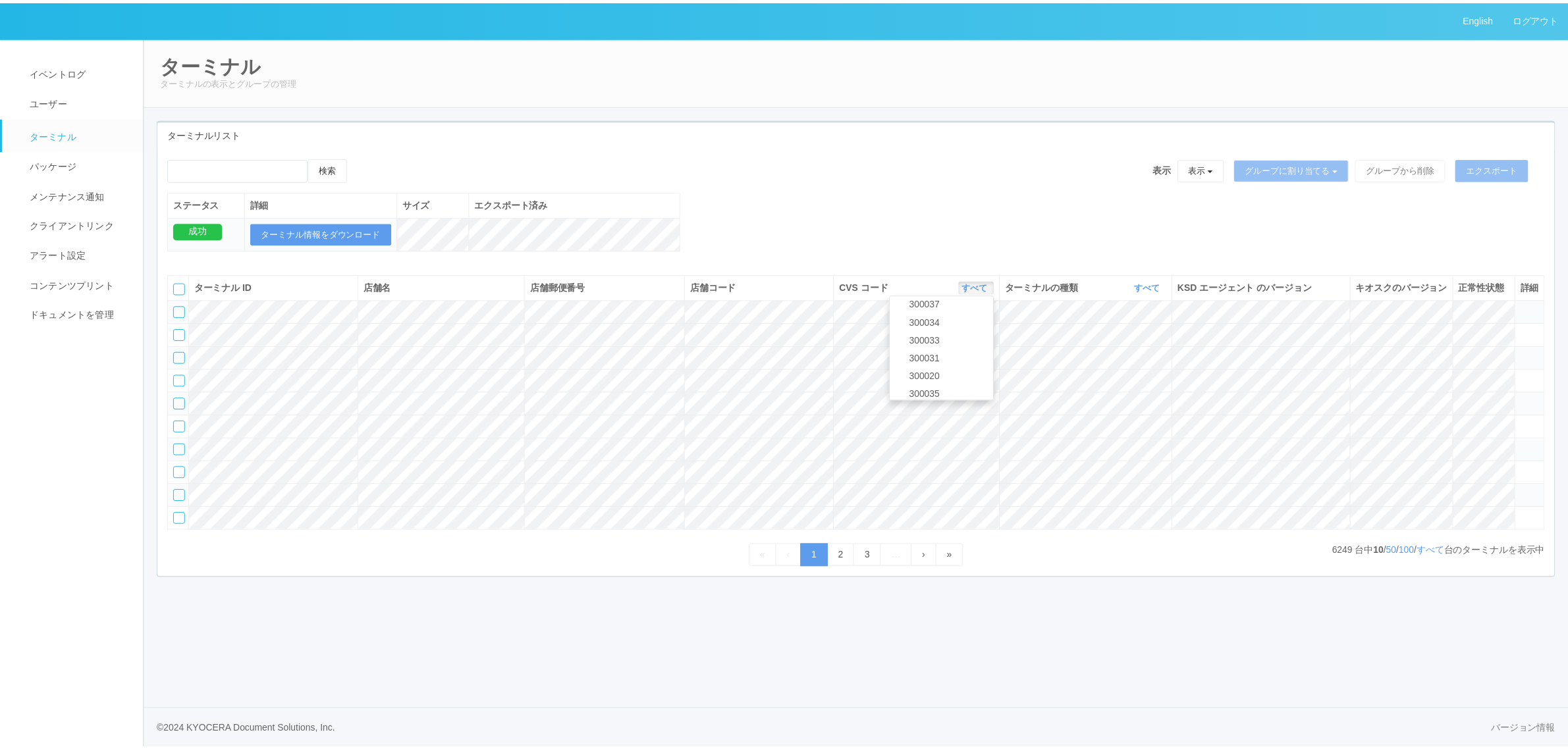
scroll to position [58, 0]
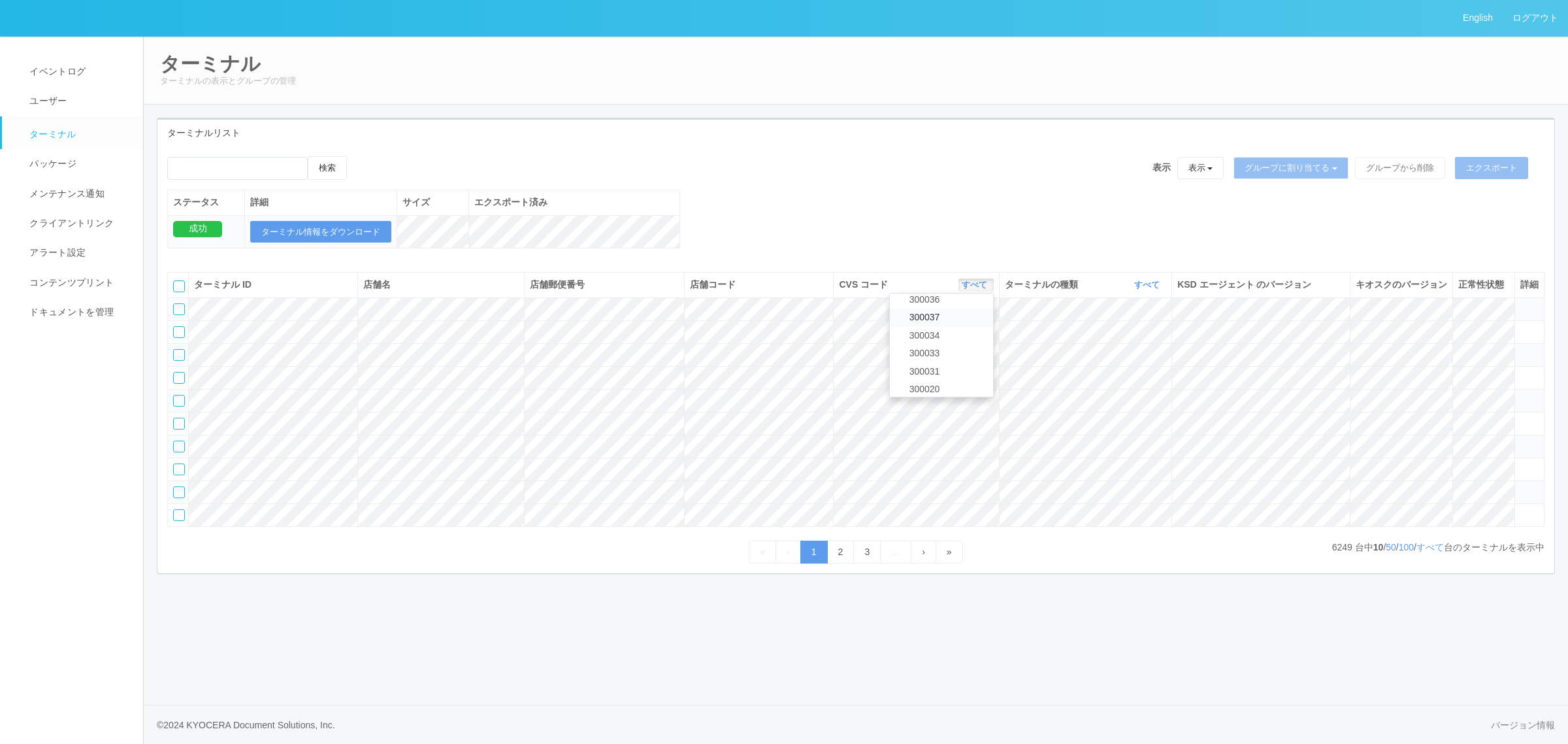
click at [957, 326] on link "300037" at bounding box center [941, 318] width 103 height 17
click at [1143, 289] on link "すべて" at bounding box center [1149, 285] width 29 height 10
click at [1108, 344] on ul "表示 すべて キオスク マルチコピー機" at bounding box center [1114, 332] width 105 height 78
click at [1109, 344] on span "キオスク" at bounding box center [1098, 339] width 43 height 10
click at [1145, 292] on button "キオスク" at bounding box center [1145, 285] width 44 height 13
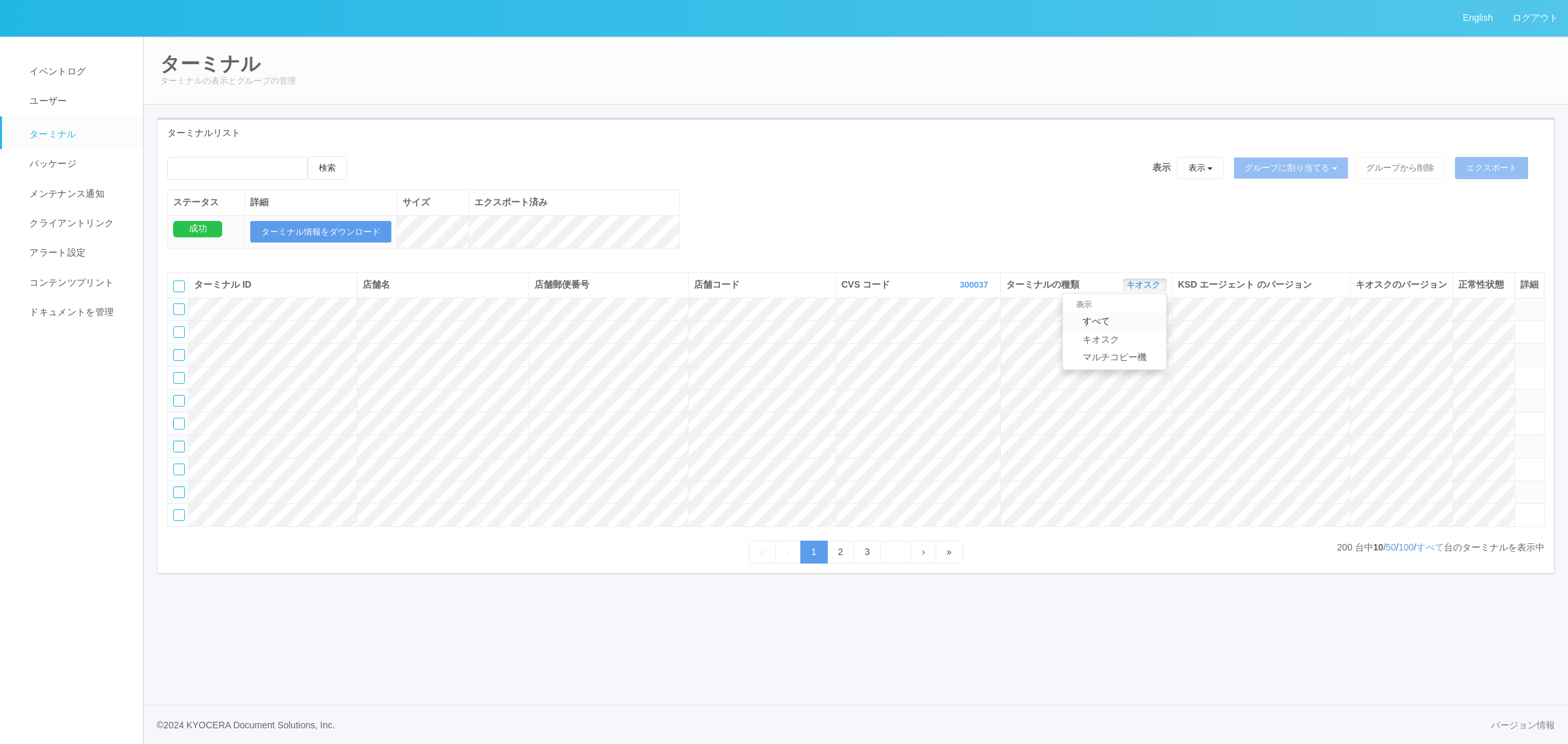
click at [1135, 330] on link "すべて" at bounding box center [1114, 321] width 103 height 17
click at [1421, 552] on link "すべて" at bounding box center [1430, 547] width 27 height 10
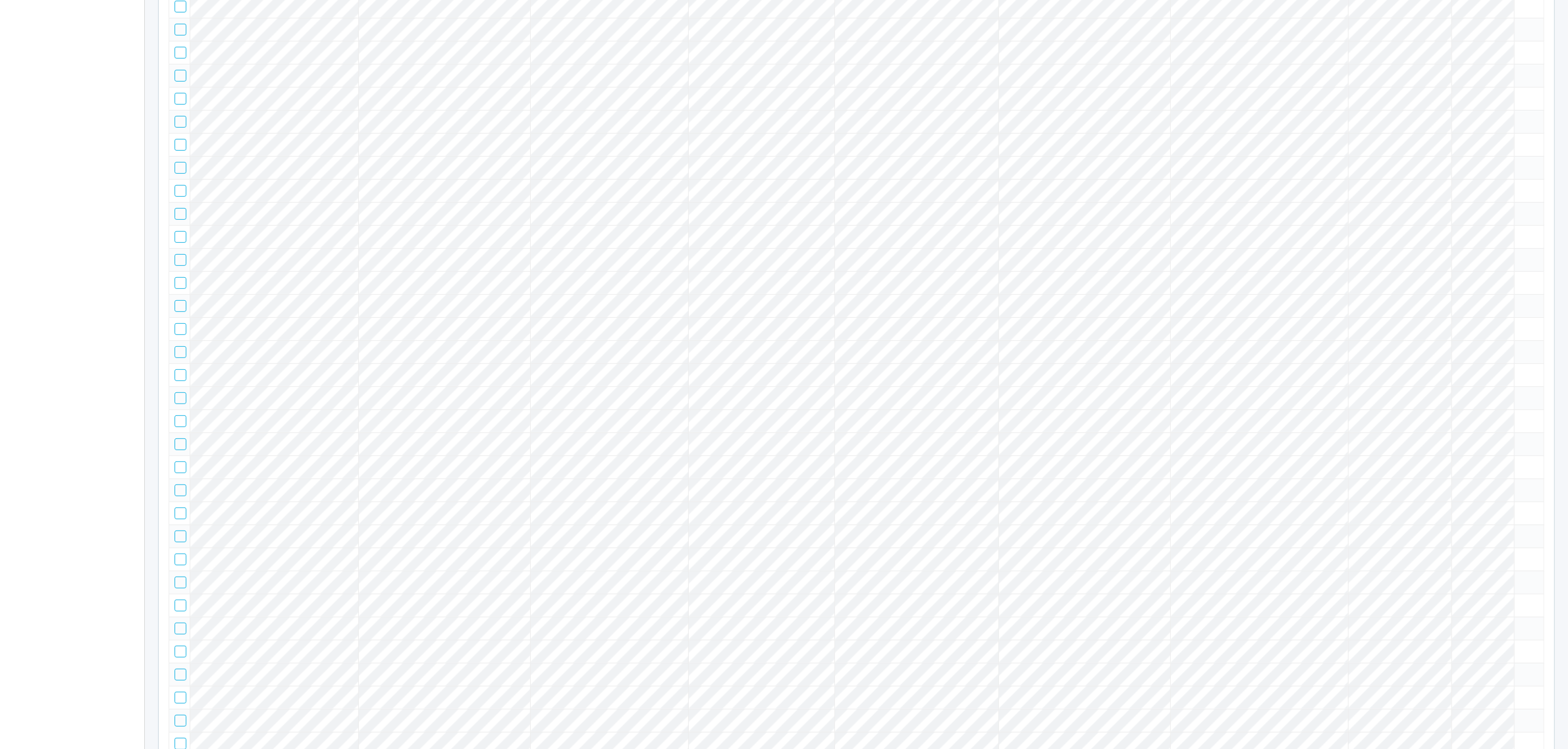
scroll to position [0, 0]
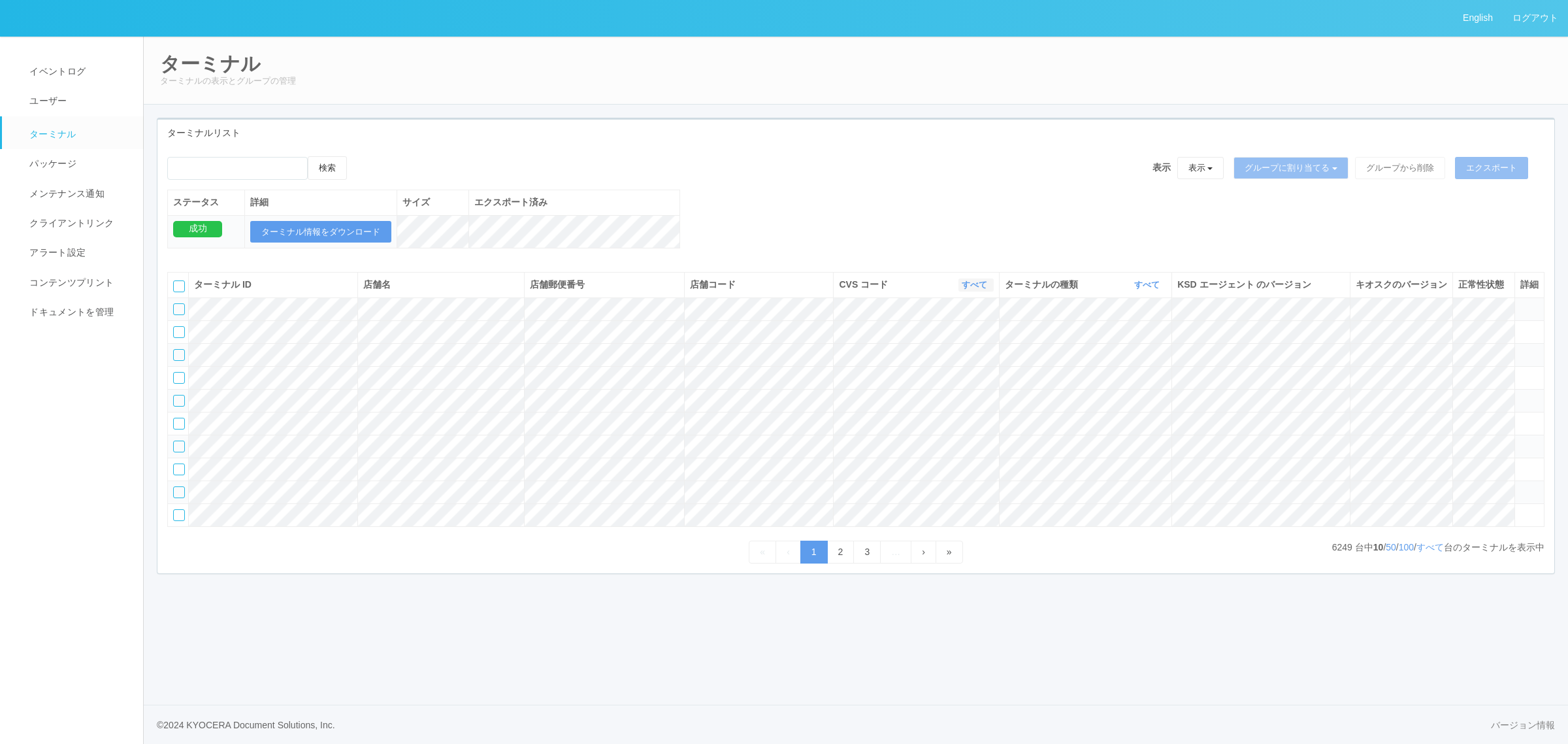
click at [975, 289] on link "すべて" at bounding box center [977, 285] width 29 height 10
click at [955, 384] on link "300037" at bounding box center [941, 375] width 103 height 17
click at [1150, 289] on link "すべて" at bounding box center [1150, 285] width 29 height 10
click at [1111, 344] on span "キオスク" at bounding box center [1098, 339] width 43 height 10
click at [1135, 289] on link "キオスク" at bounding box center [1145, 285] width 38 height 10
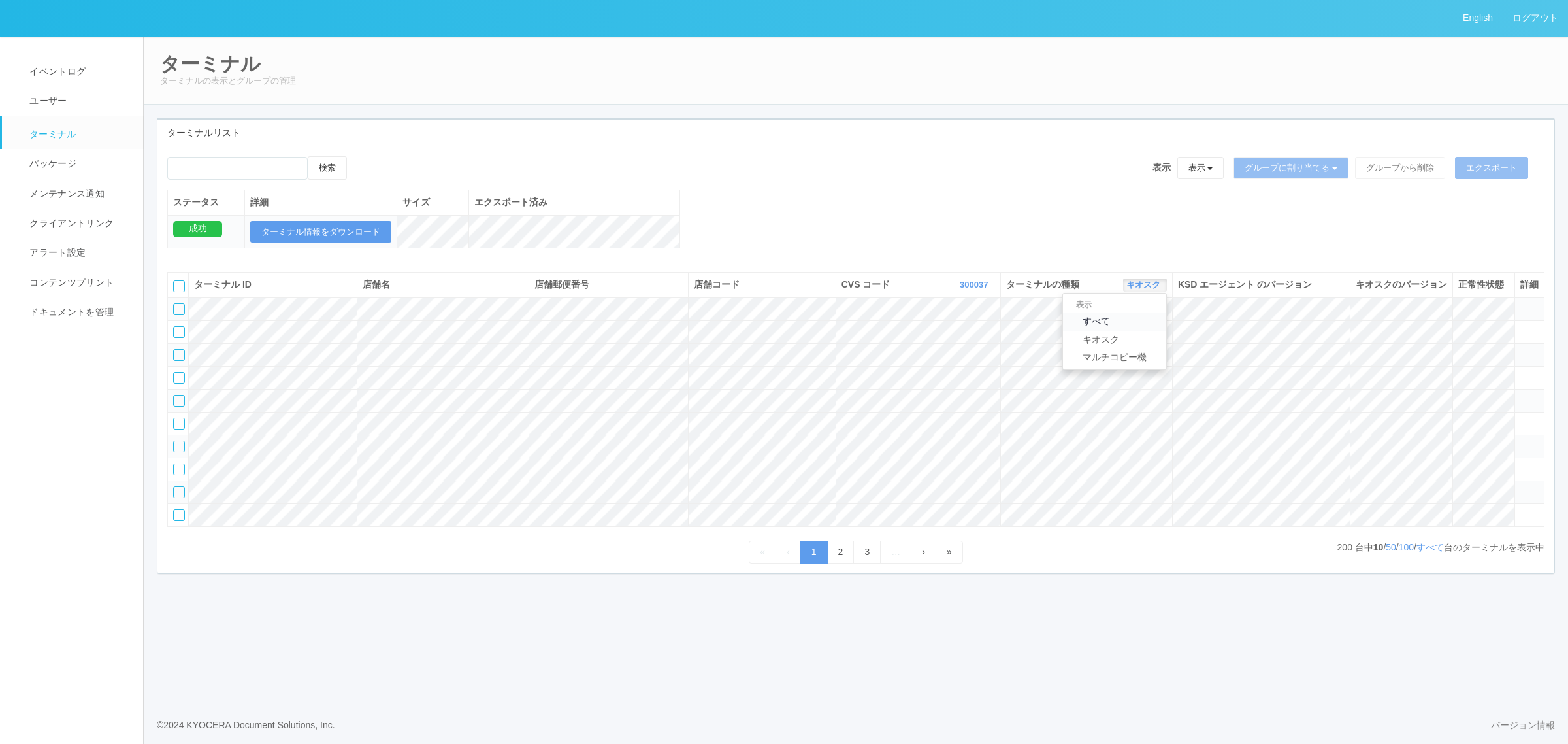
click at [1131, 328] on link "すべて" at bounding box center [1114, 321] width 103 height 17
click at [1420, 552] on link "すべて" at bounding box center [1430, 547] width 27 height 10
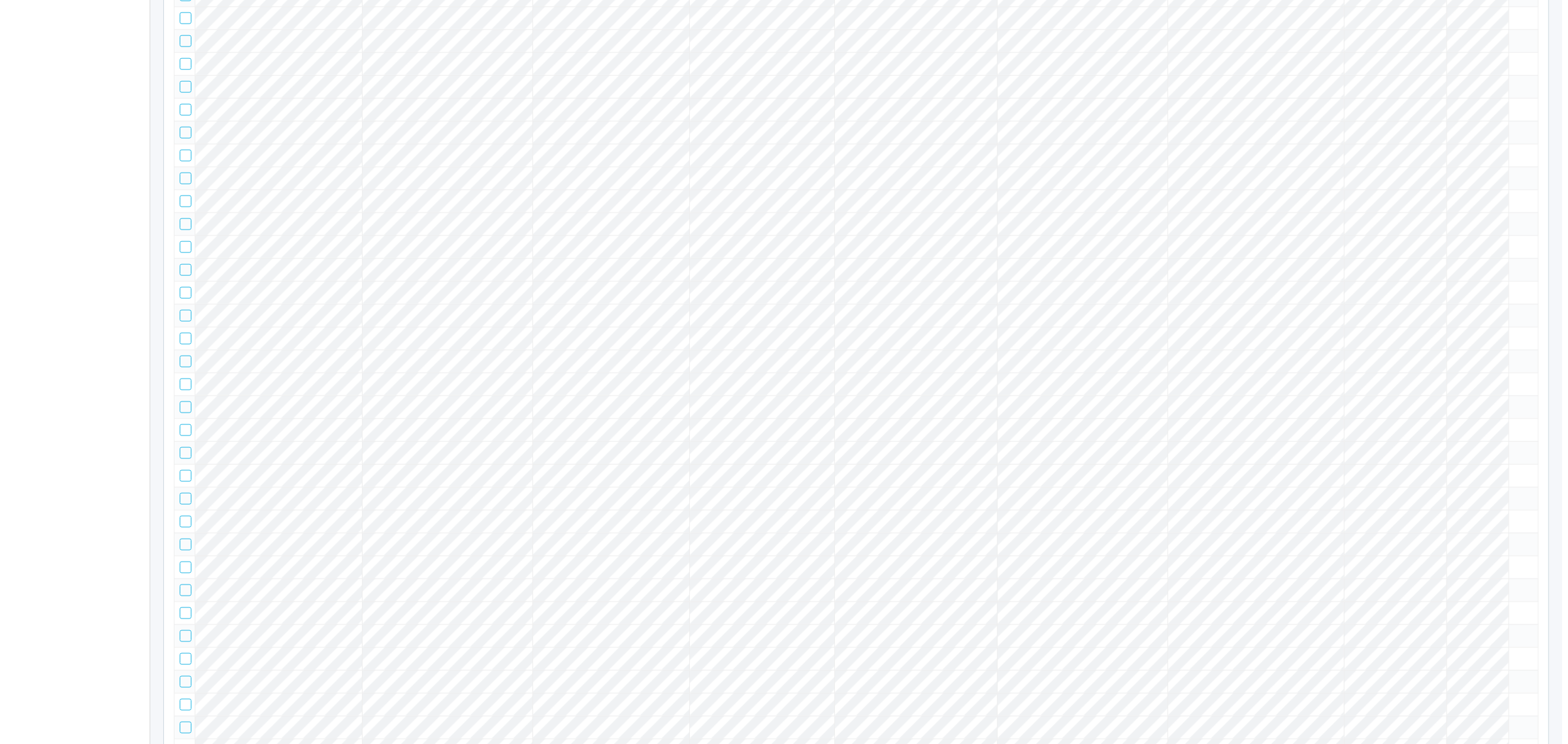
scroll to position [5160, 0]
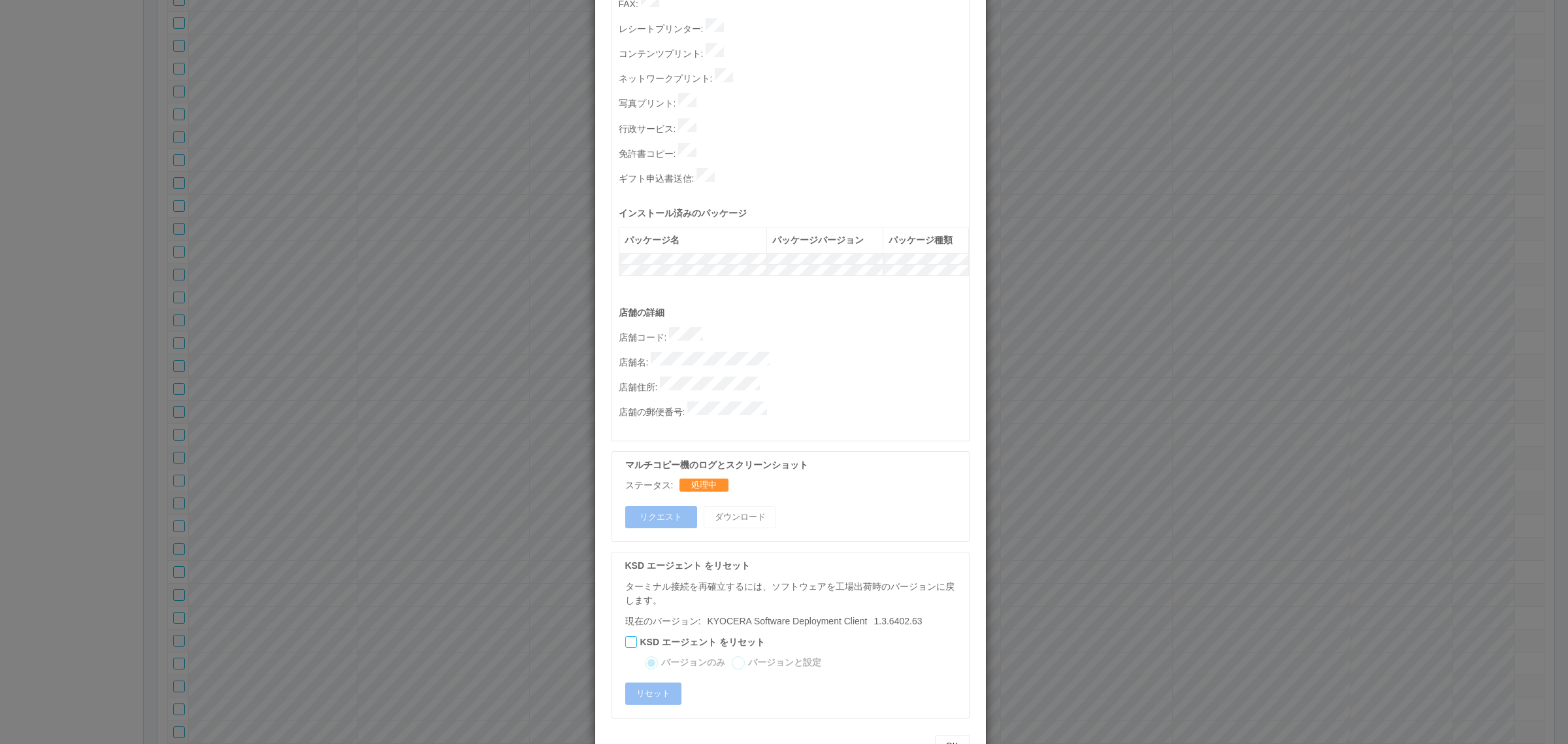
scroll to position [0, 0]
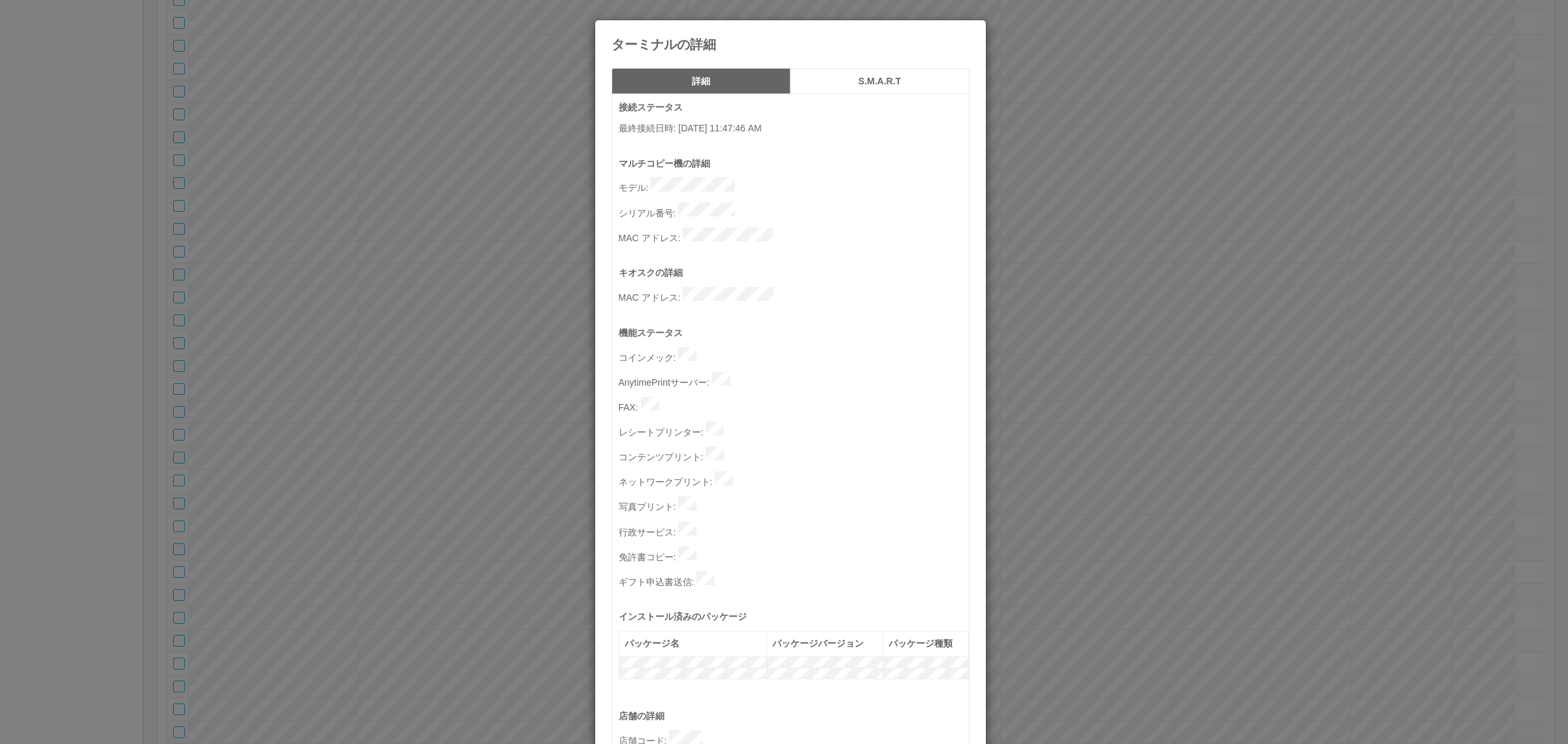
click at [353, 376] on div "ターミナルの詳細 詳細 S.M.A.R.T 接続ステータス 最終接続日時 : 08/25/2025 11:47:46 AM マルチコピー機の詳細 モデル : …" at bounding box center [784, 372] width 1568 height 744
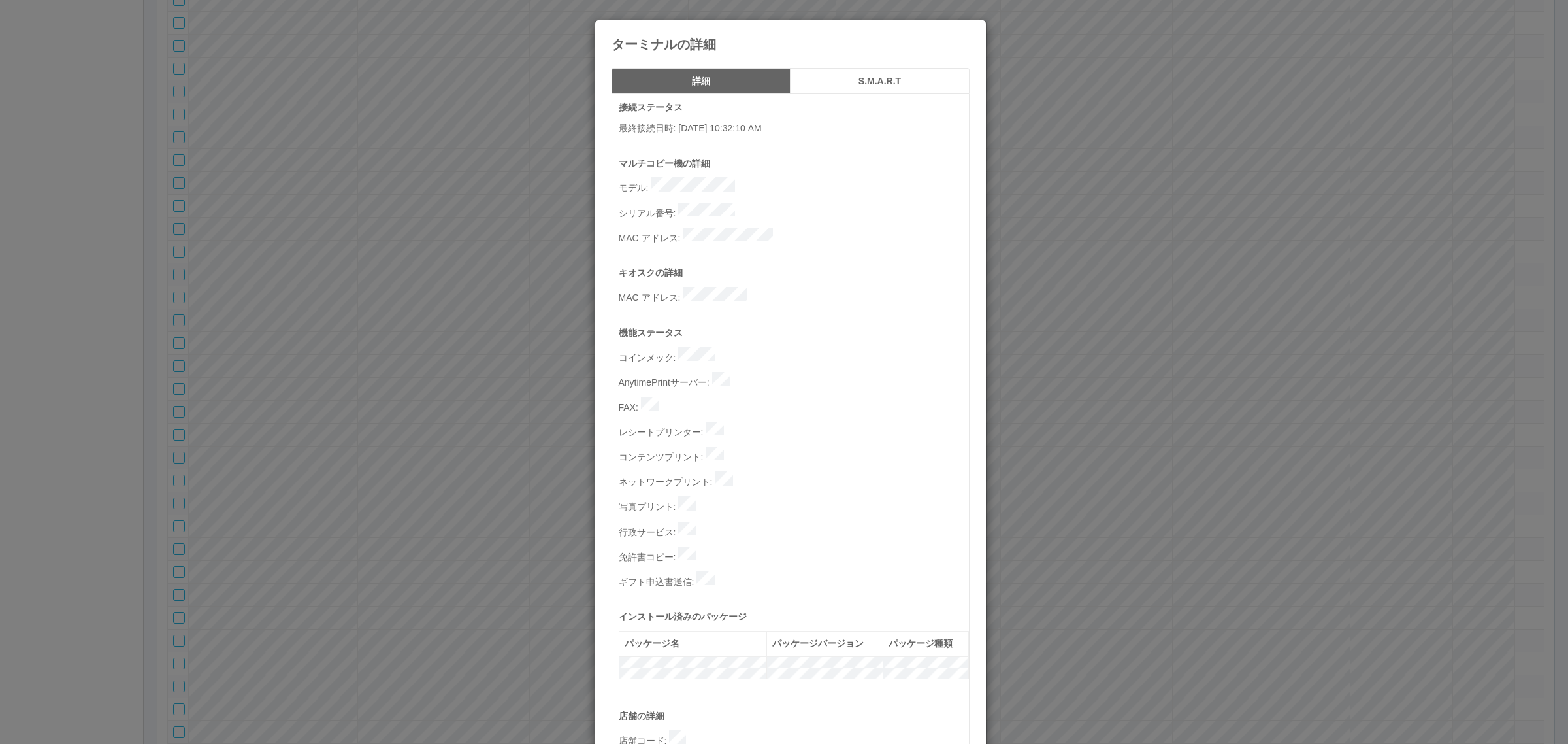
click at [1111, 383] on div "ターミナルの詳細 詳細 S.M.A.R.T 接続ステータス 最終接続日時 : 08/23/2025 10:32:10 AM マルチコピー機の詳細 モデル : …" at bounding box center [784, 372] width 1568 height 744
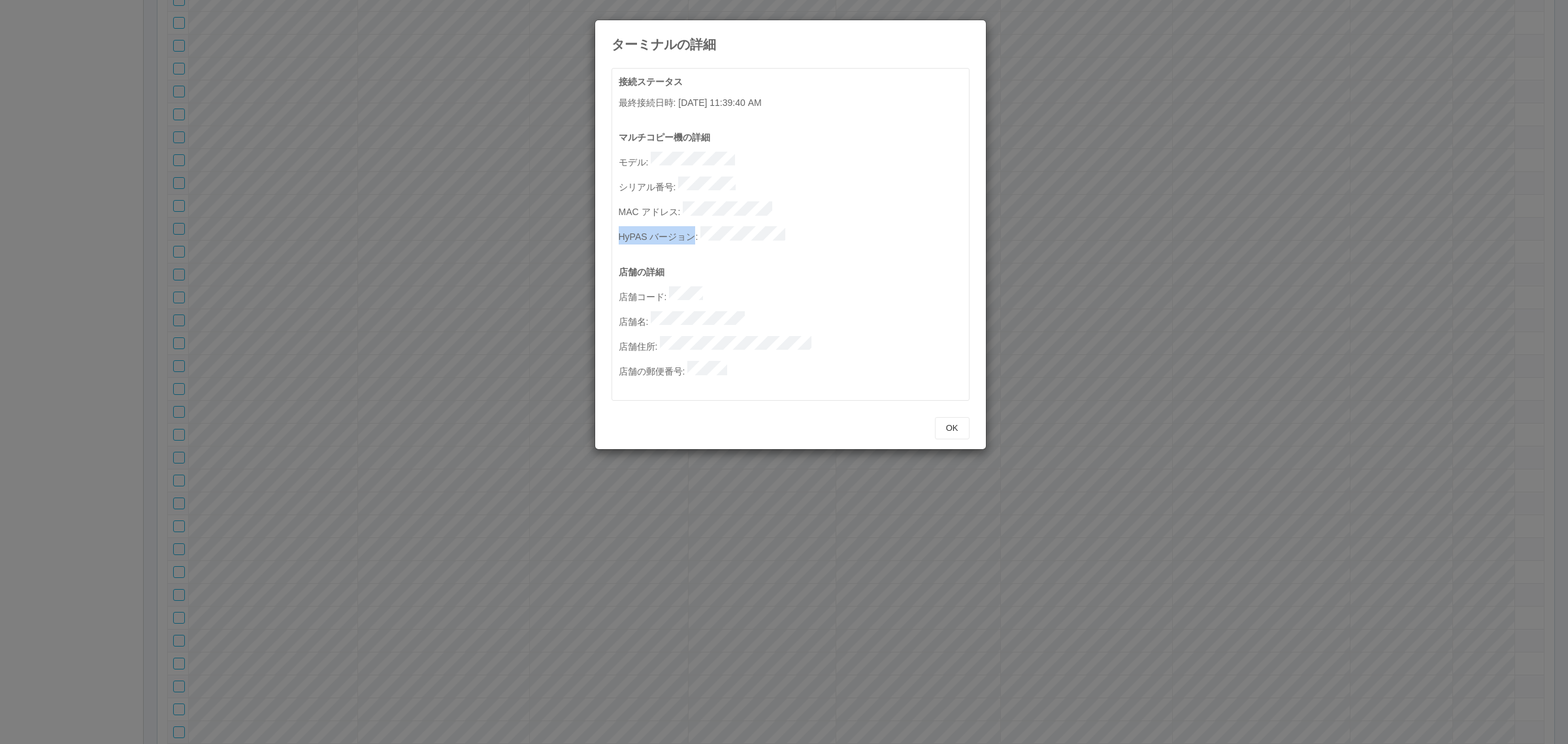
drag, startPoint x: 778, startPoint y: 229, endPoint x: 827, endPoint y: 234, distance: 49.3
click at [827, 234] on div "マルチコピー機の詳細 モデル : シリアル番号 : MAC アドレス : HyPAS バージョン :" at bounding box center [794, 198] width 351 height 135
drag, startPoint x: 969, startPoint y: 31, endPoint x: 1051, endPoint y: 62, distance: 87.7
click at [1051, 59] on div "ターミナルの詳細 接続ステータス 最終接続日時 : 08/25/2025 11:39:40 AM マルチコピー機の詳細 モデル : シリアル番号 : MAC …" at bounding box center [784, 372] width 1568 height 744
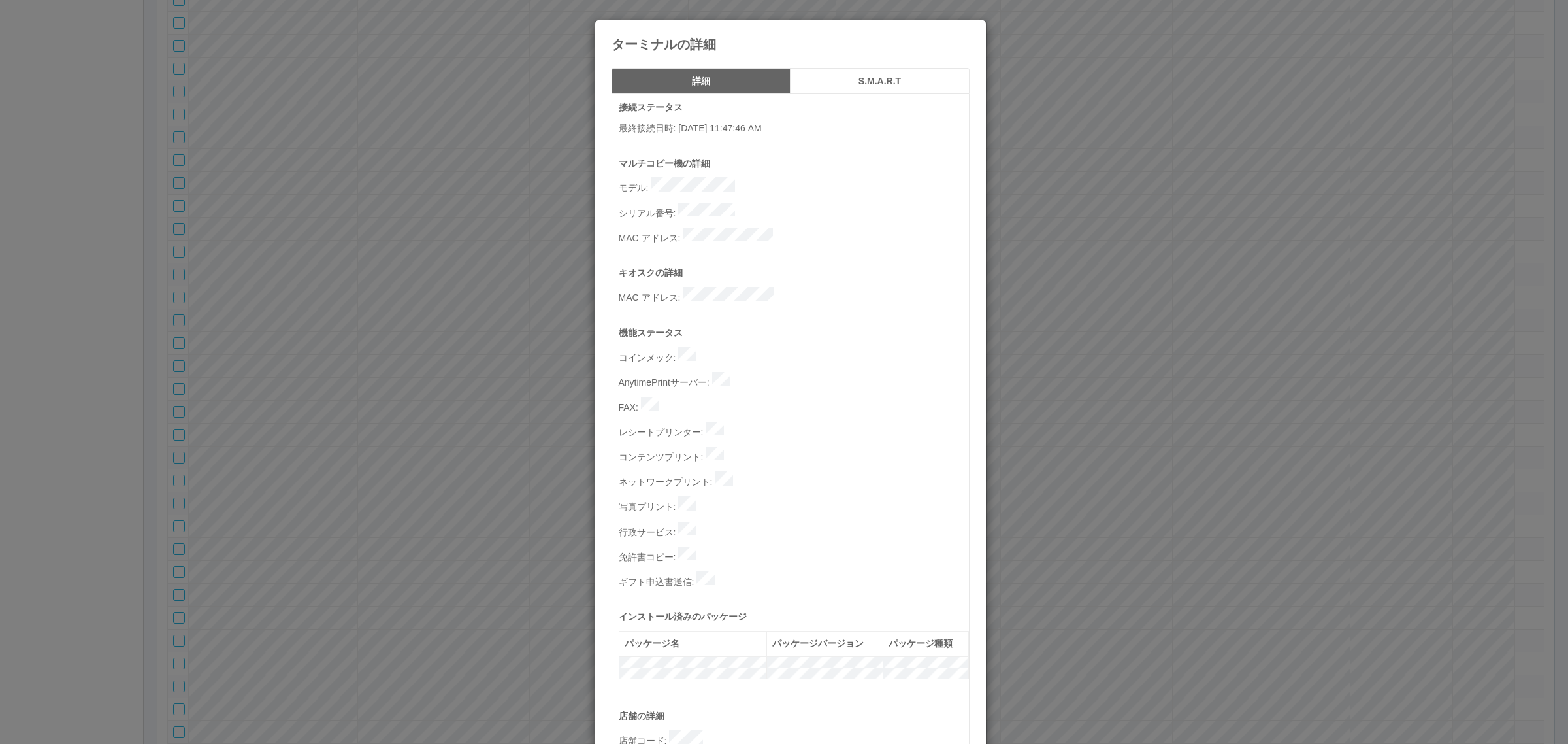
click at [1053, 399] on div "ターミナルの詳細 詳細 S.M.A.R.T 接続ステータス 最終接続日時 : 08/25/2025 11:47:46 AM マルチコピー機の詳細 モデル : …" at bounding box center [784, 372] width 1568 height 744
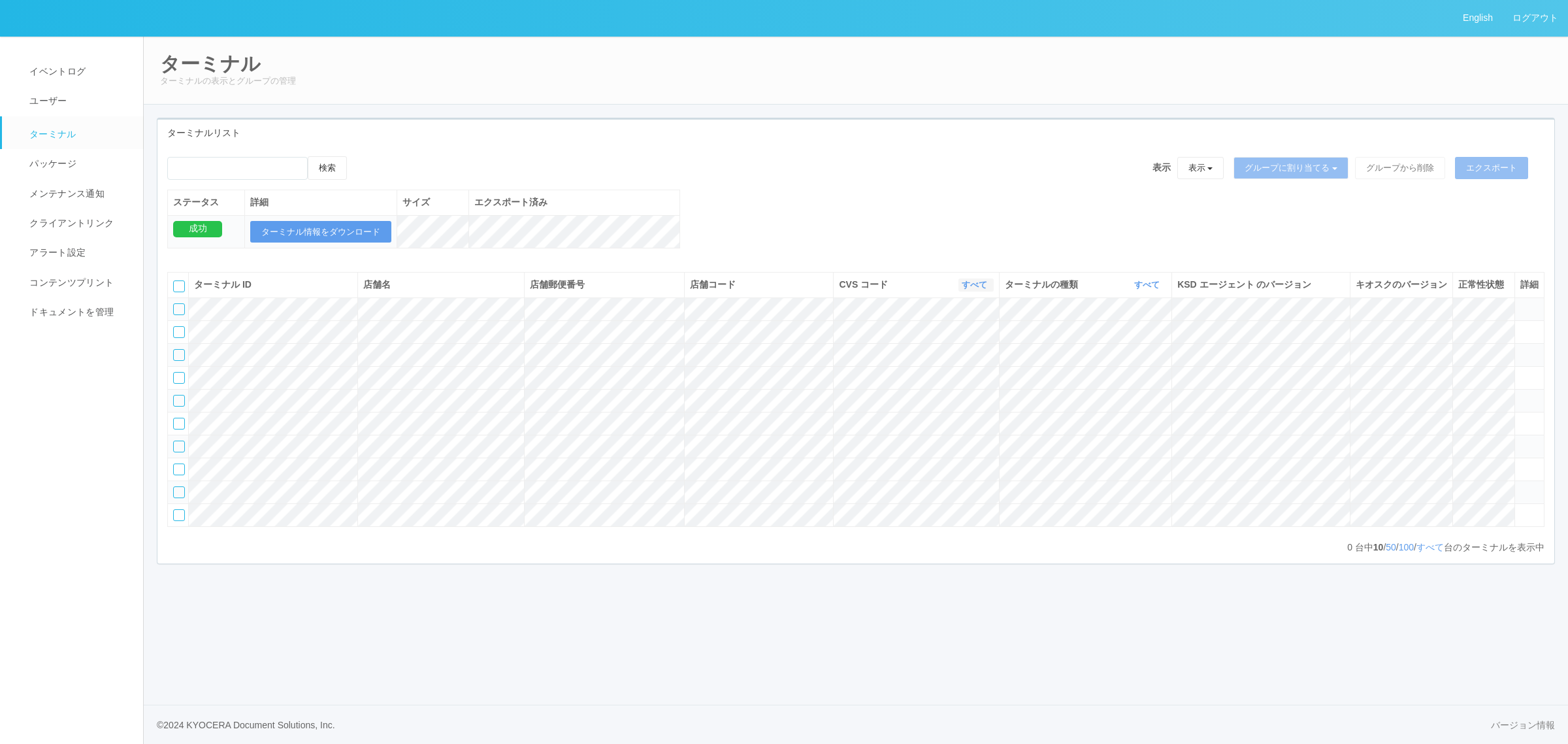
click at [965, 289] on link "すべて" at bounding box center [977, 285] width 29 height 10
click at [772, 240] on div "検索 表示 表示 すべてのターミナル 未割り当てのターミナル グループを追加 グループ名を編集 アーカイブ済みのターミナル グループに割り当てる グループを追…" at bounding box center [855, 209] width 1397 height 106
click at [965, 289] on link "すべて" at bounding box center [977, 285] width 29 height 10
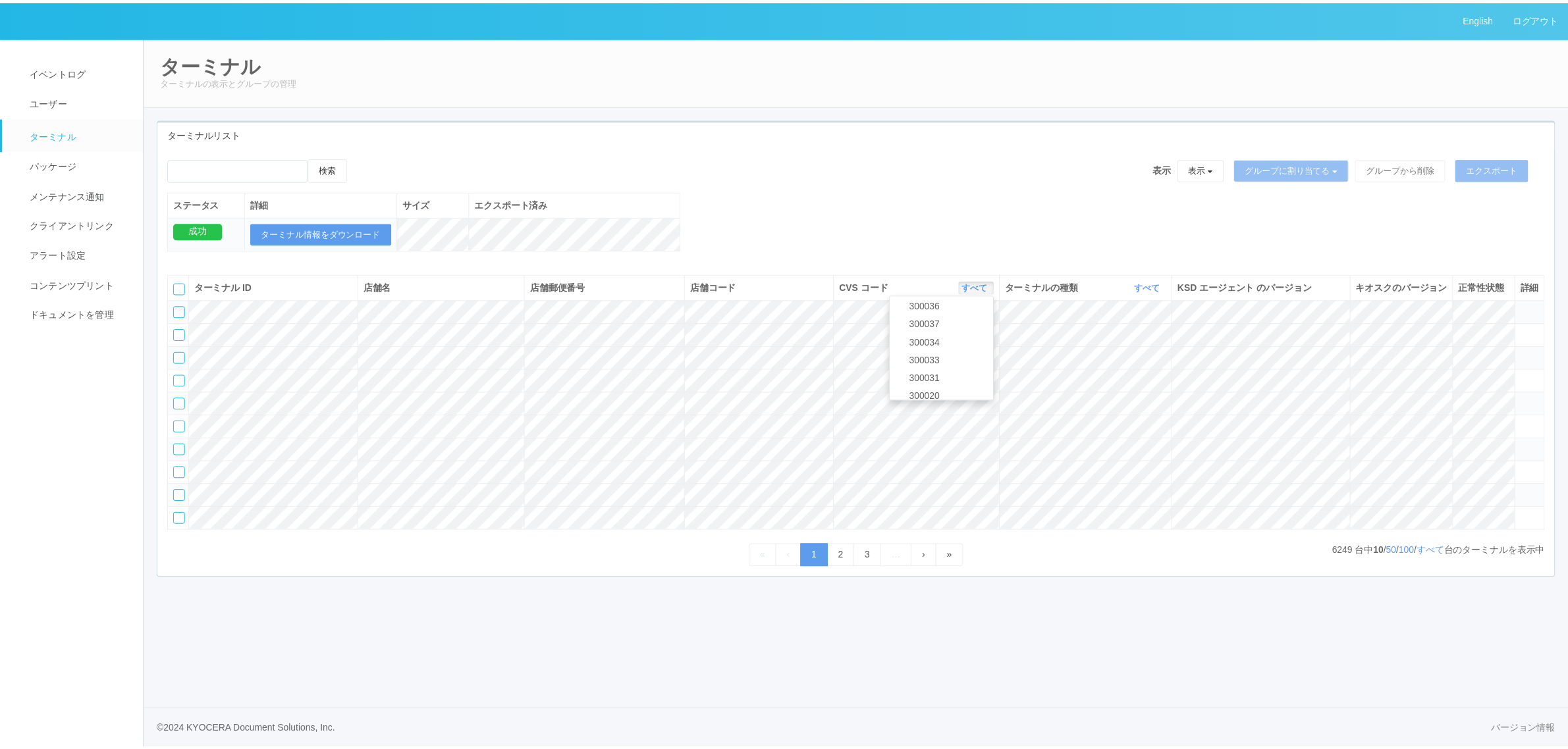
scroll to position [0, 0]
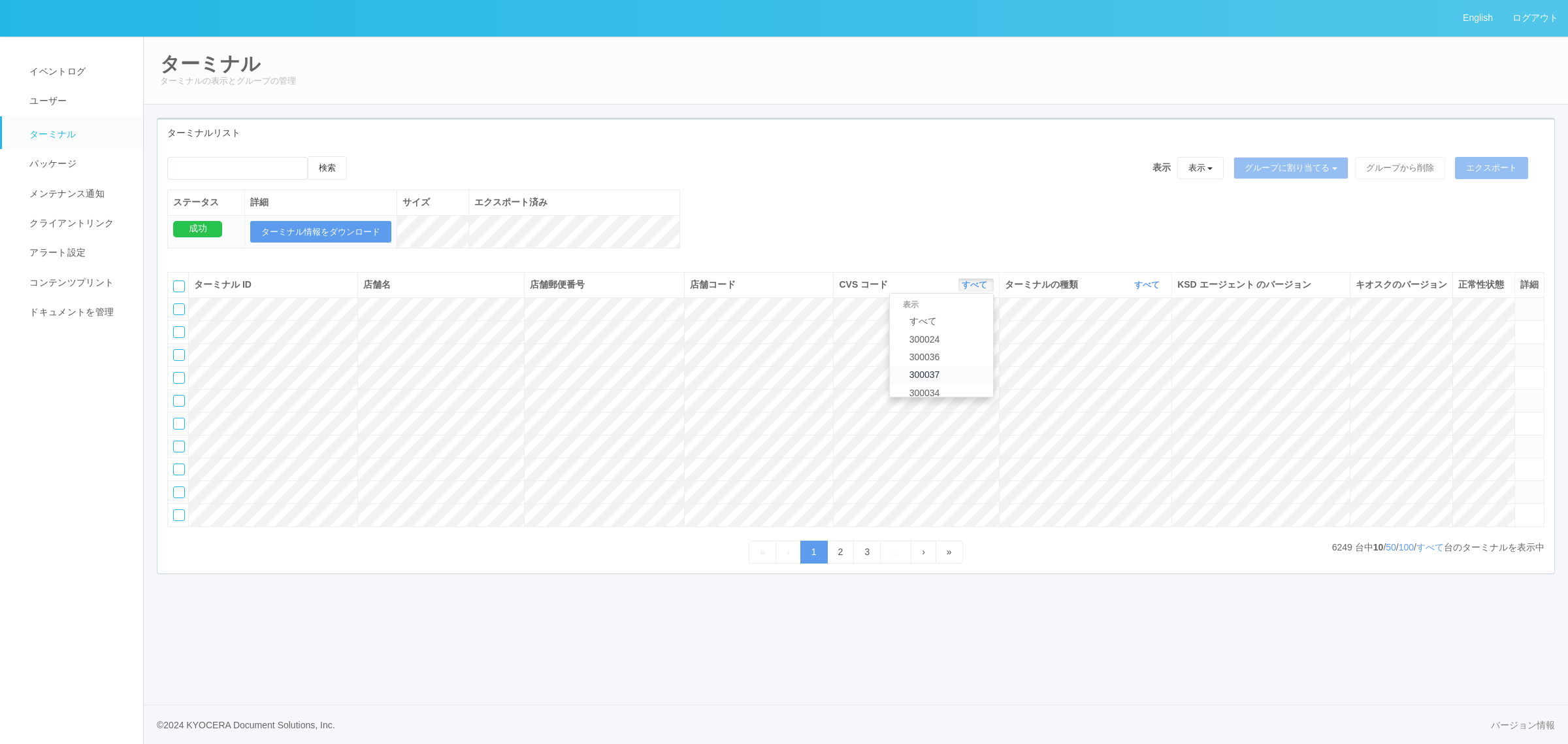
click at [971, 384] on link "300037" at bounding box center [941, 375] width 103 height 17
click at [1140, 289] on link "すべて" at bounding box center [1150, 285] width 29 height 10
click at [1138, 349] on link "キオスク" at bounding box center [1114, 339] width 103 height 17
click at [1435, 552] on link "すべて" at bounding box center [1430, 547] width 27 height 10
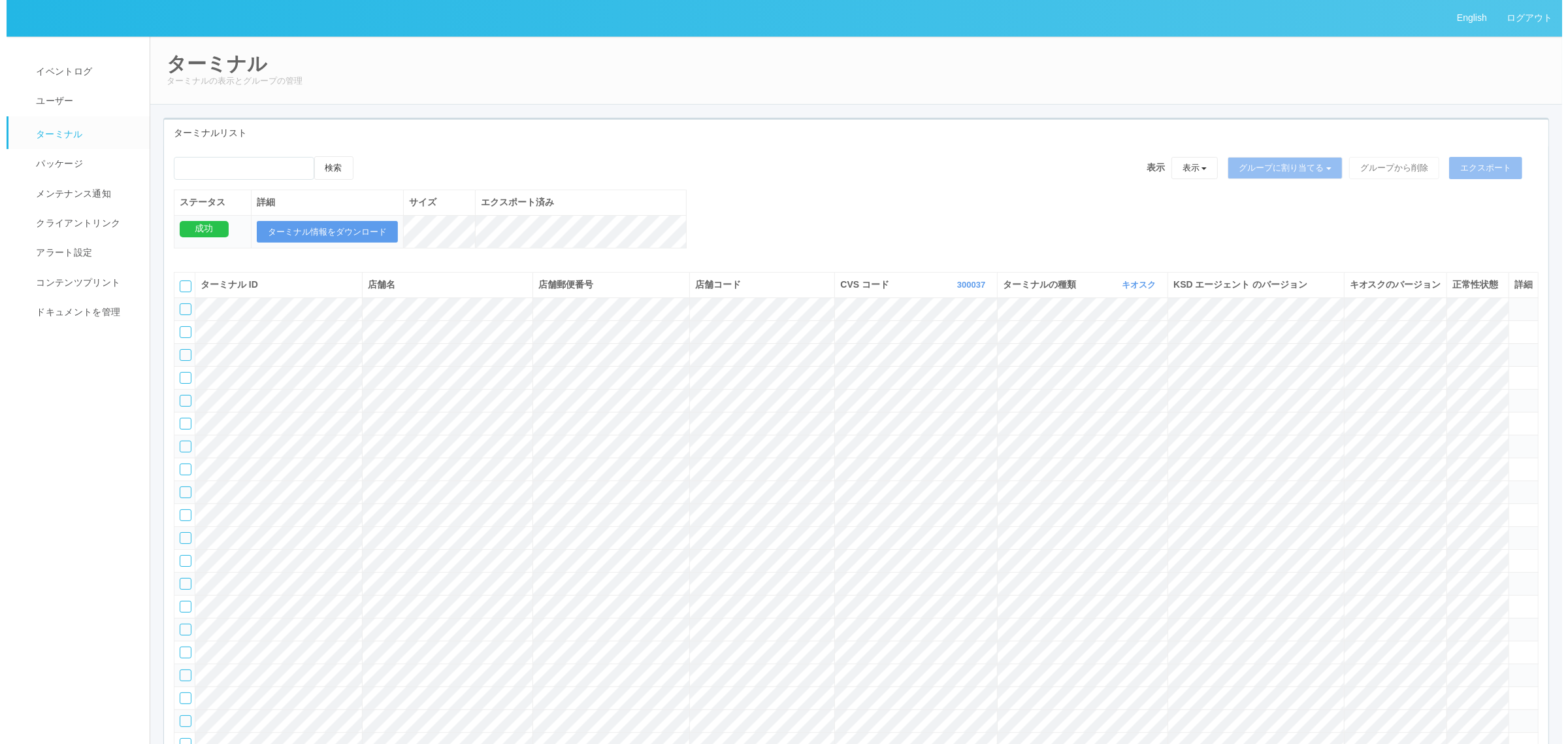
scroll to position [3142, 0]
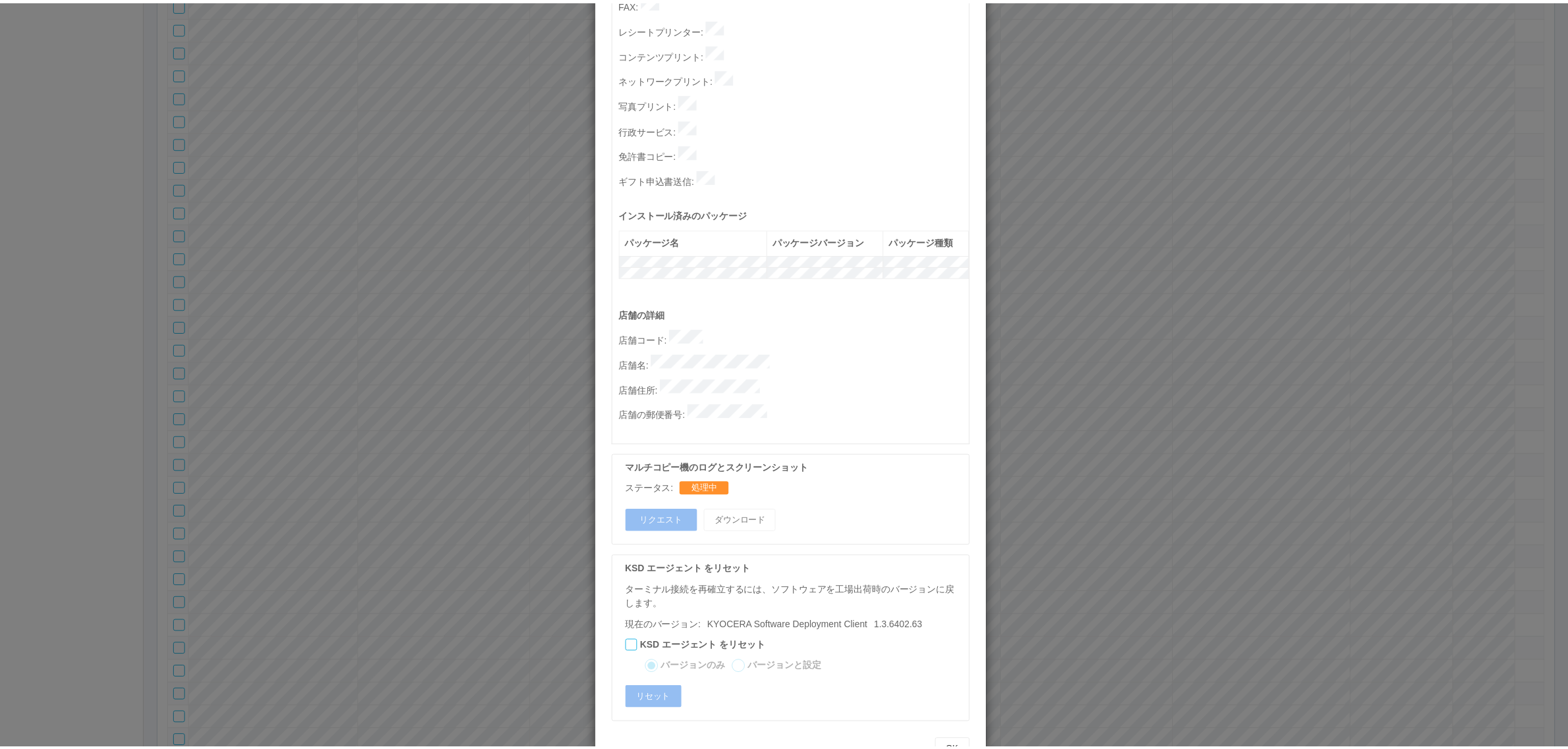
scroll to position [0, 0]
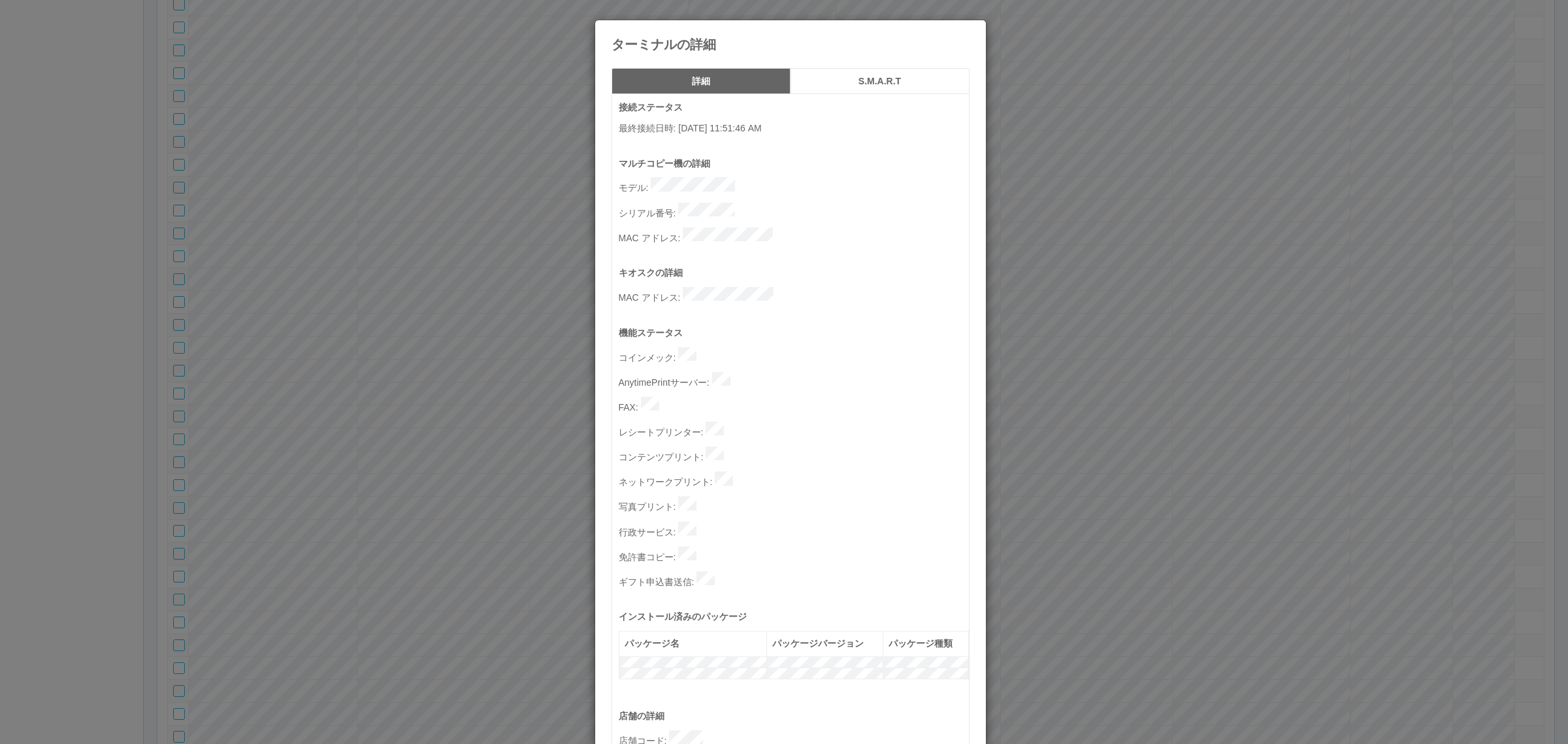
click at [969, 30] on icon at bounding box center [969, 30] width 0 height 0
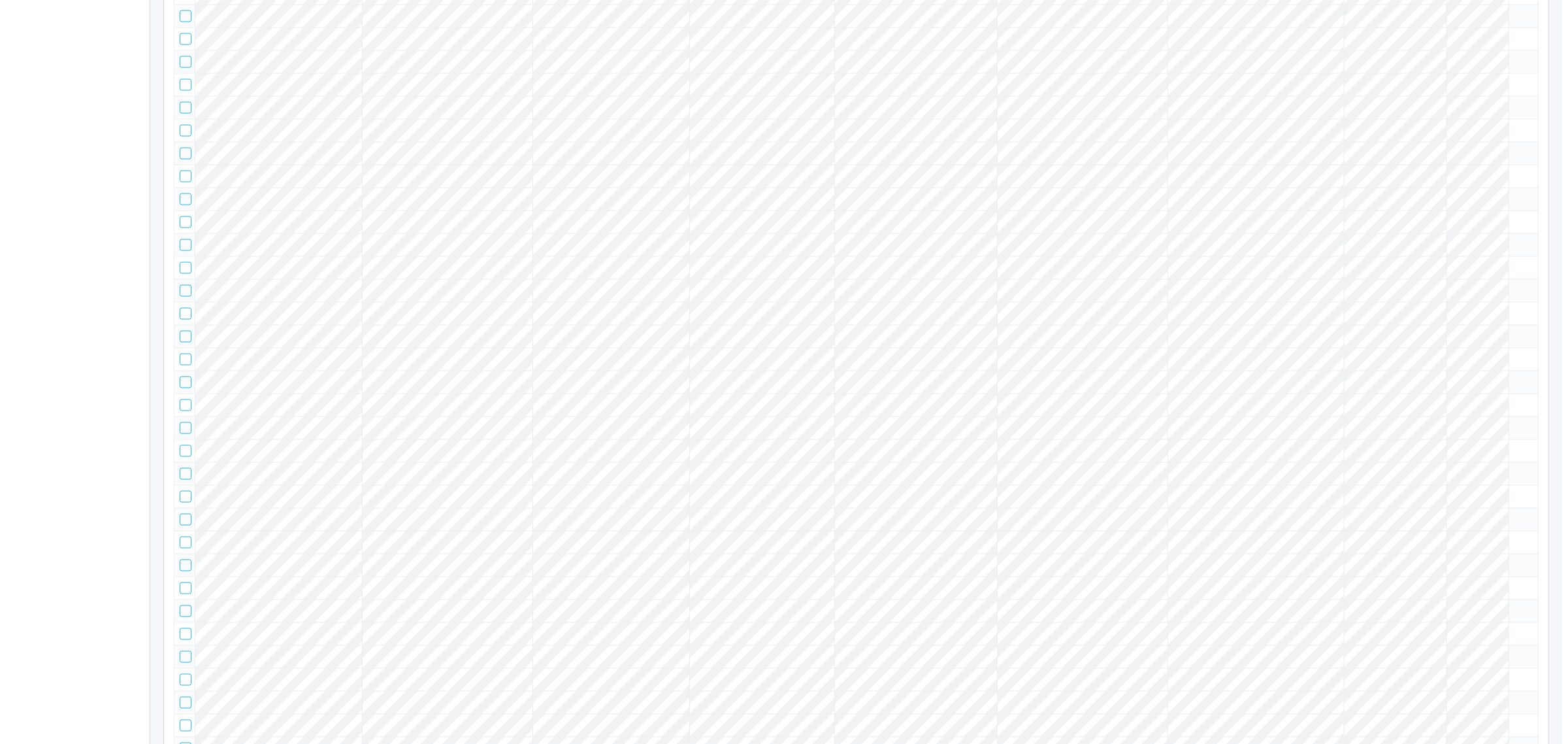
scroll to position [3071, 0]
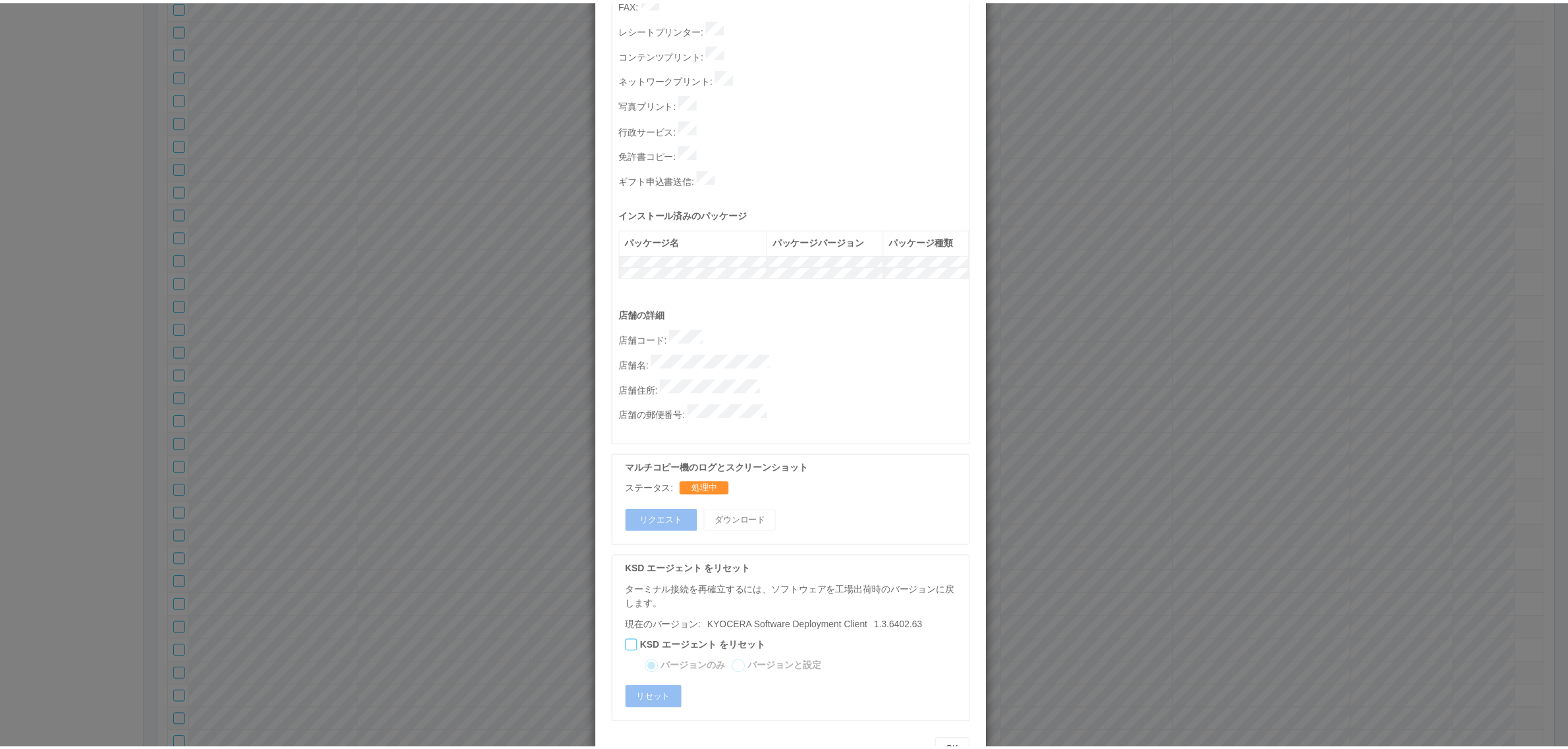
scroll to position [0, 0]
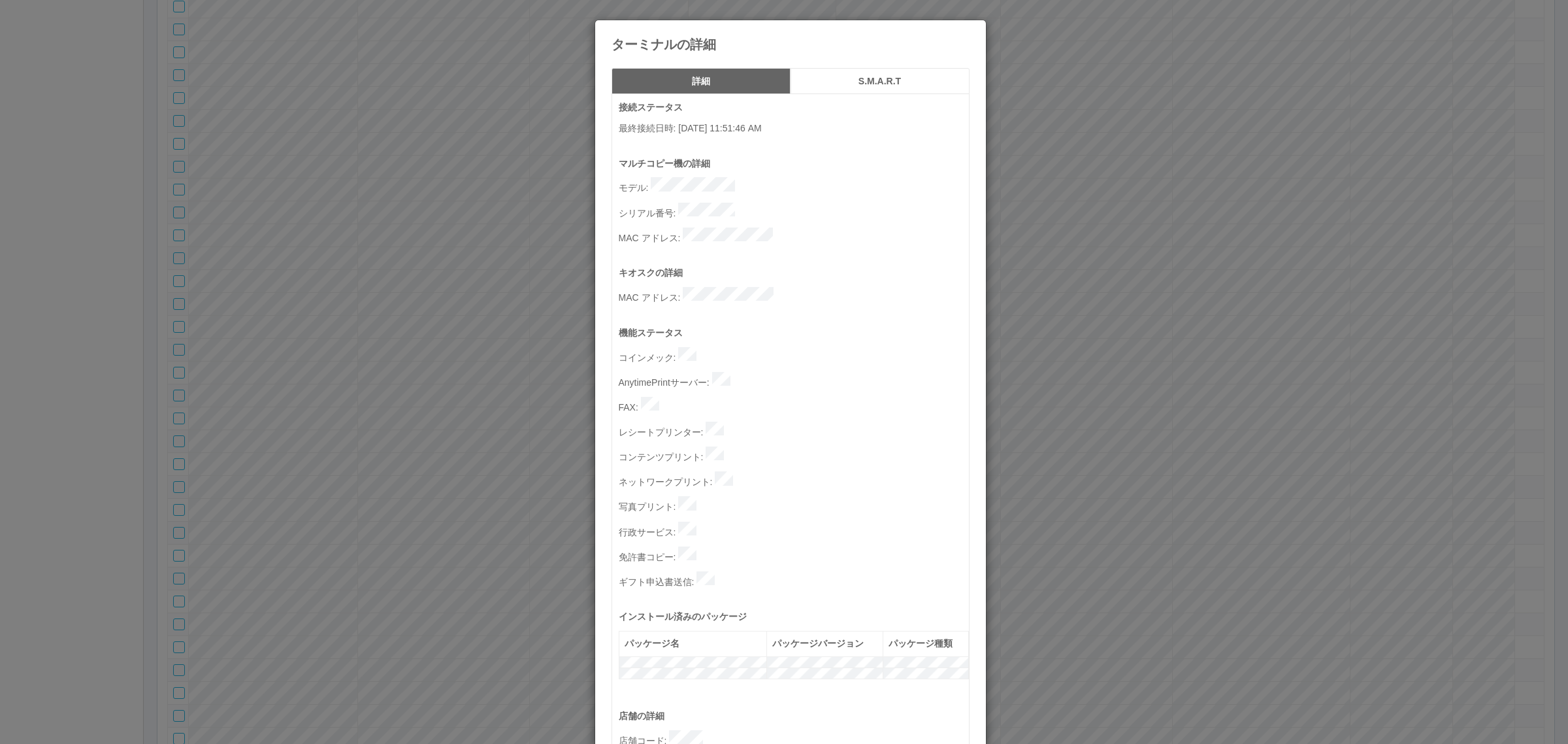
click at [1054, 440] on div "ターミナルの詳細 詳細 S.M.A.R.T 接続ステータス 最終接続日時 : [DATE] 11:51:46 AM マルチコピー機の詳細 モデル : シリアル…" at bounding box center [784, 372] width 1568 height 744
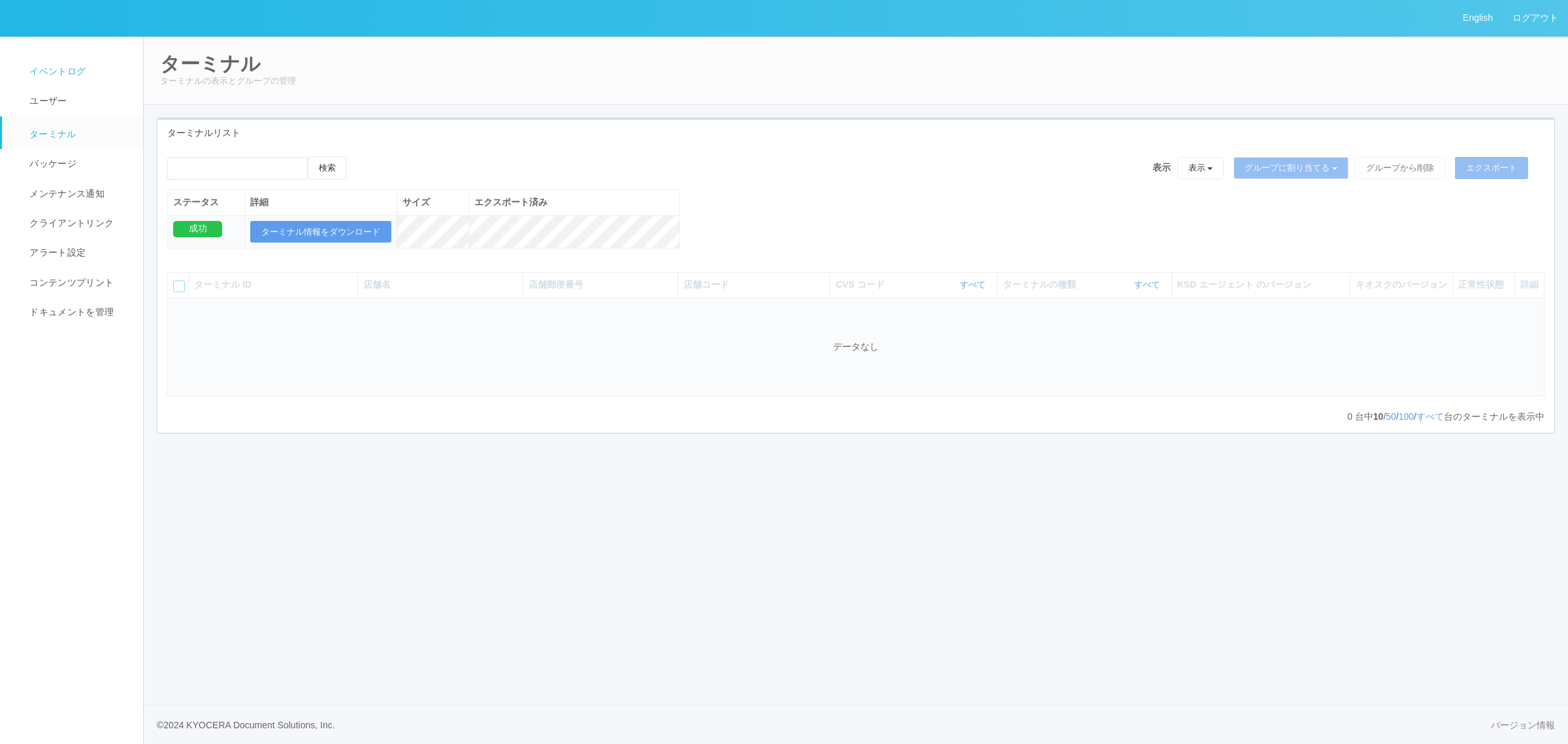
click at [63, 66] on span "イベントログ" at bounding box center [56, 71] width 59 height 10
